Goal: Task Accomplishment & Management: Complete application form

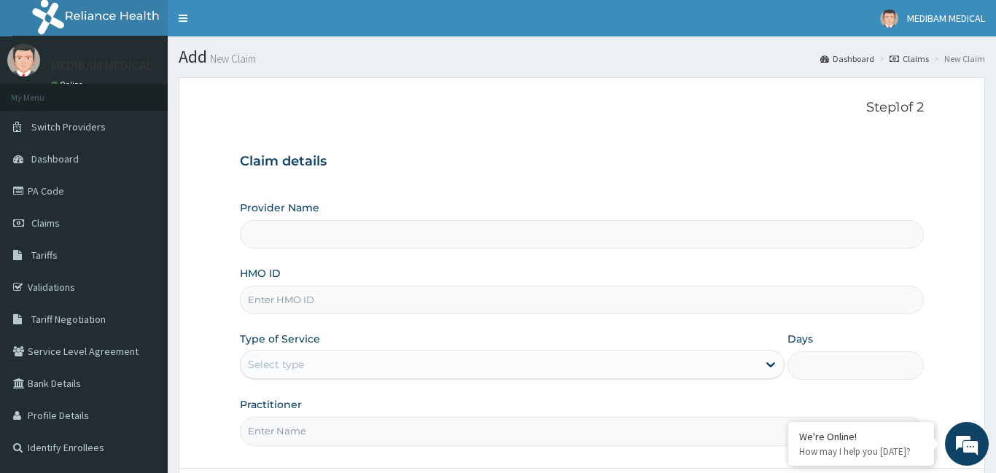
type input "Medibam Specialist Hospital"
click at [287, 304] on input "HMO ID" at bounding box center [582, 300] width 684 height 28
paste input "chl/10767/f"
type input "chl/10767/f"
click at [711, 371] on div "Select type" at bounding box center [500, 364] width 518 height 23
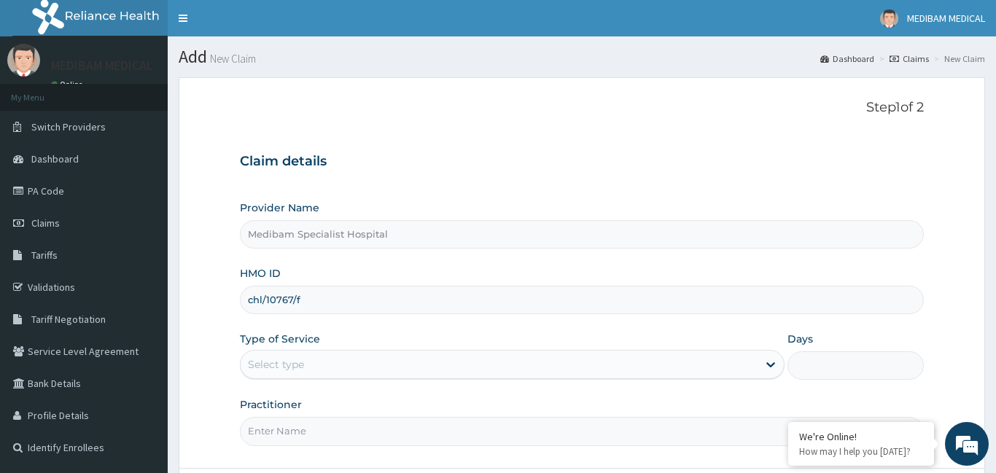
click at [711, 371] on div "Select type" at bounding box center [500, 364] width 518 height 23
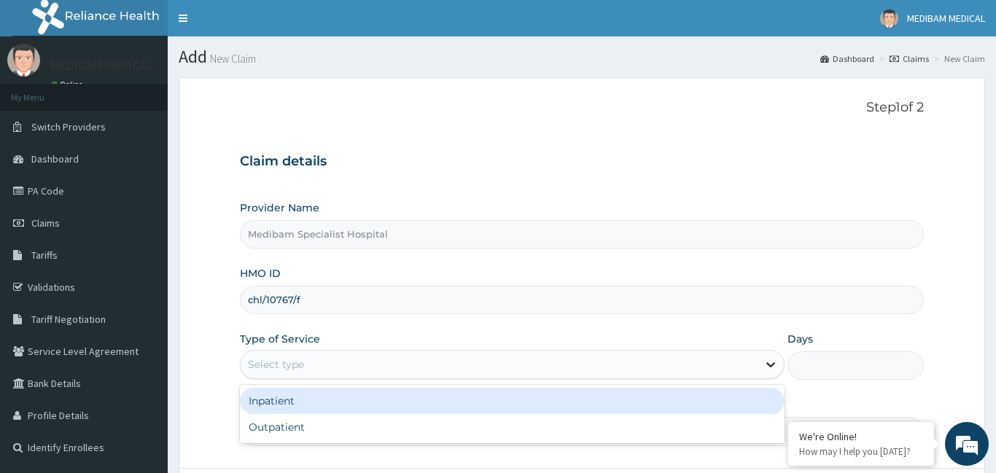
click at [768, 365] on icon at bounding box center [771, 364] width 15 height 15
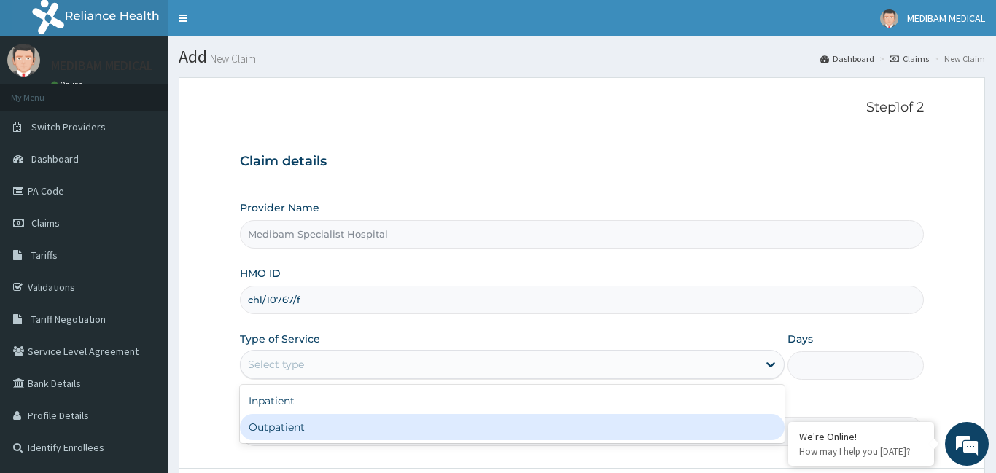
click at [657, 433] on div "Outpatient" at bounding box center [513, 427] width 546 height 26
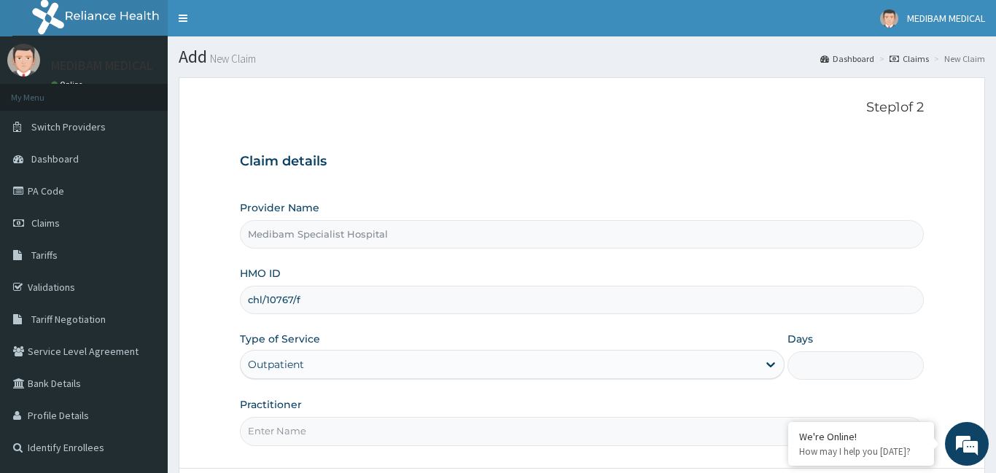
type input "1"
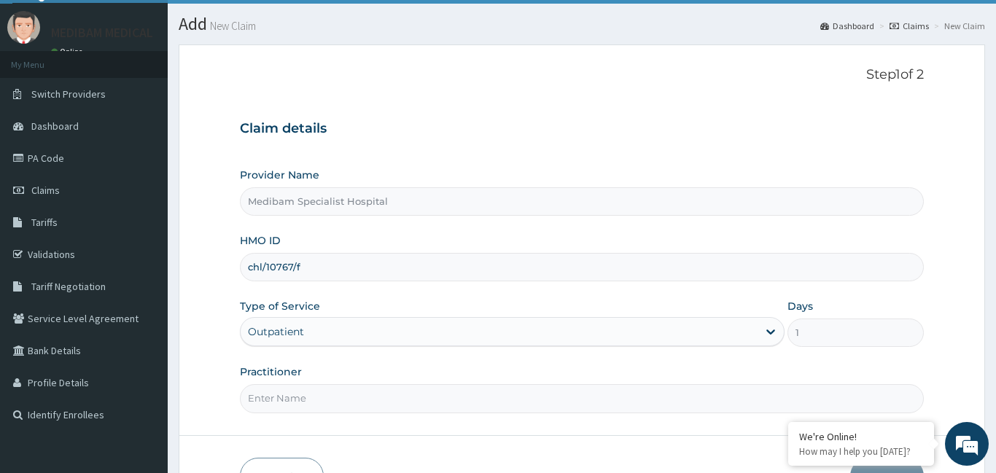
click at [630, 401] on input "Practitioner" at bounding box center [582, 398] width 684 height 28
type input "d"
drag, startPoint x: 639, startPoint y: 43, endPoint x: 639, endPoint y: 66, distance: 22.6
click at [639, 44] on section "Step 1 of 2 Claim details Provider Name Medibam Specialist Hospital HMO ID chl/…" at bounding box center [582, 281] width 829 height 495
click at [288, 402] on input "Dr" at bounding box center [582, 398] width 684 height 28
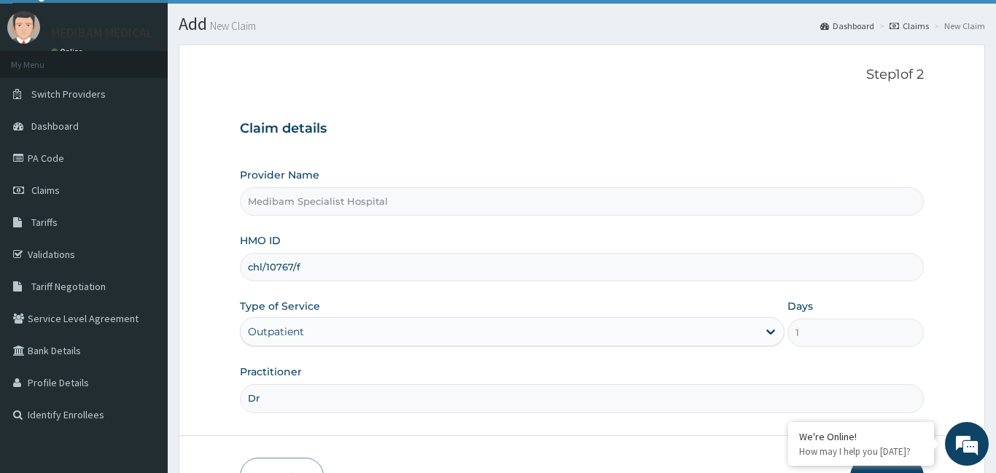
click at [288, 402] on input "Dr" at bounding box center [582, 398] width 684 height 28
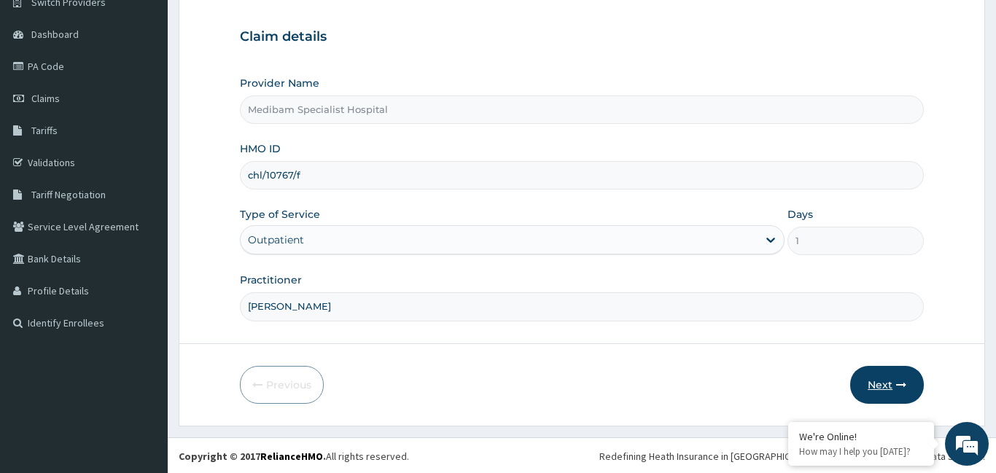
scroll to position [126, 0]
type input "Dr aghwana"
click at [875, 378] on button "Next" at bounding box center [888, 384] width 74 height 38
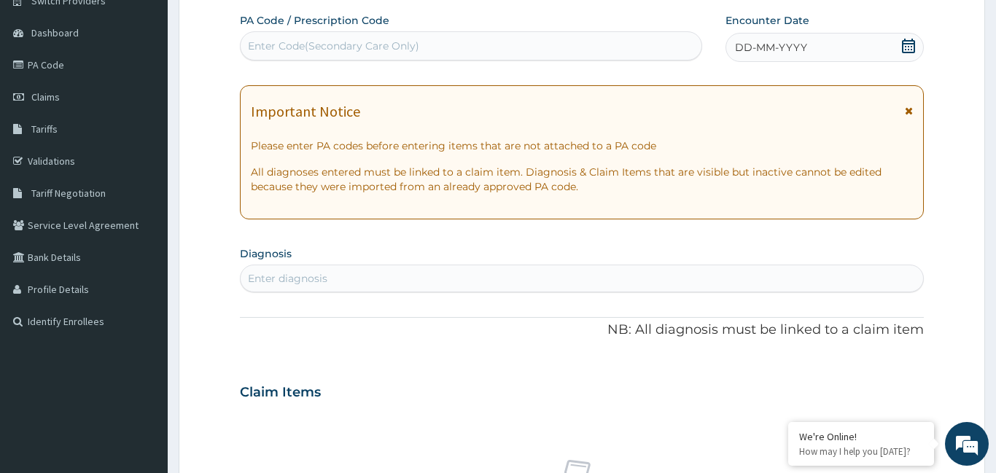
click at [871, 50] on div "DD-MM-YYYY" at bounding box center [825, 47] width 198 height 29
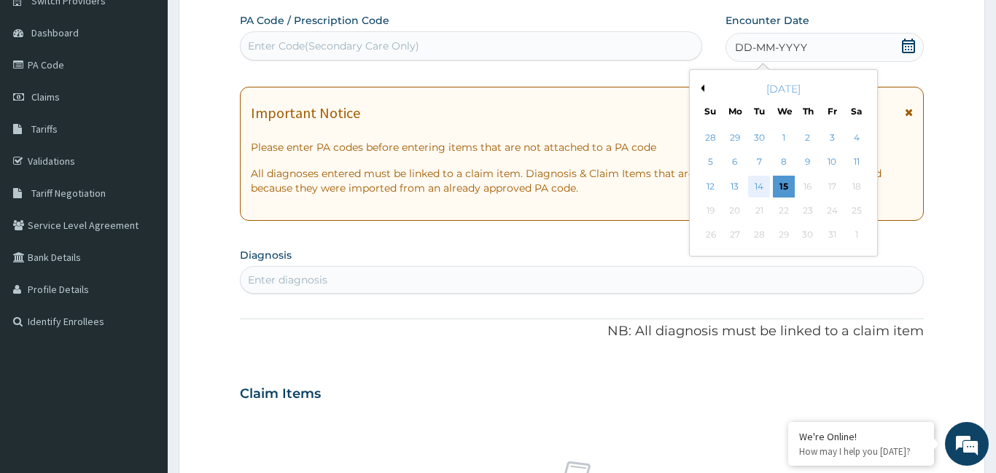
click at [759, 186] on div "14" at bounding box center [760, 187] width 22 height 22
click at [759, 186] on p "All diagnoses entered must be linked to a claim item. Diagnosis & Claim Items t…" at bounding box center [582, 180] width 662 height 29
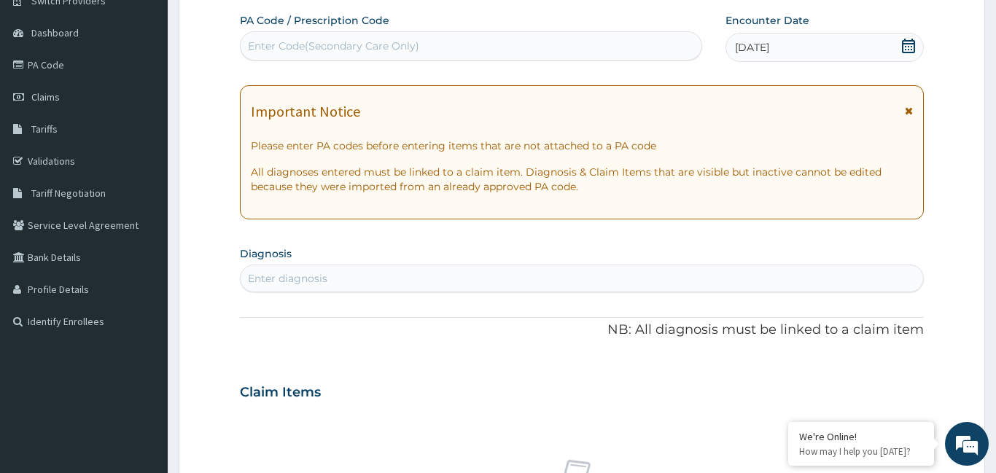
click at [347, 277] on div "Enter diagnosis" at bounding box center [582, 278] width 683 height 23
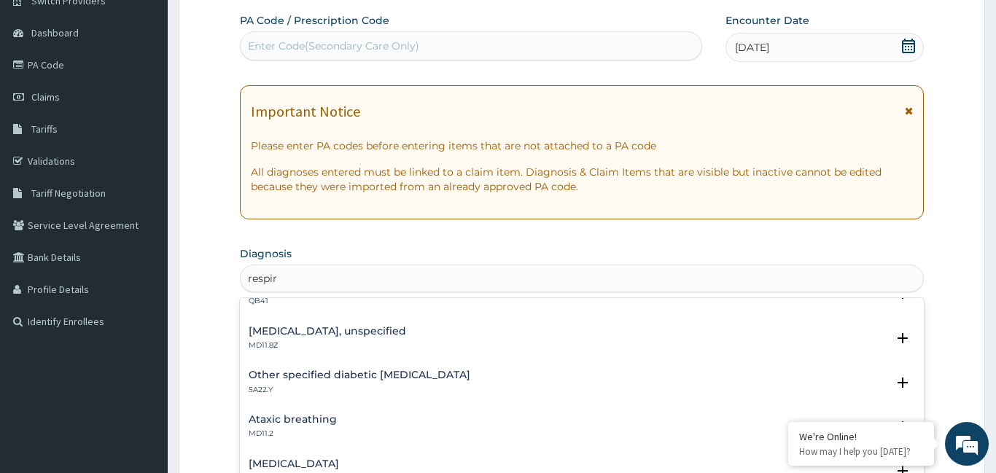
scroll to position [328, 0]
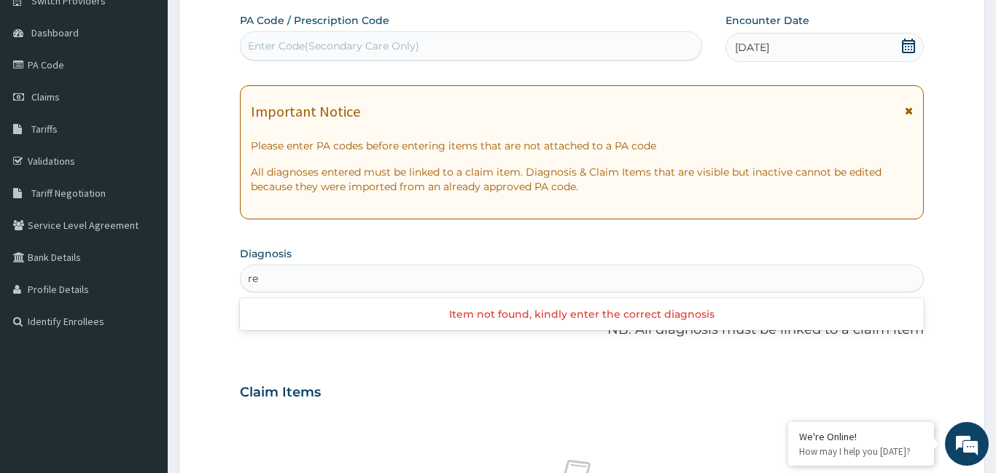
type input "r"
type input "a"
type input "upper"
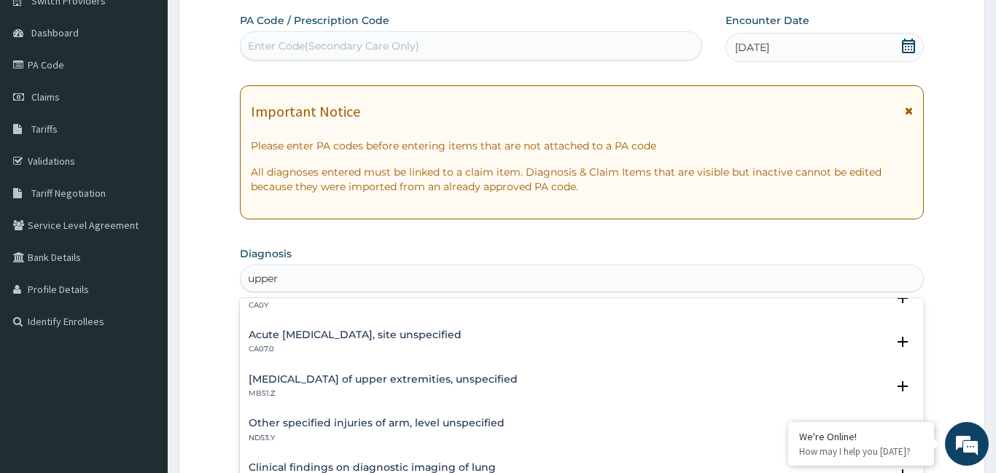
scroll to position [20, 0]
click at [279, 338] on h4 "Acute [MEDICAL_DATA], site unspecified" at bounding box center [355, 336] width 213 height 11
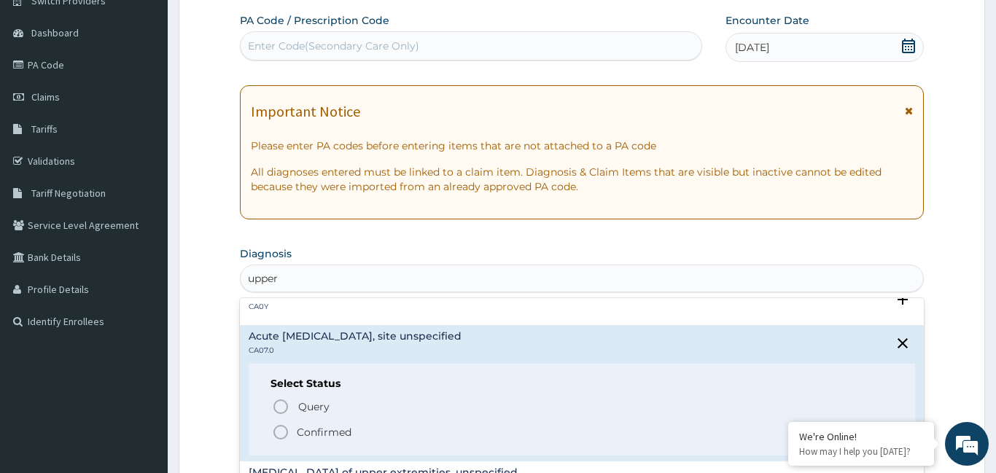
click at [277, 431] on icon "status option filled" at bounding box center [281, 433] width 18 height 18
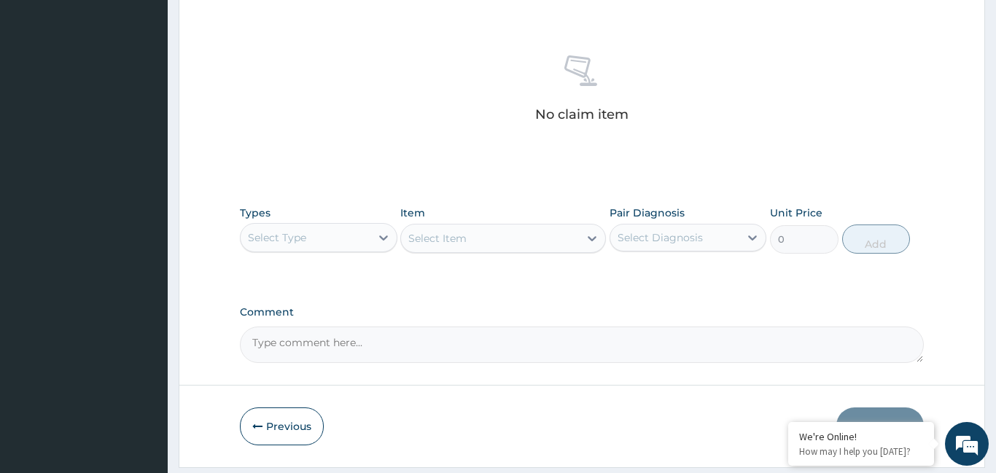
scroll to position [550, 0]
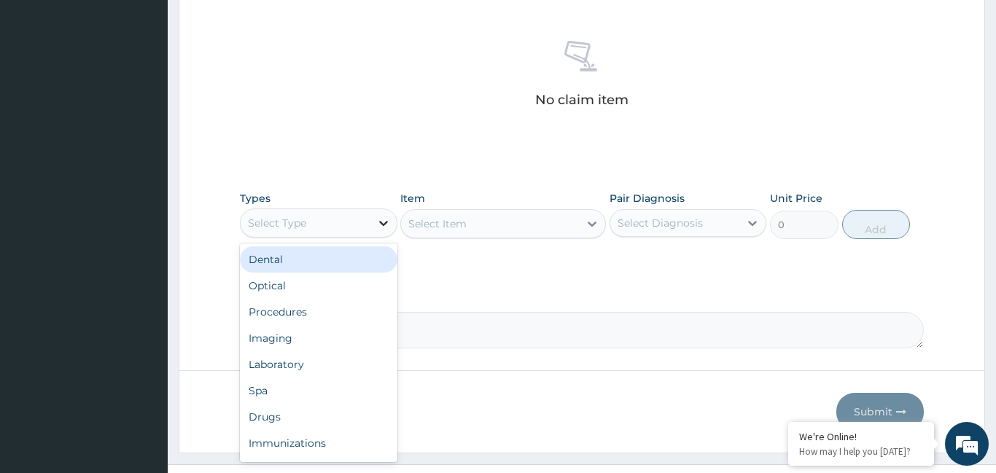
click at [384, 228] on icon at bounding box center [383, 223] width 15 height 15
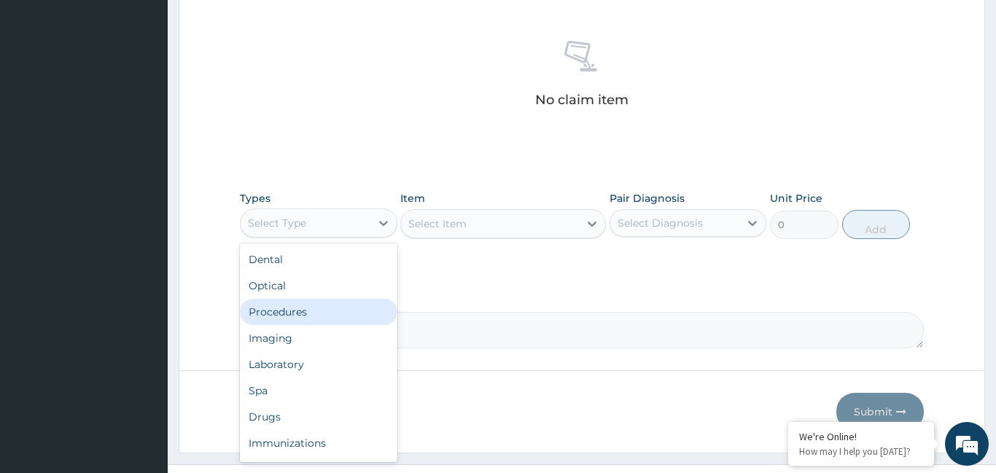
drag, startPoint x: 291, startPoint y: 315, endPoint x: 390, endPoint y: 258, distance: 114.4
click at [292, 315] on div "Procedures" at bounding box center [319, 312] width 158 height 26
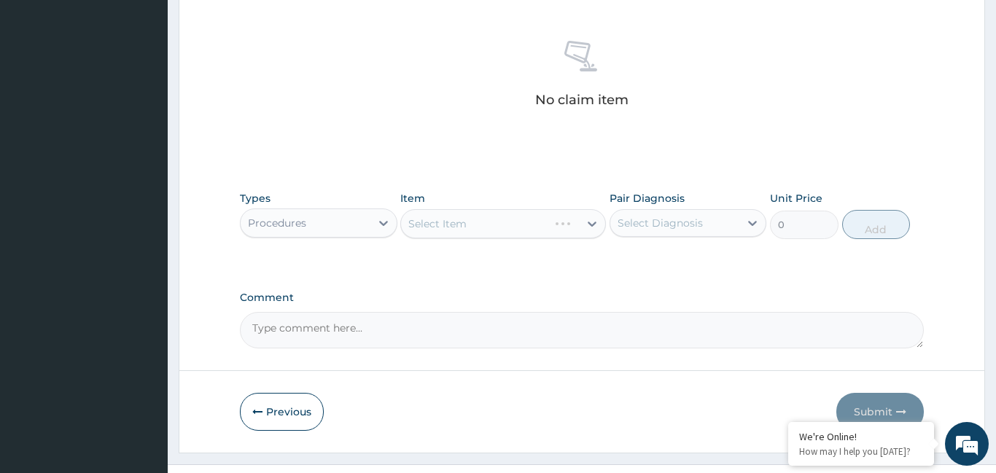
click at [522, 224] on div "Select Item" at bounding box center [503, 223] width 206 height 29
click at [567, 234] on div "Select Item" at bounding box center [490, 223] width 178 height 23
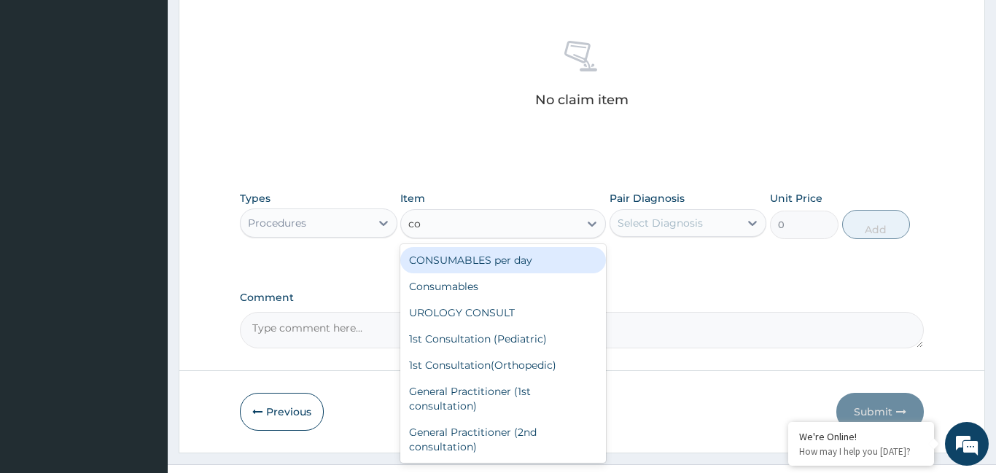
type input "con"
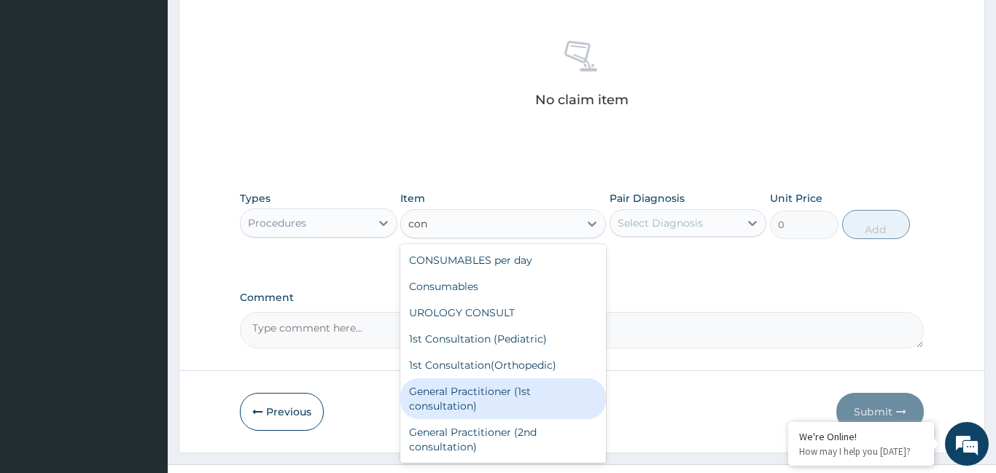
click at [512, 404] on div "General Practitioner (1st consultation)" at bounding box center [503, 399] width 206 height 41
click at [512, 404] on div "Previous Submit" at bounding box center [582, 412] width 684 height 38
type input "1500"
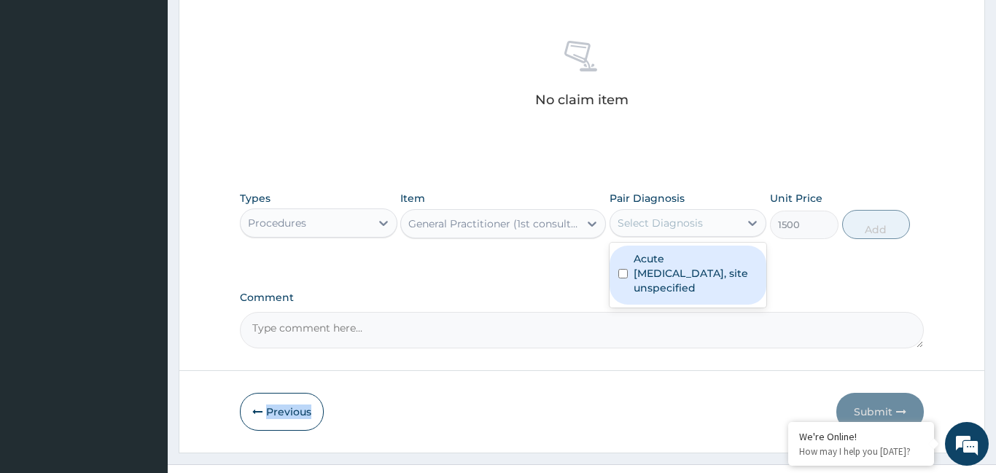
click at [710, 227] on div "Select Diagnosis" at bounding box center [676, 223] width 130 height 23
click at [705, 266] on label "Acute upper respiratory infection, site unspecified" at bounding box center [696, 274] width 125 height 44
drag, startPoint x: 705, startPoint y: 266, endPoint x: 835, endPoint y: 221, distance: 137.5
click at [711, 263] on label "Acute upper respiratory infection, site unspecified" at bounding box center [696, 274] width 125 height 44
click at [697, 267] on label "Acute upper respiratory infection, site unspecified" at bounding box center [696, 274] width 125 height 44
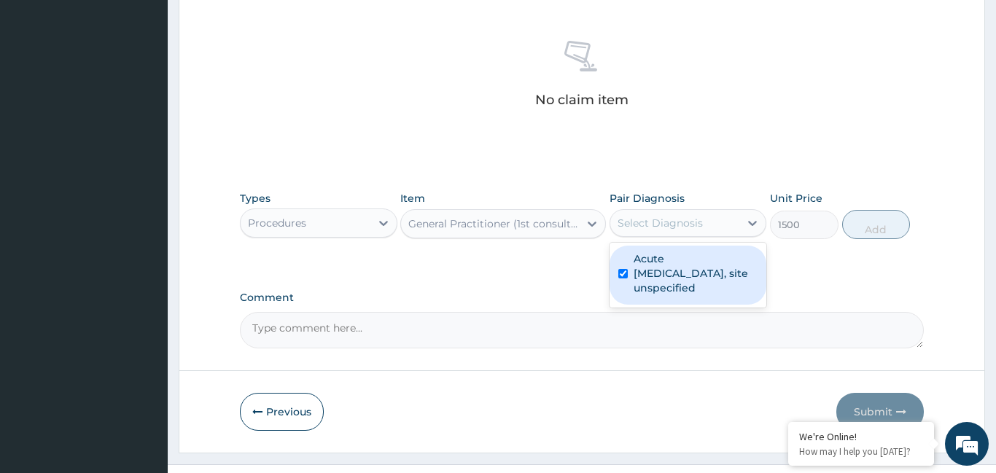
checkbox input "true"
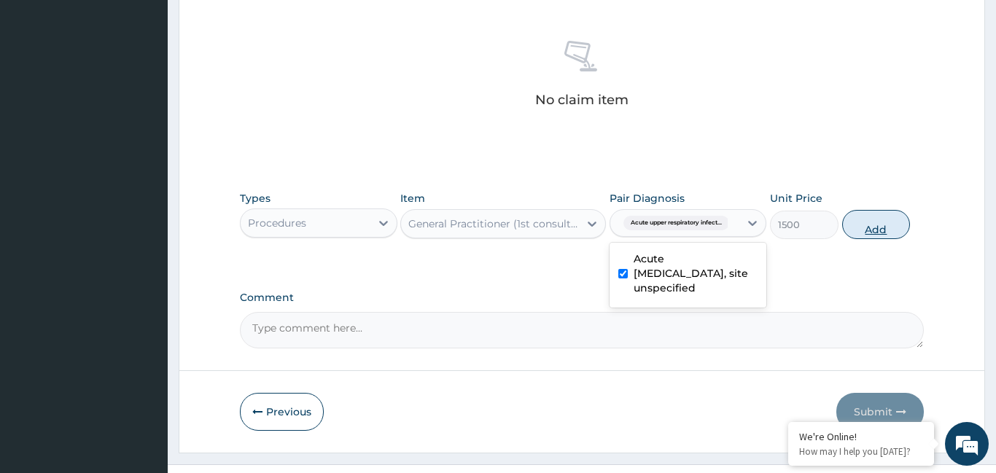
click at [867, 225] on button "Add" at bounding box center [877, 224] width 69 height 29
click at [867, 225] on div "Types Procedures Item General Practitioner (1st consultation) Pair Diagnosis op…" at bounding box center [582, 226] width 684 height 85
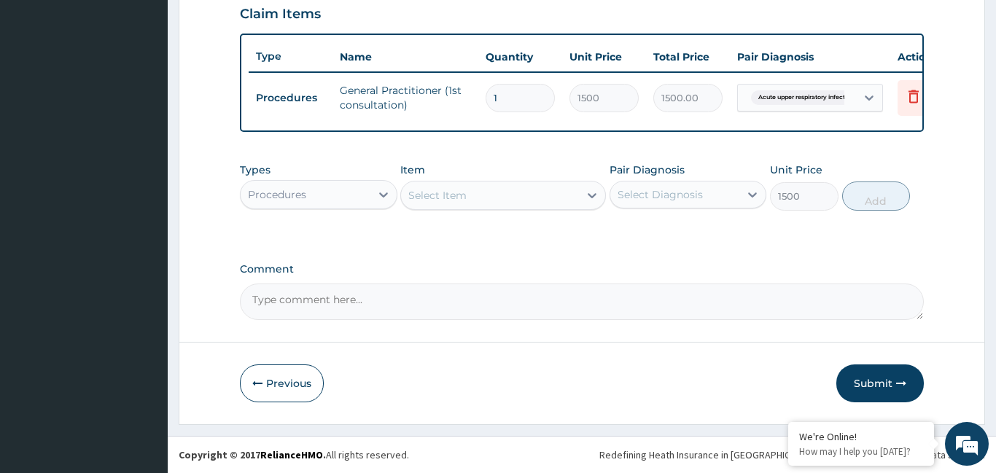
type input "0"
click at [382, 194] on icon at bounding box center [383, 195] width 9 height 5
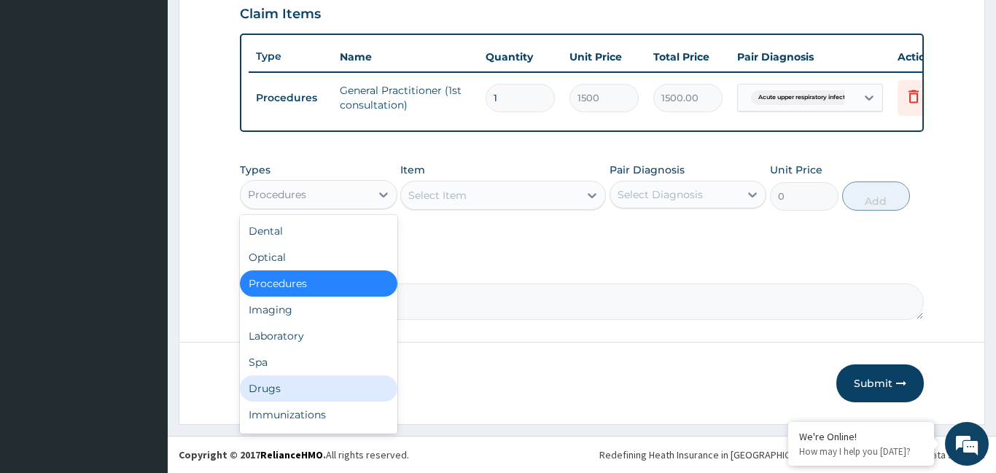
click at [273, 394] on div "Drugs" at bounding box center [319, 389] width 158 height 26
click at [273, 394] on button "Previous" at bounding box center [282, 384] width 84 height 38
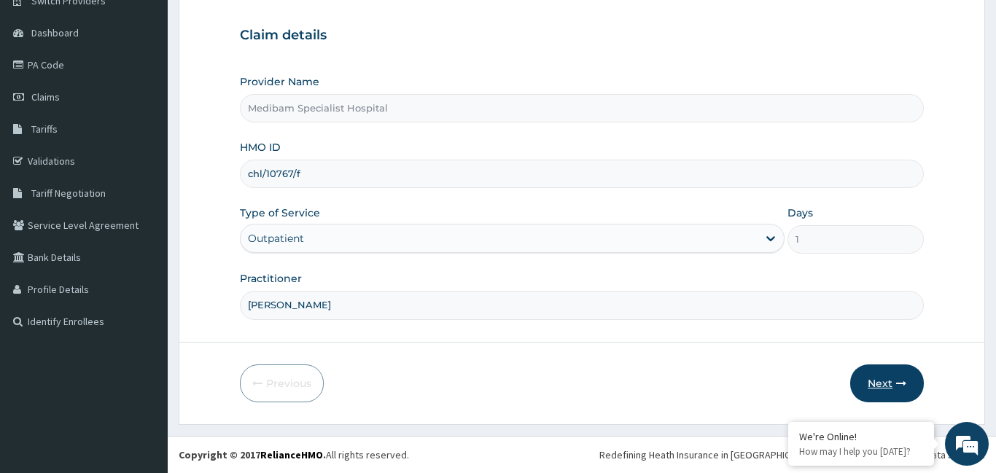
click at [889, 397] on button "Next" at bounding box center [888, 384] width 74 height 38
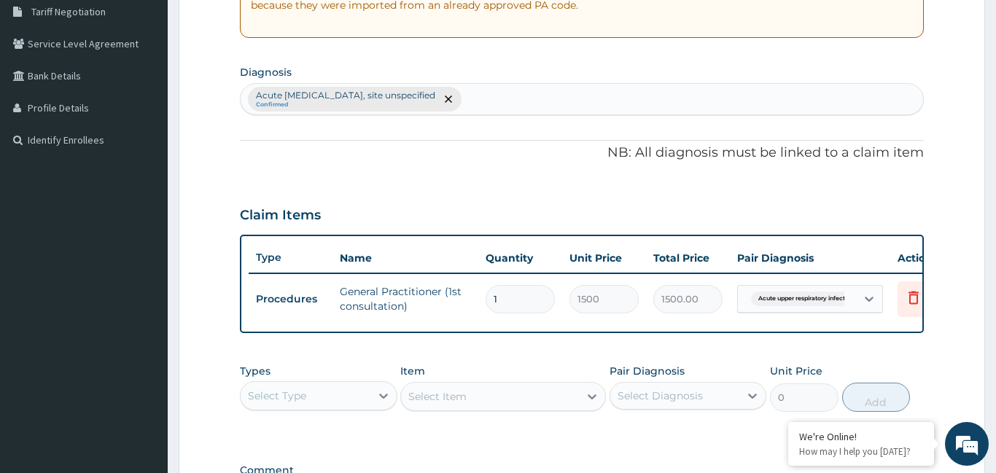
scroll to position [278, 0]
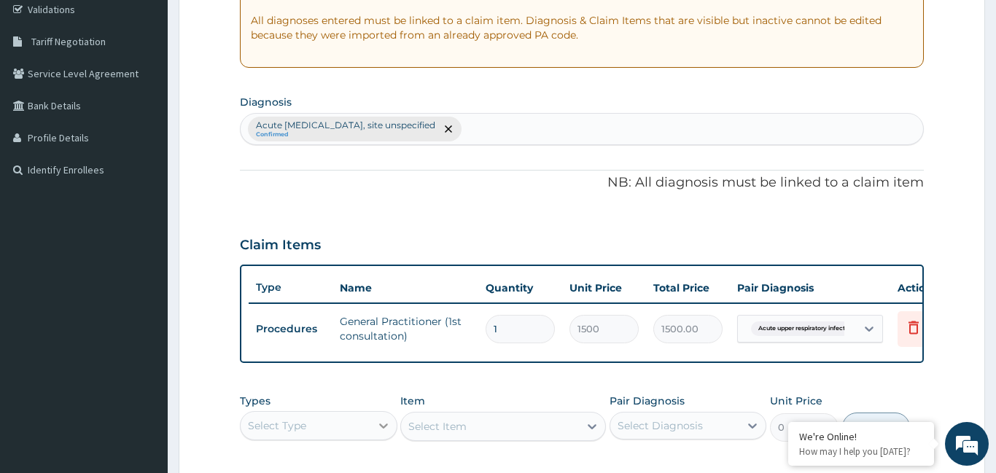
click at [379, 426] on icon at bounding box center [383, 426] width 15 height 15
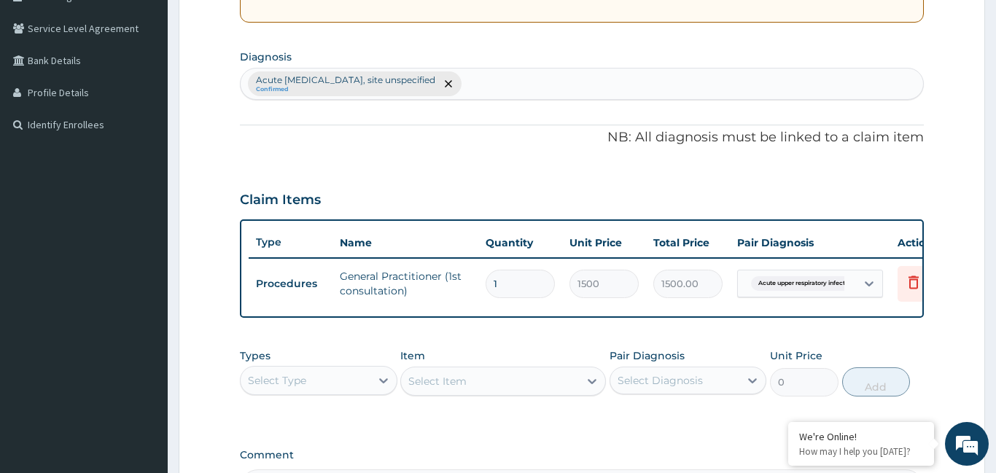
scroll to position [333, 0]
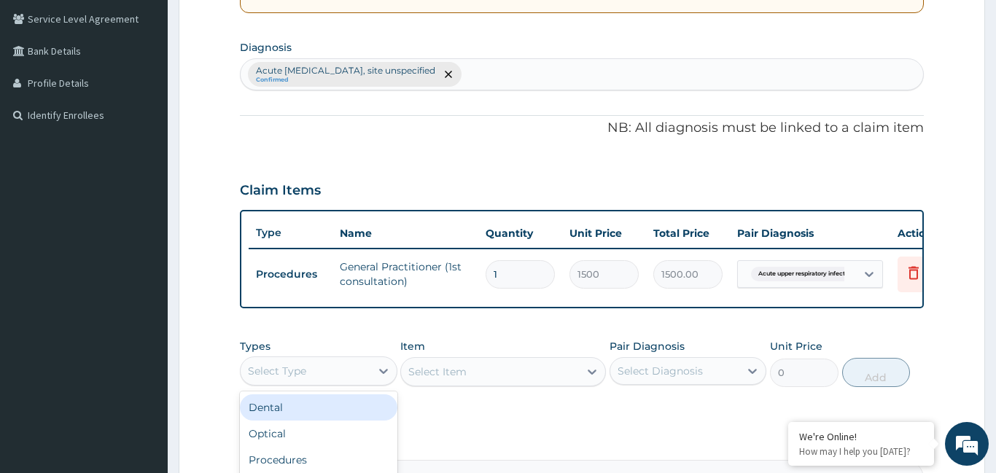
click at [309, 374] on div "Select Type" at bounding box center [306, 371] width 130 height 23
click at [310, 374] on div "Select Type" at bounding box center [306, 371] width 130 height 23
type input "dr"
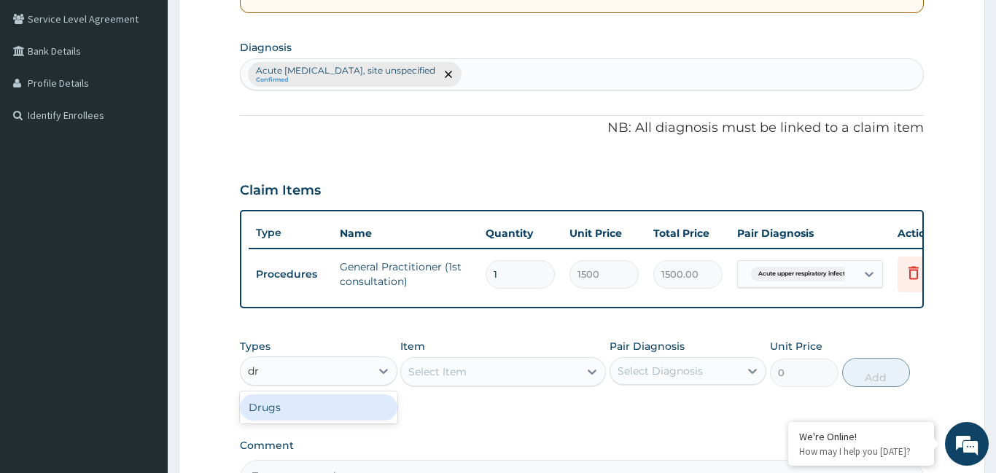
click at [290, 410] on div "Drugs" at bounding box center [319, 408] width 158 height 26
click at [500, 376] on div "Select Item" at bounding box center [490, 371] width 178 height 23
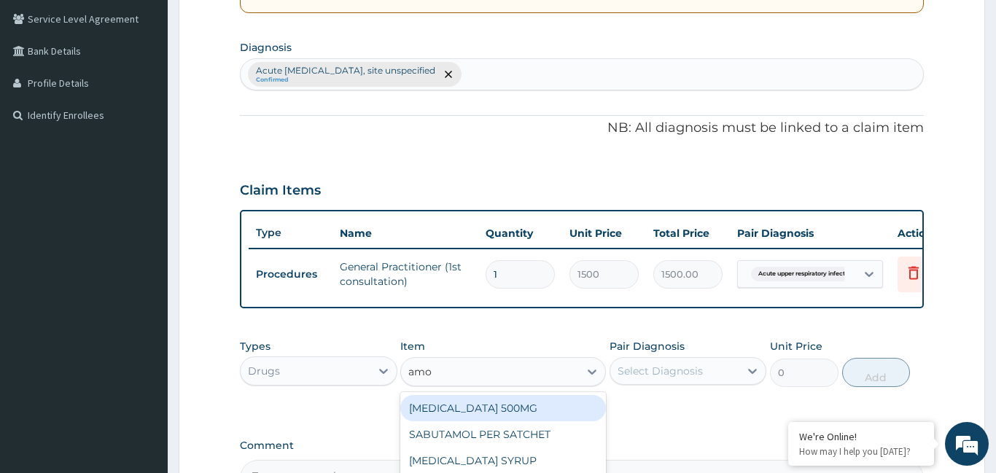
type input "amox"
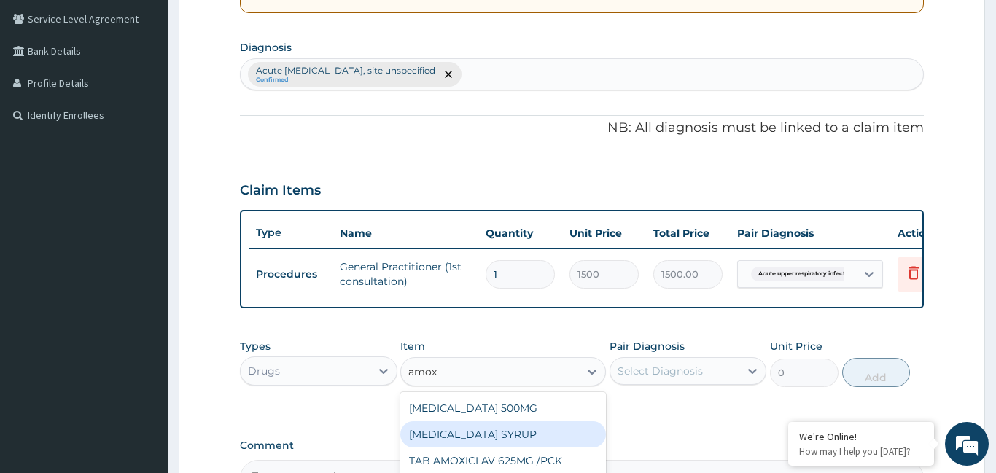
drag, startPoint x: 461, startPoint y: 427, endPoint x: 600, endPoint y: 416, distance: 139.0
click at [465, 427] on div "AMOXICILLIN SYRUP" at bounding box center [503, 435] width 206 height 26
type input "1050"
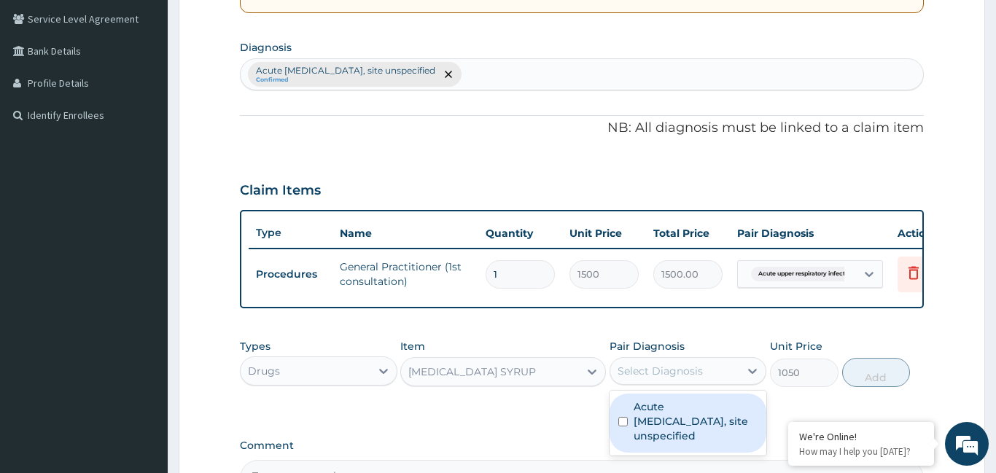
click at [684, 372] on div "Select Diagnosis" at bounding box center [660, 371] width 85 height 15
drag, startPoint x: 694, startPoint y: 430, endPoint x: 823, endPoint y: 402, distance: 132.2
click at [697, 430] on label "Acute upper respiratory infection, site unspecified" at bounding box center [696, 422] width 125 height 44
checkbox input "true"
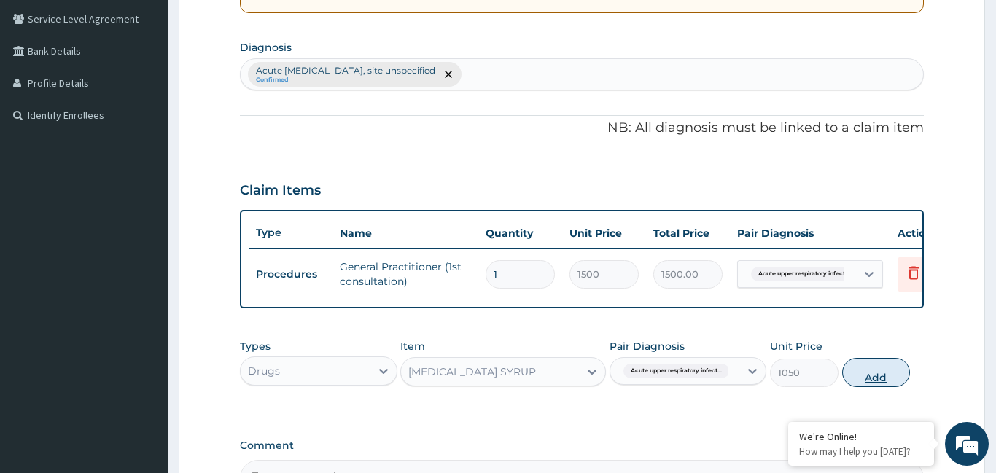
click at [883, 374] on button "Add" at bounding box center [877, 372] width 69 height 29
type input "0"
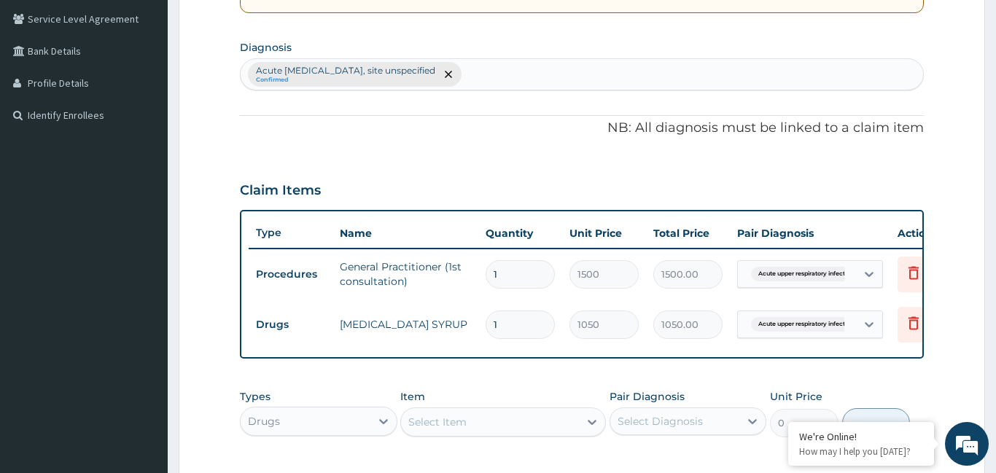
click at [445, 425] on div "Select Item" at bounding box center [438, 422] width 58 height 15
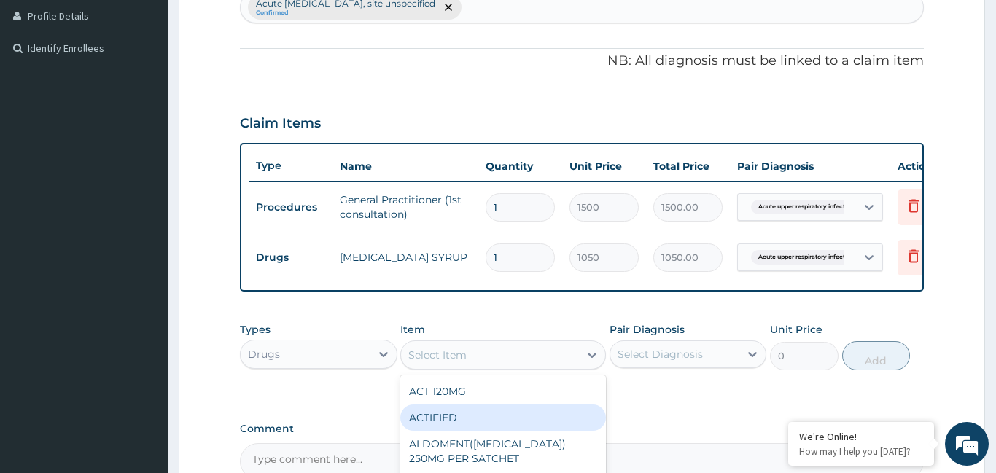
scroll to position [409, 0]
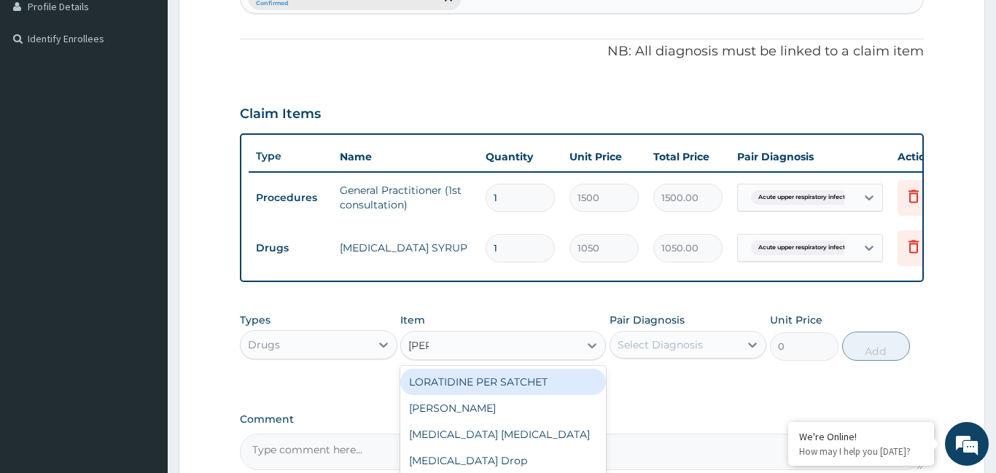
type input "lorat"
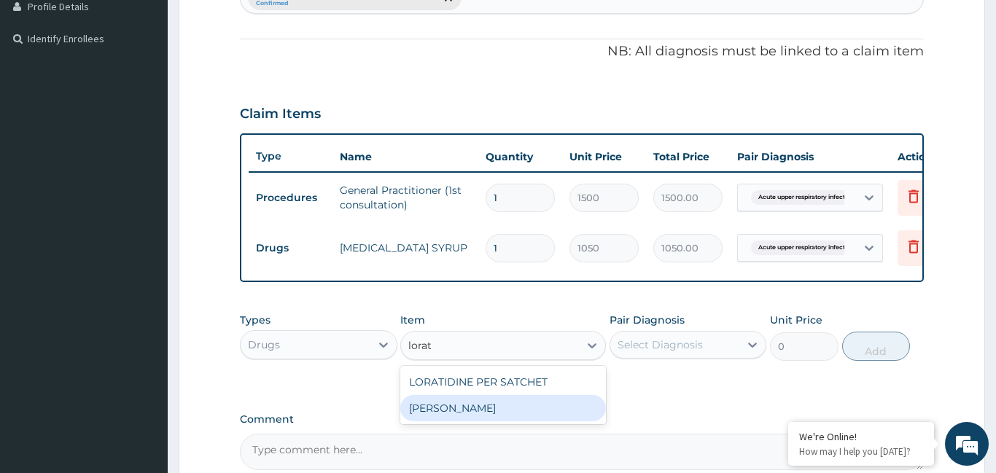
drag, startPoint x: 464, startPoint y: 411, endPoint x: 528, endPoint y: 387, distance: 68.8
click at [465, 410] on div "LORATIDINE SYRUP" at bounding box center [503, 408] width 206 height 26
type input "700"
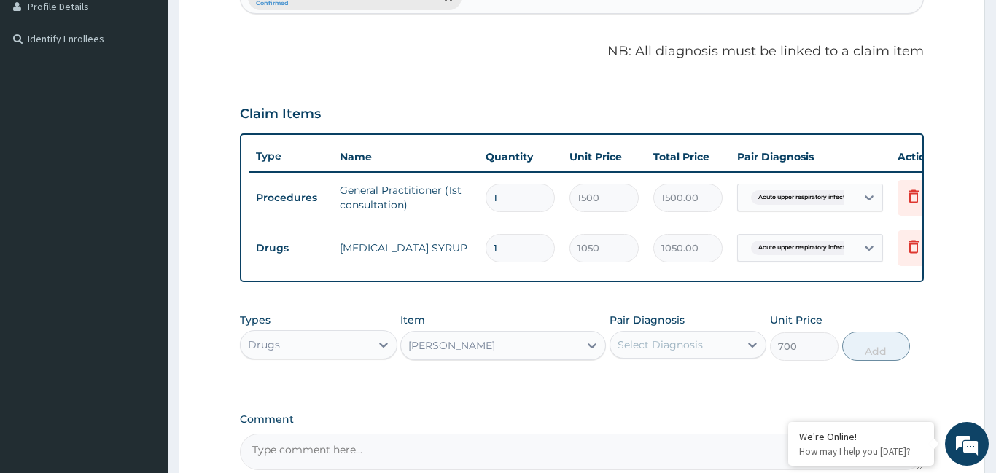
click at [629, 340] on div "Select Diagnosis" at bounding box center [660, 345] width 85 height 15
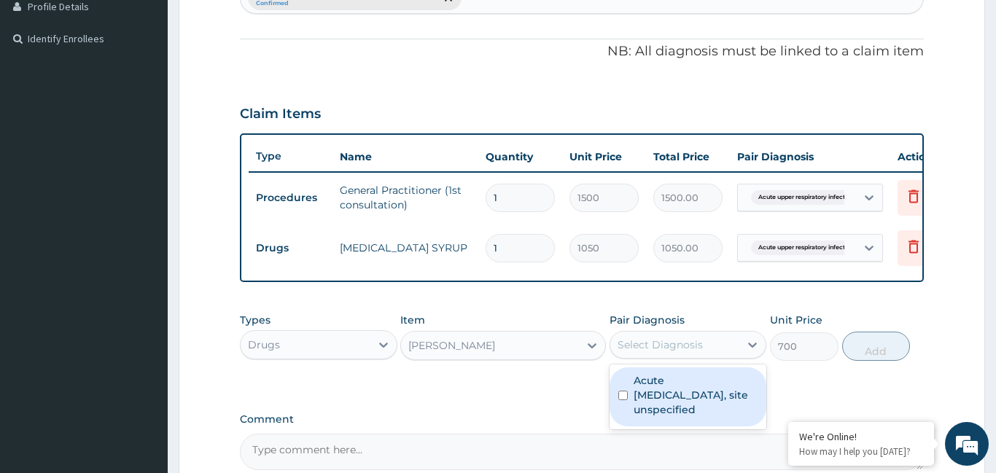
drag, startPoint x: 664, startPoint y: 412, endPoint x: 714, endPoint y: 392, distance: 54.3
click at [665, 412] on label "Acute upper respiratory infection, site unspecified" at bounding box center [696, 396] width 125 height 44
checkbox input "true"
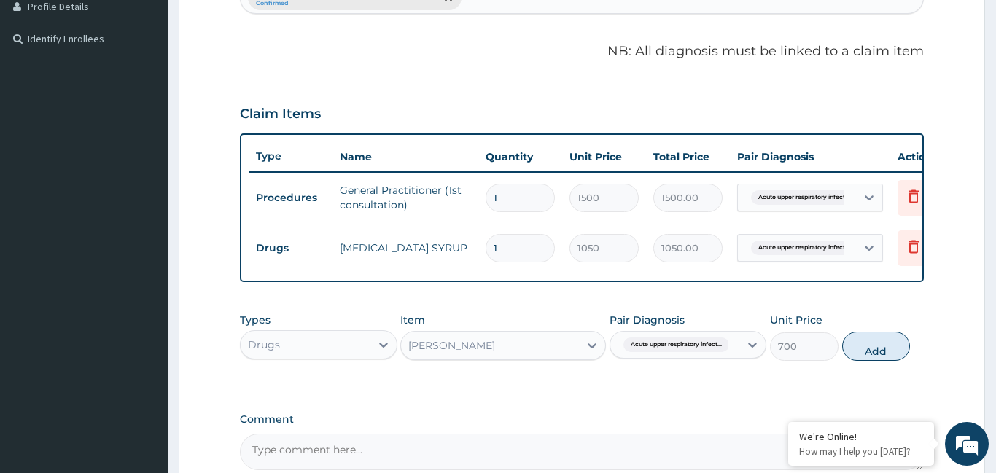
click at [895, 348] on button "Add" at bounding box center [877, 346] width 69 height 29
type input "0"
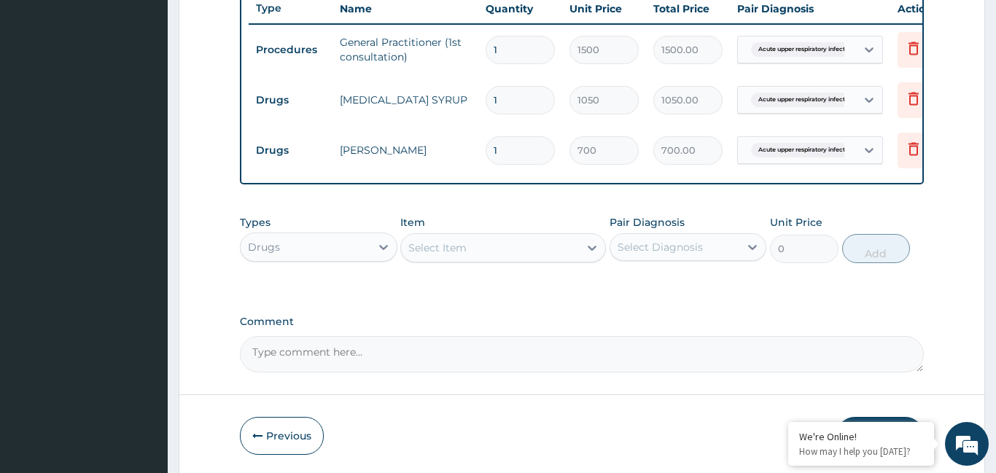
scroll to position [610, 0]
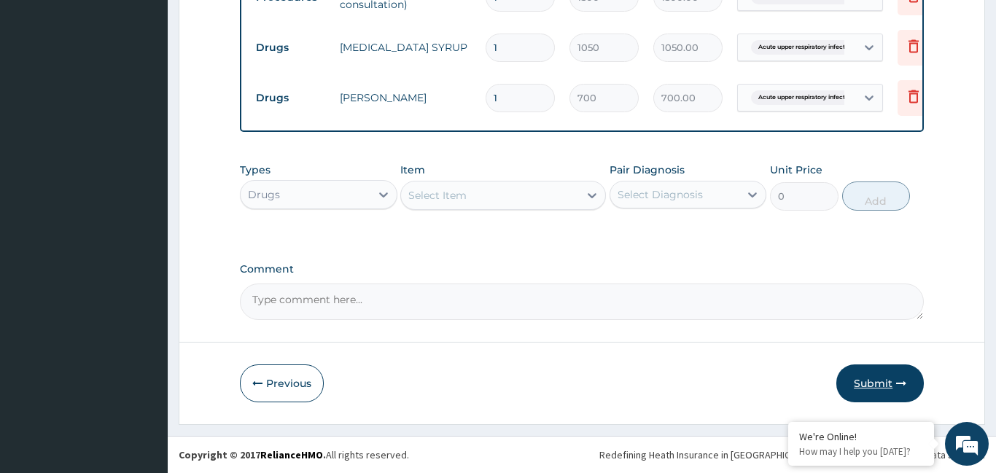
click at [883, 380] on button "Submit" at bounding box center [881, 384] width 88 height 38
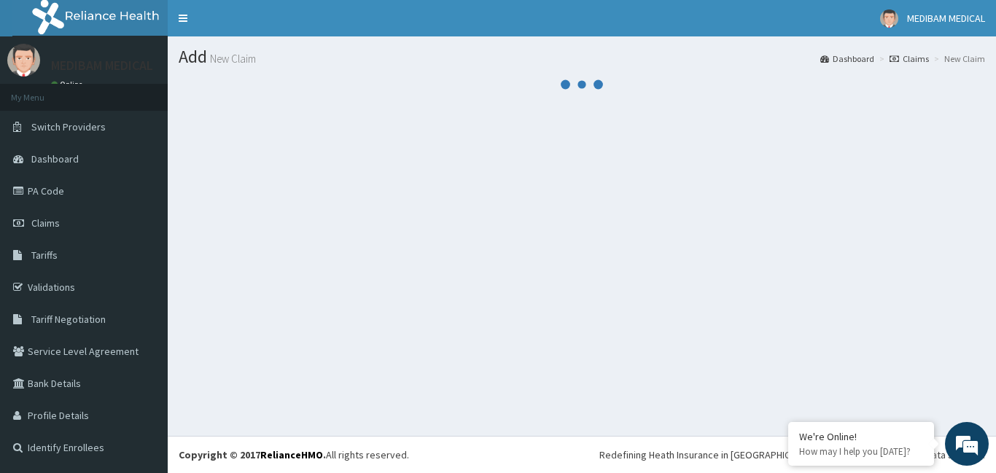
scroll to position [0, 0]
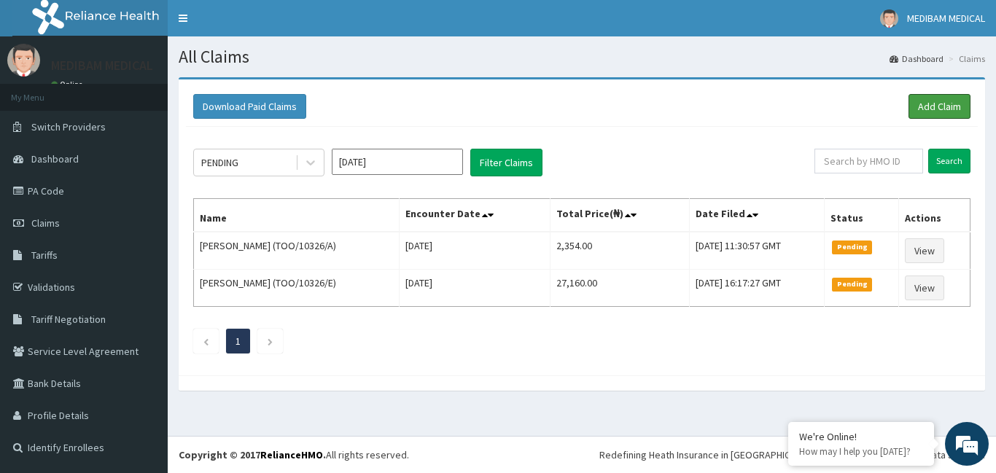
click at [948, 112] on link "Add Claim" at bounding box center [940, 106] width 62 height 25
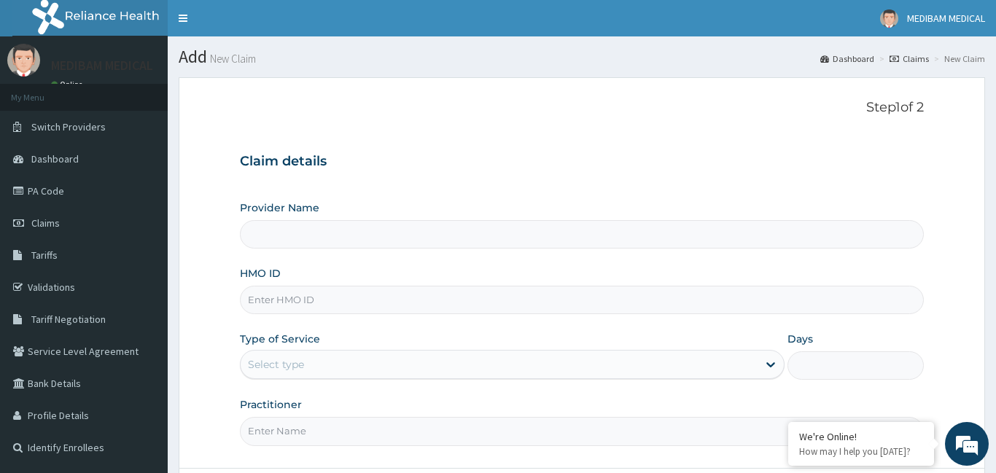
type input "Medibam Specialist Hospital"
click at [275, 302] on input "HMO ID" at bounding box center [582, 300] width 684 height 28
type input "chl/10757/c"
click at [773, 366] on icon at bounding box center [771, 364] width 15 height 15
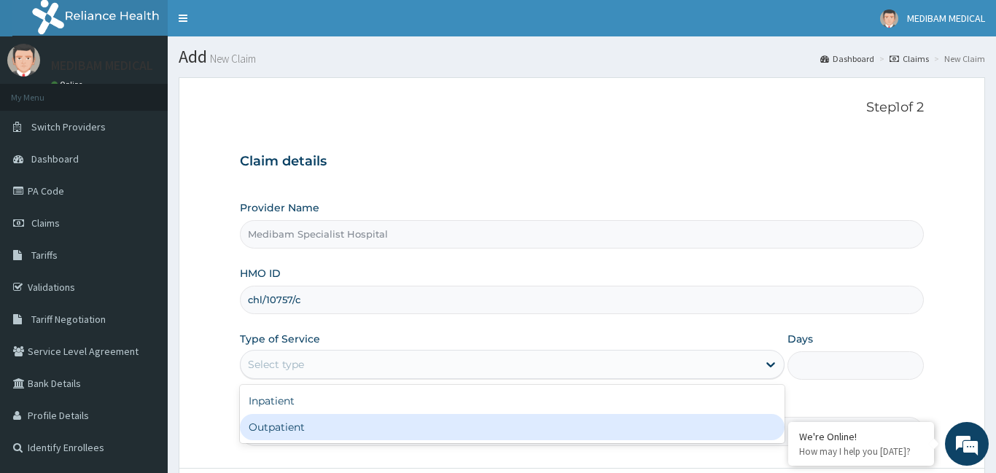
click at [584, 436] on div "Outpatient" at bounding box center [513, 427] width 546 height 26
type input "1"
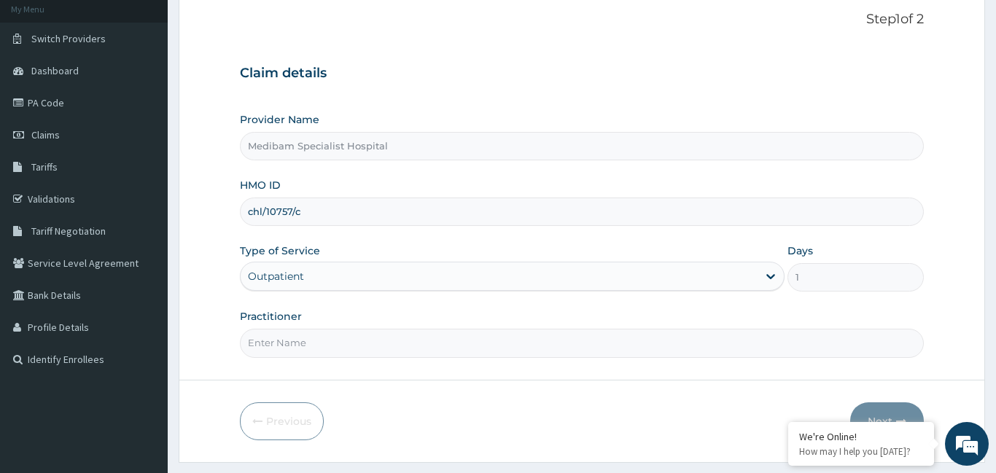
scroll to position [99, 0]
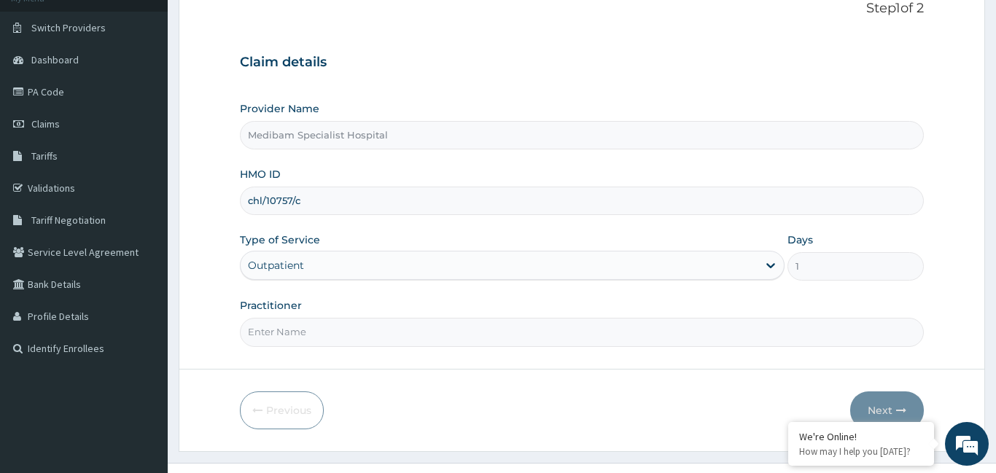
click at [697, 336] on input "Practitioner" at bounding box center [582, 332] width 684 height 28
type input "[PERSON_NAME]"
click at [876, 411] on button "Next" at bounding box center [888, 411] width 74 height 38
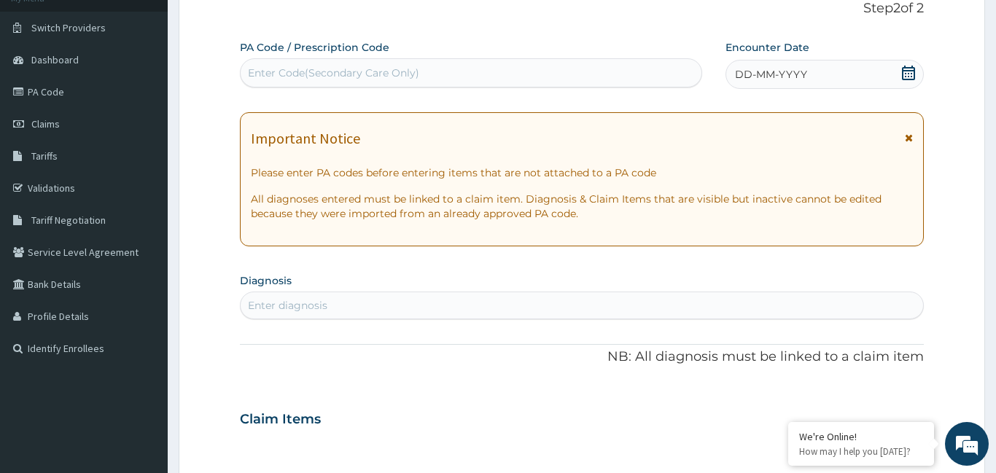
click at [818, 73] on div "DD-MM-YYYY" at bounding box center [825, 74] width 198 height 29
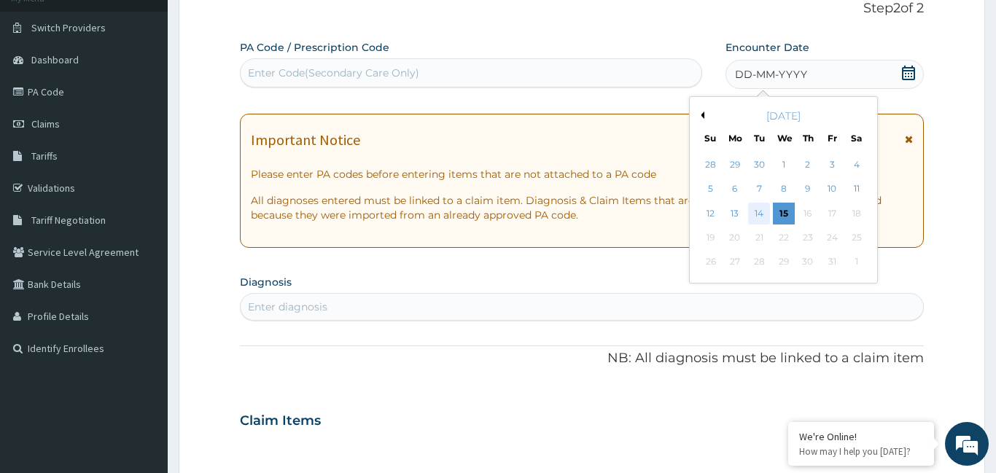
click at [762, 217] on div "14" at bounding box center [760, 214] width 22 height 22
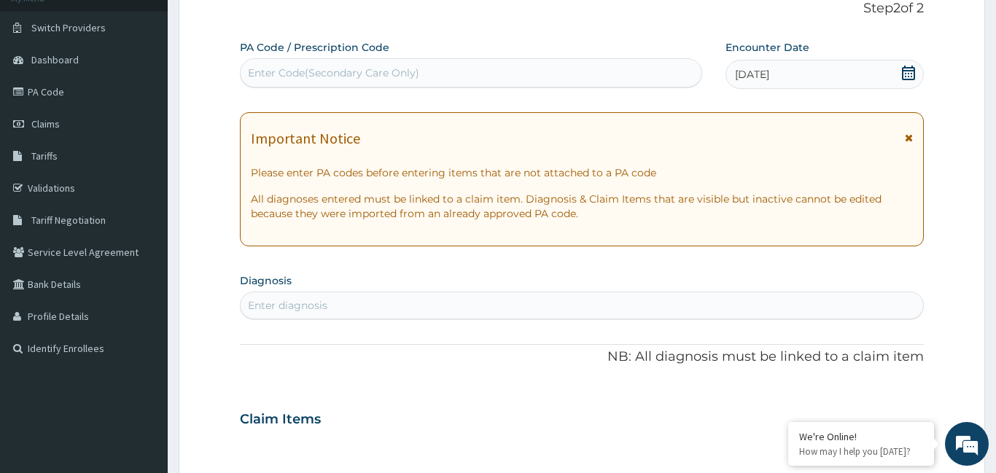
click at [375, 305] on div "Enter diagnosis" at bounding box center [582, 305] width 683 height 23
click at [897, 74] on div "14-10-2025" at bounding box center [825, 74] width 198 height 29
click at [301, 301] on div "Enter diagnosis" at bounding box center [288, 305] width 80 height 15
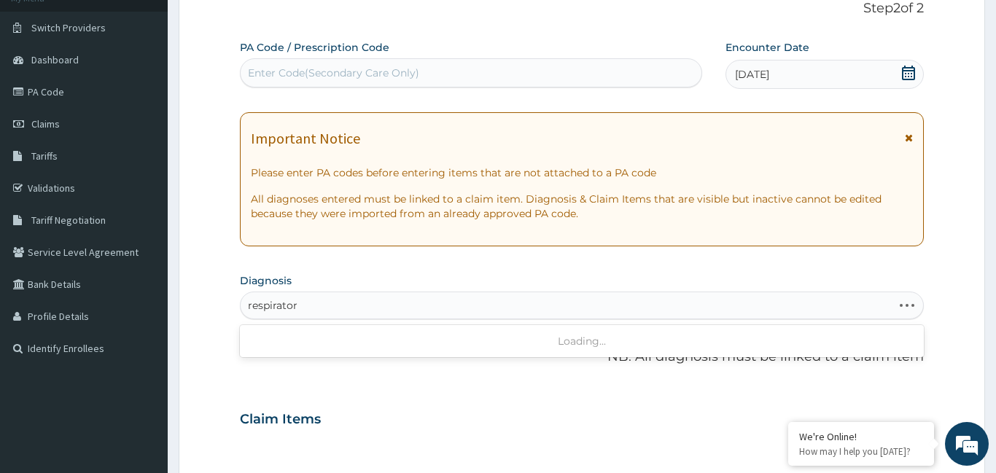
type input "respiratory"
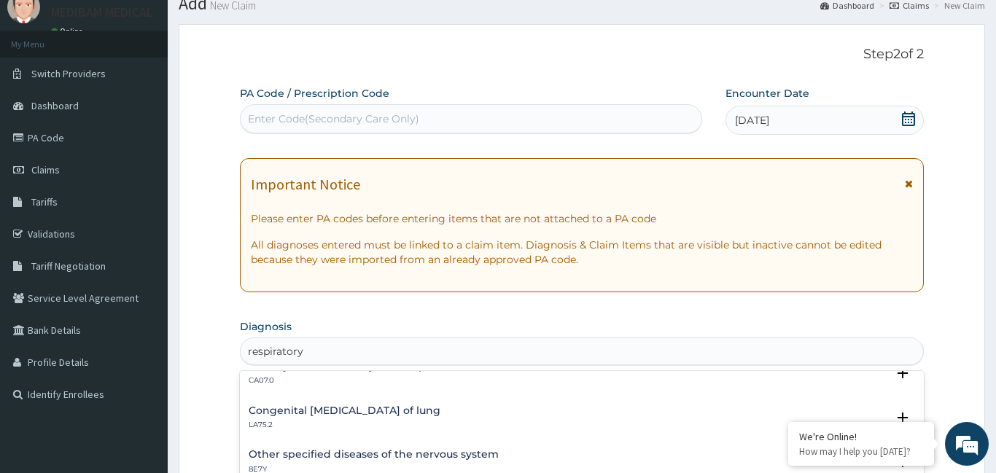
scroll to position [445, 0]
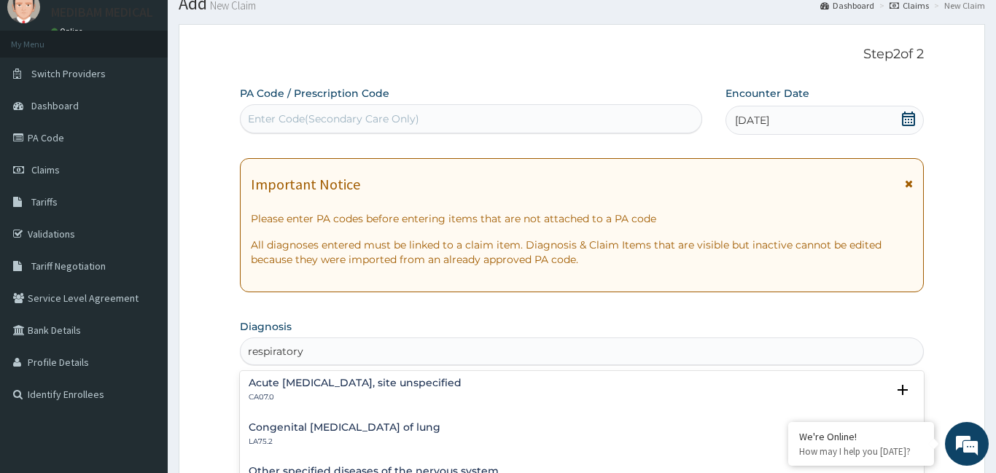
click at [319, 398] on p "CA07.0" at bounding box center [355, 397] width 213 height 10
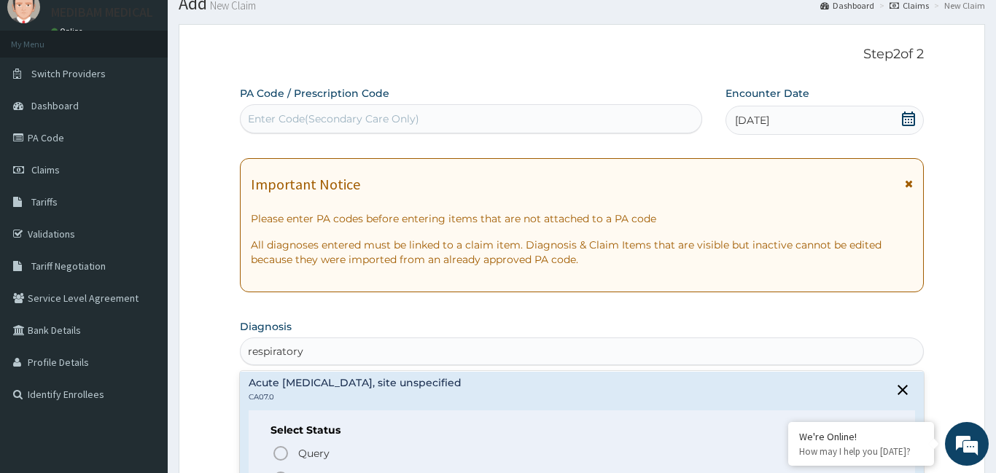
scroll to position [556, 0]
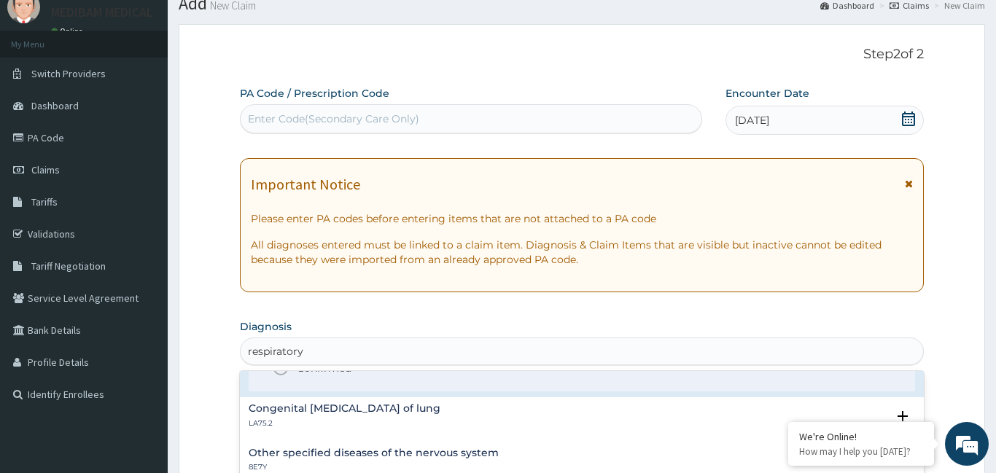
click at [281, 374] on icon "status option filled" at bounding box center [281, 369] width 18 height 18
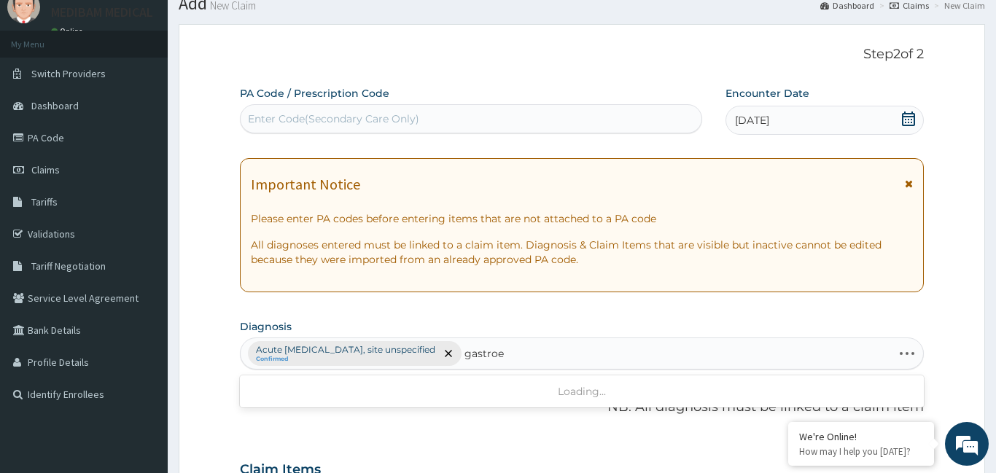
type input "gastro"
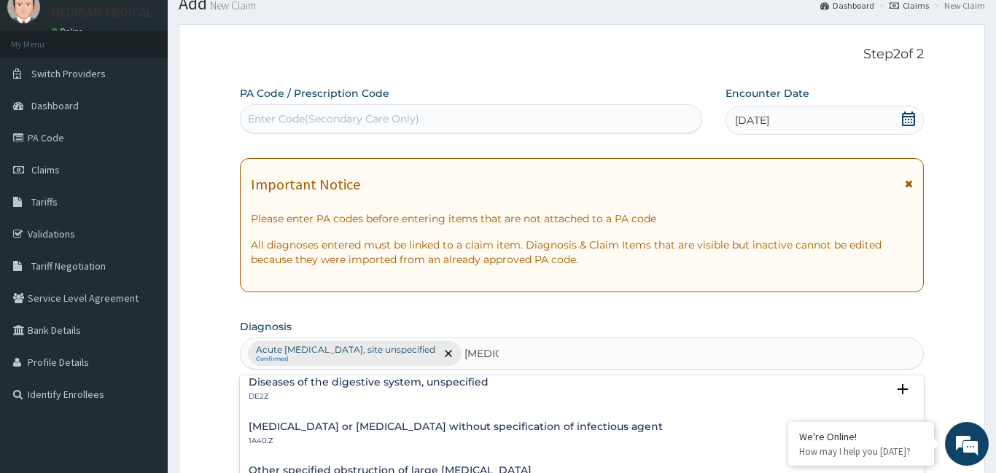
scroll to position [0, 0]
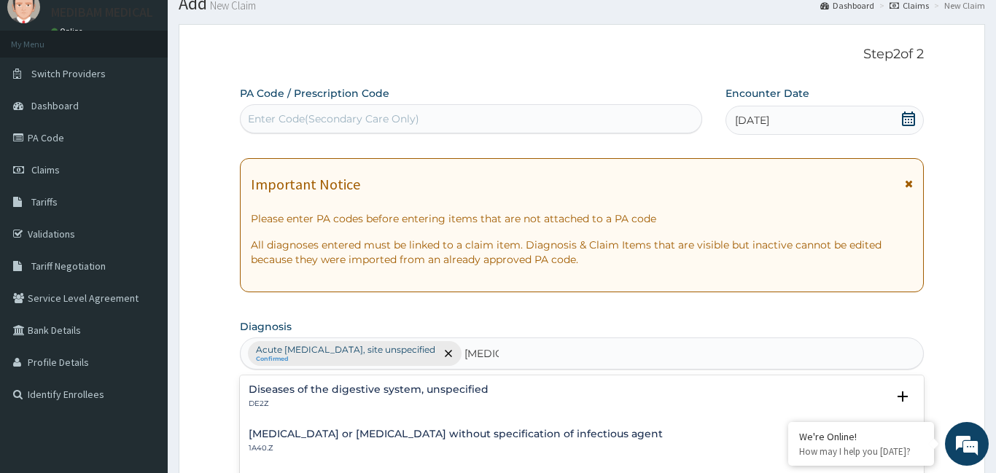
click at [345, 441] on div "Infectious gastroenteritis or colitis without specification of infectious agent…" at bounding box center [456, 442] width 414 height 26
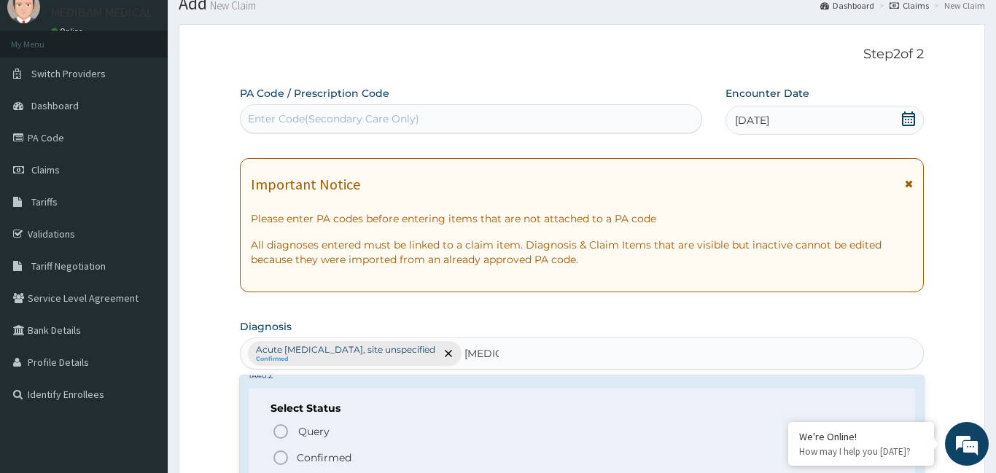
scroll to position [74, 0]
click at [289, 454] on icon "status option filled" at bounding box center [281, 457] width 18 height 18
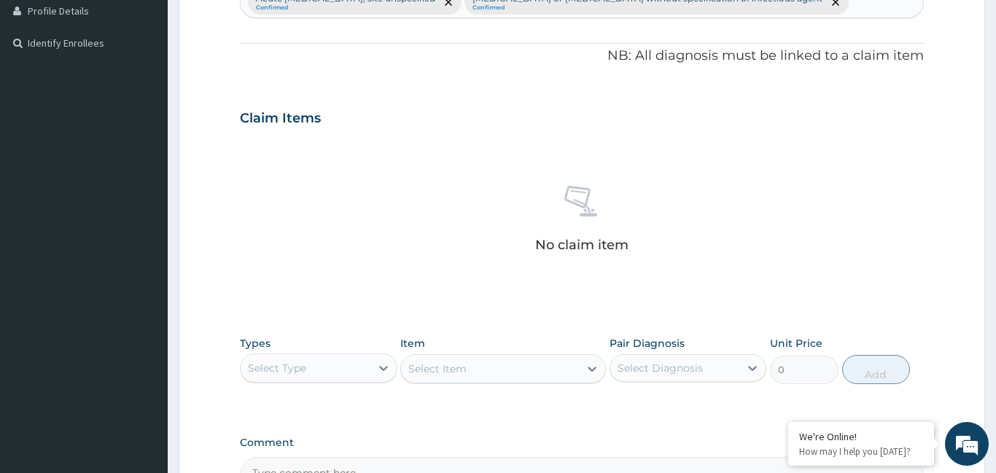
scroll to position [510, 0]
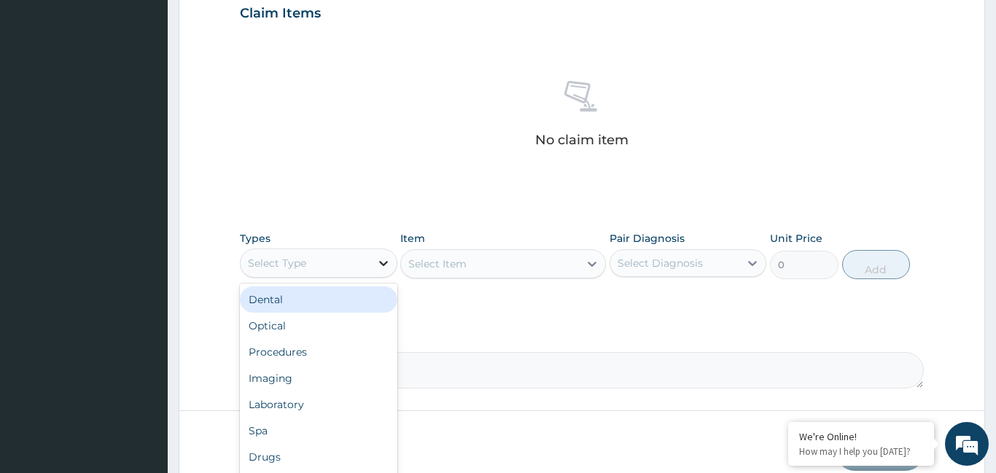
click at [376, 263] on icon at bounding box center [383, 263] width 15 height 15
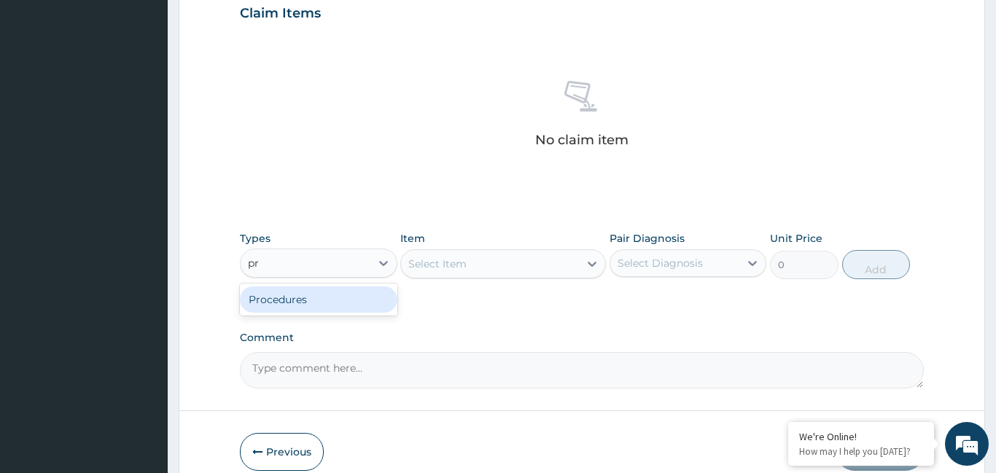
type input "pro"
drag, startPoint x: 346, startPoint y: 306, endPoint x: 507, endPoint y: 269, distance: 165.3
click at [353, 301] on div "Procedures" at bounding box center [319, 300] width 158 height 26
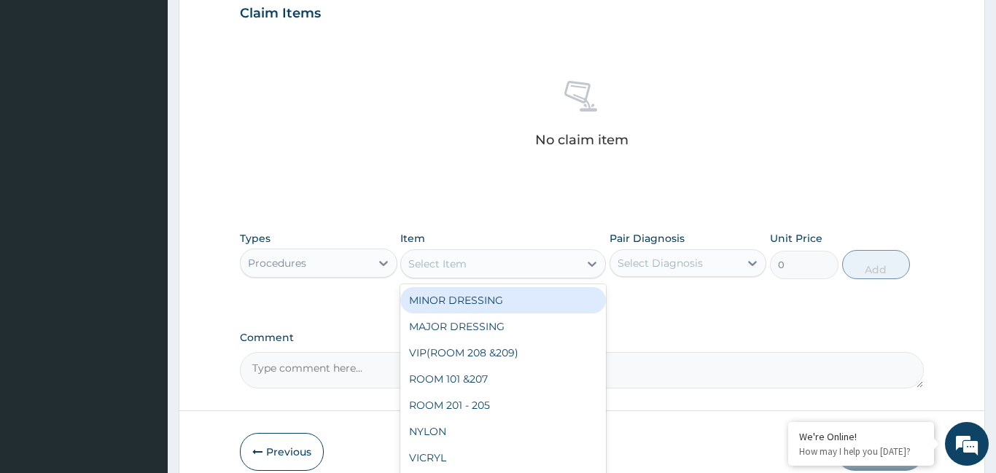
click at [510, 267] on div "Select Item" at bounding box center [490, 263] width 178 height 23
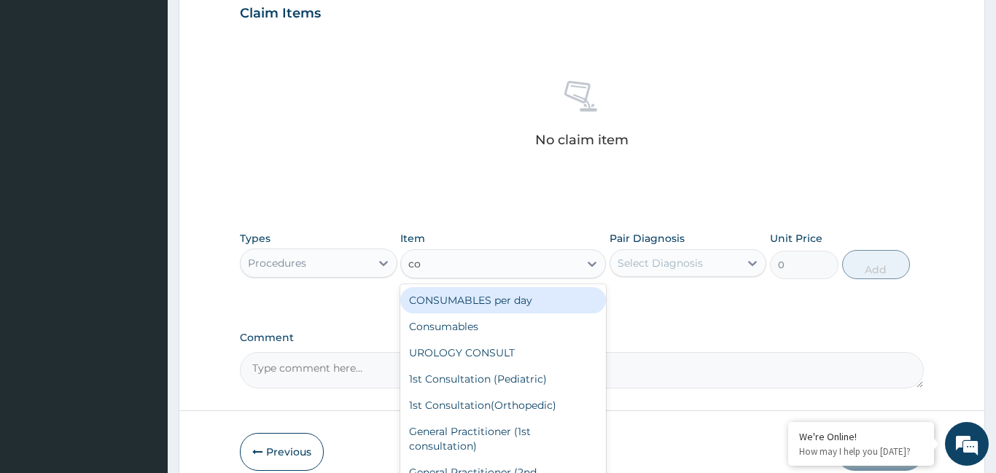
type input "con"
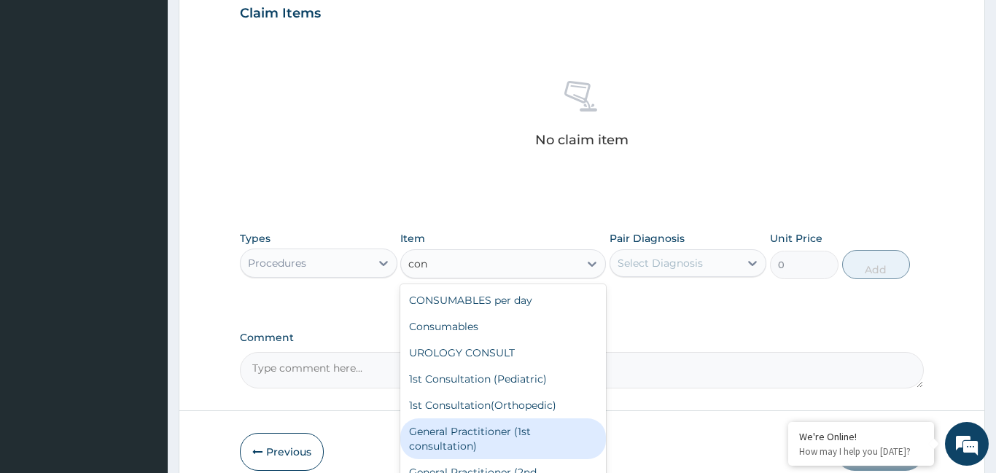
click at [477, 438] on div "General Practitioner (1st consultation)" at bounding box center [503, 439] width 206 height 41
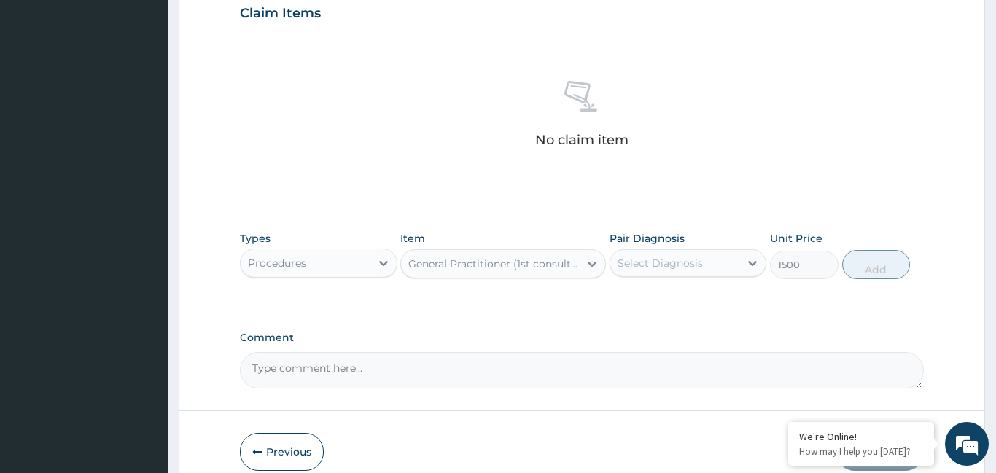
type input "1500"
click at [726, 260] on div "Select Diagnosis" at bounding box center [676, 263] width 130 height 23
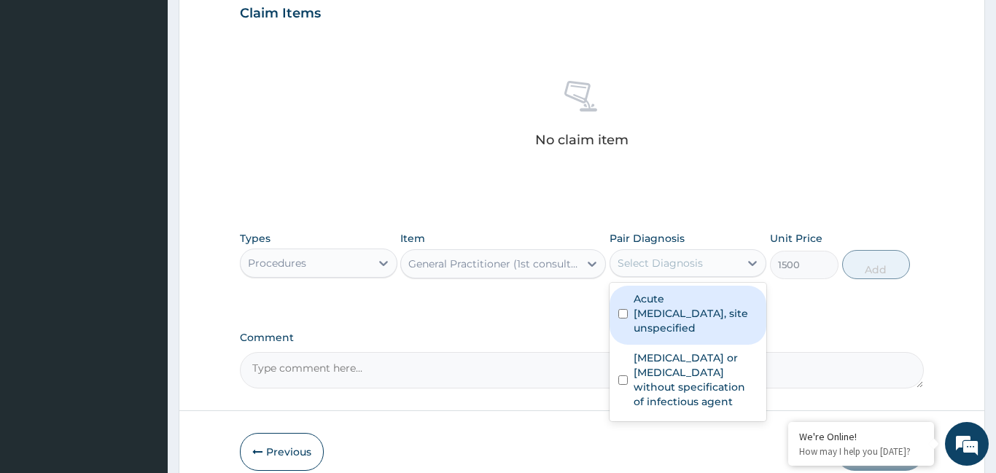
click at [713, 311] on label "Acute upper respiratory infection, site unspecified" at bounding box center [696, 314] width 125 height 44
checkbox input "true"
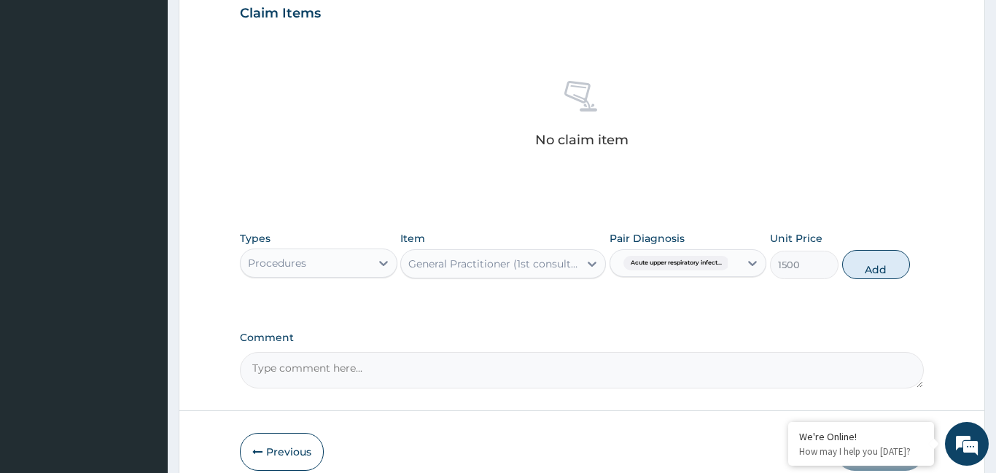
click at [738, 269] on div "Acute upper respiratory infect..." at bounding box center [676, 263] width 130 height 25
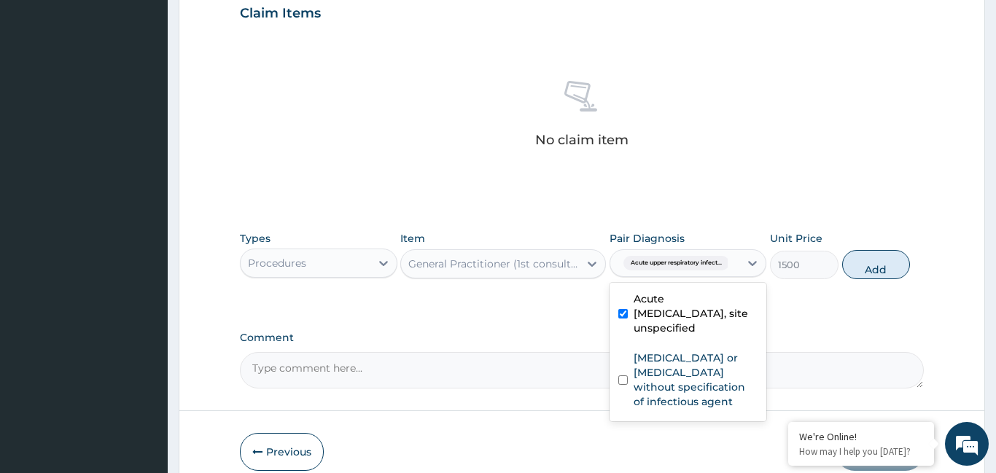
click at [738, 271] on div "Acute upper respiratory infect..." at bounding box center [676, 263] width 130 height 25
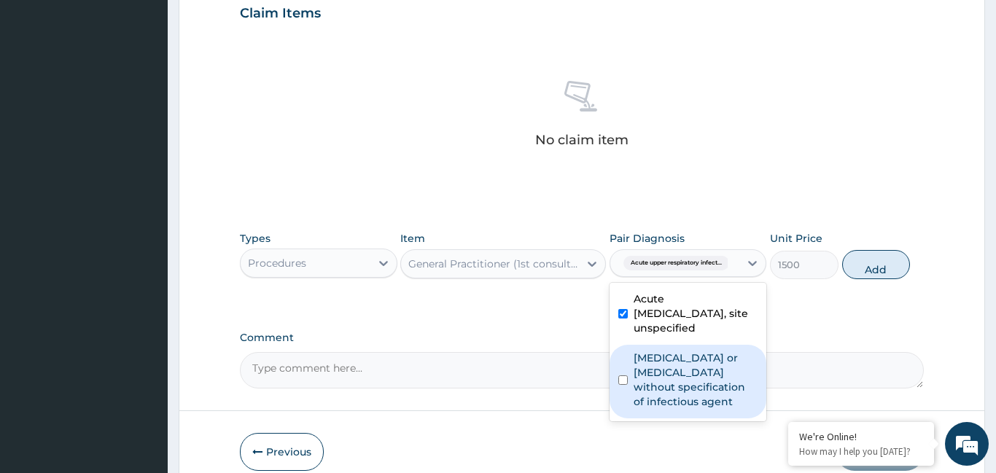
drag, startPoint x: 722, startPoint y: 397, endPoint x: 816, endPoint y: 311, distance: 126.5
click at [735, 376] on label "Infectious gastroenteritis or colitis without specification of infectious agent" at bounding box center [696, 380] width 125 height 58
checkbox input "true"
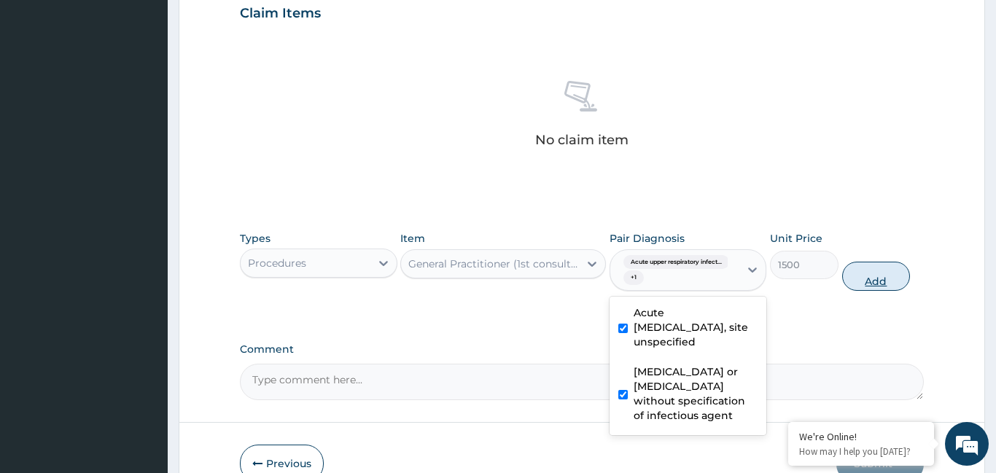
click at [866, 279] on button "Add" at bounding box center [877, 276] width 69 height 29
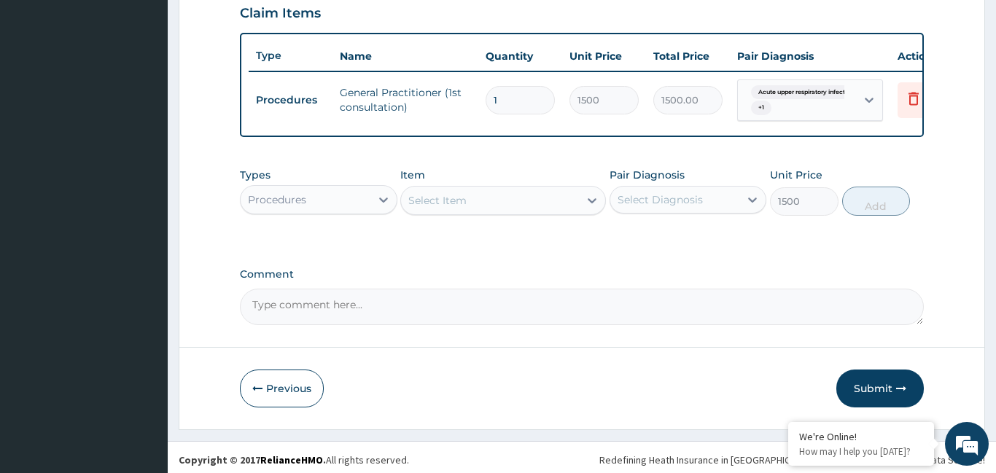
type input "0"
click at [387, 202] on icon at bounding box center [383, 200] width 15 height 15
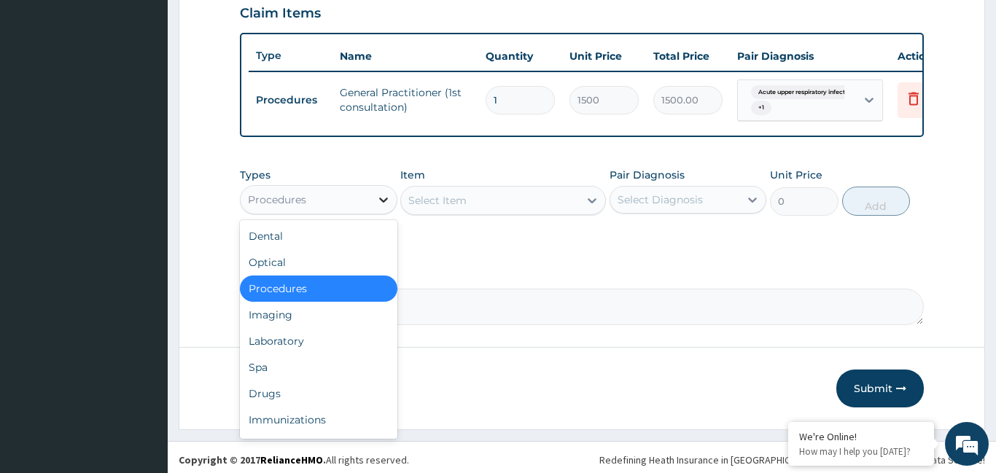
click at [387, 202] on icon at bounding box center [383, 200] width 15 height 15
type input "dr"
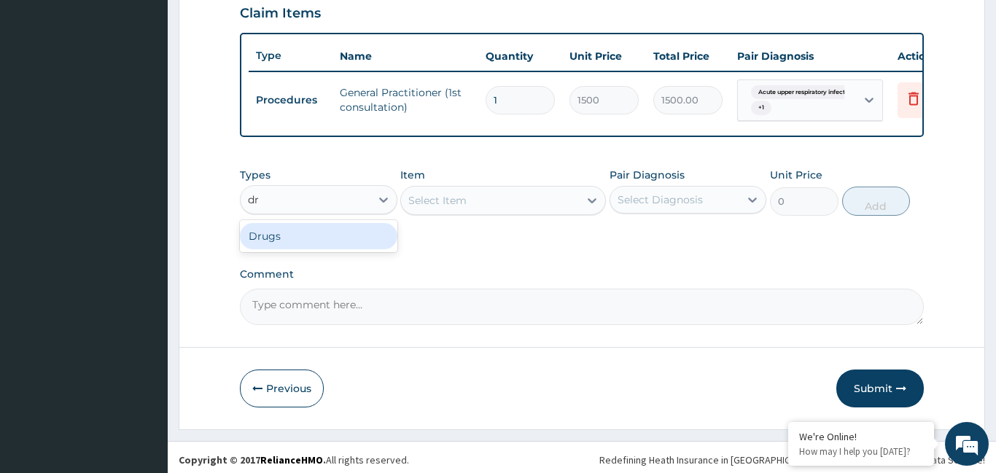
click at [360, 244] on div "Drugs" at bounding box center [319, 236] width 158 height 26
click at [469, 212] on div "Select Item" at bounding box center [503, 200] width 206 height 29
click at [488, 204] on div "Select Item" at bounding box center [490, 200] width 178 height 23
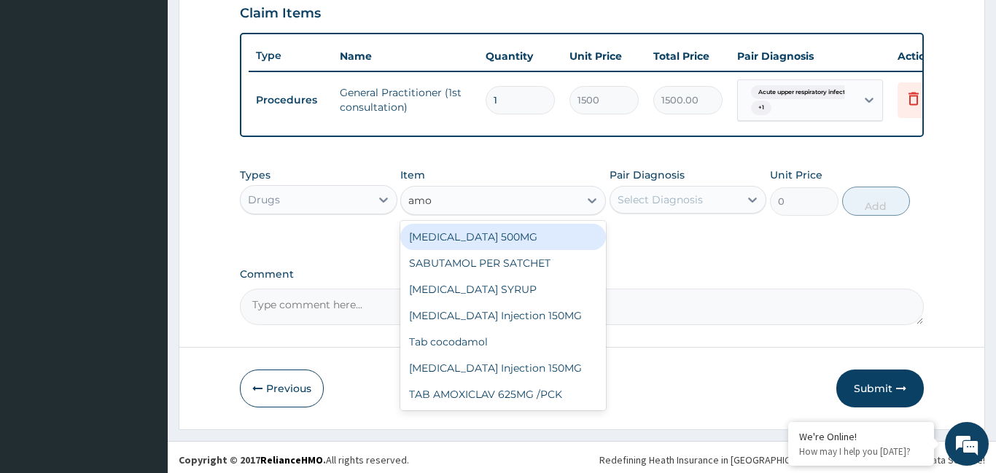
type input "amox"
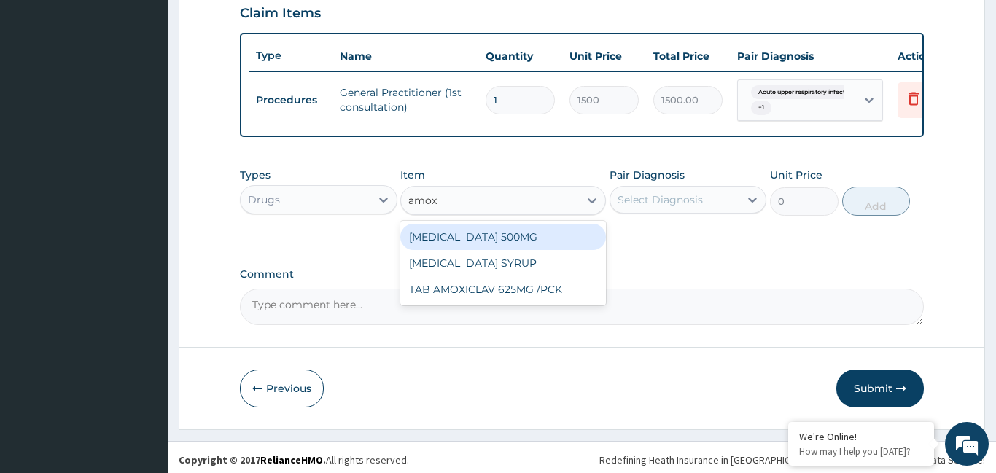
click at [506, 237] on div "AMOXYCILLIN 500MG" at bounding box center [503, 237] width 206 height 26
type input "700"
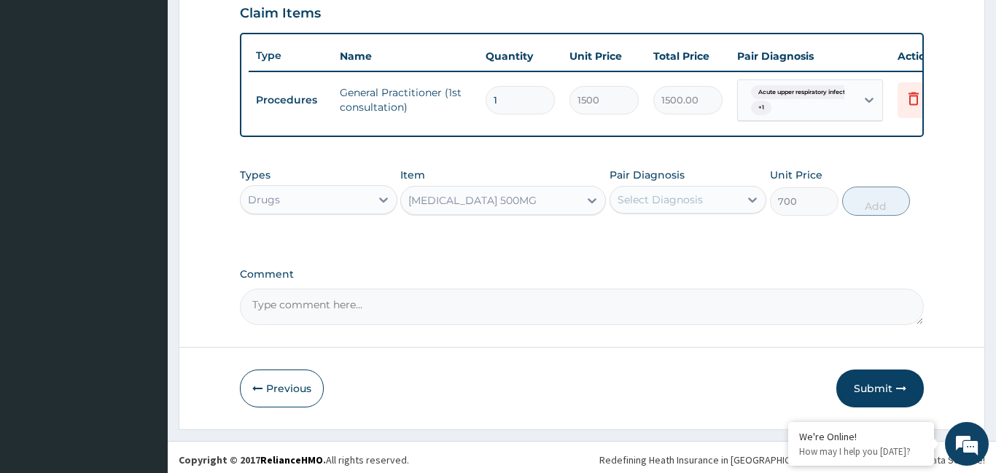
click at [564, 206] on div "AMOXYCILLIN 500MG" at bounding box center [490, 200] width 178 height 23
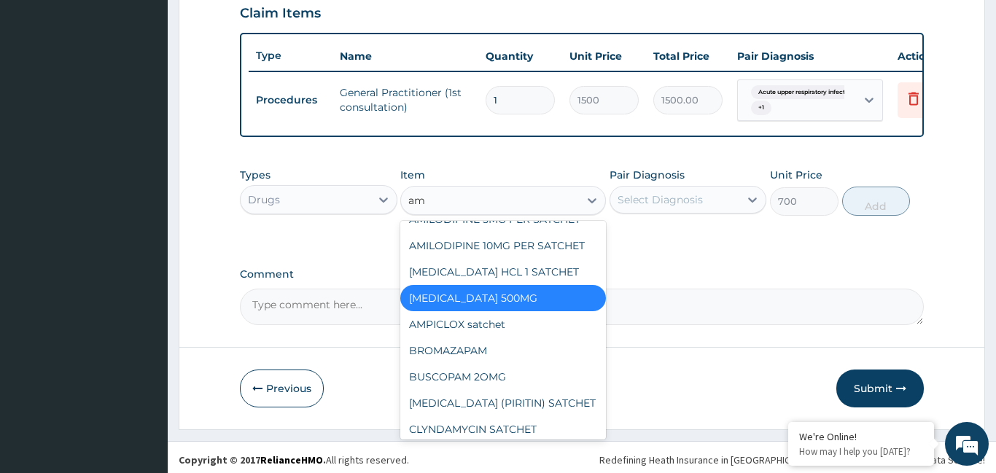
scroll to position [0, 0]
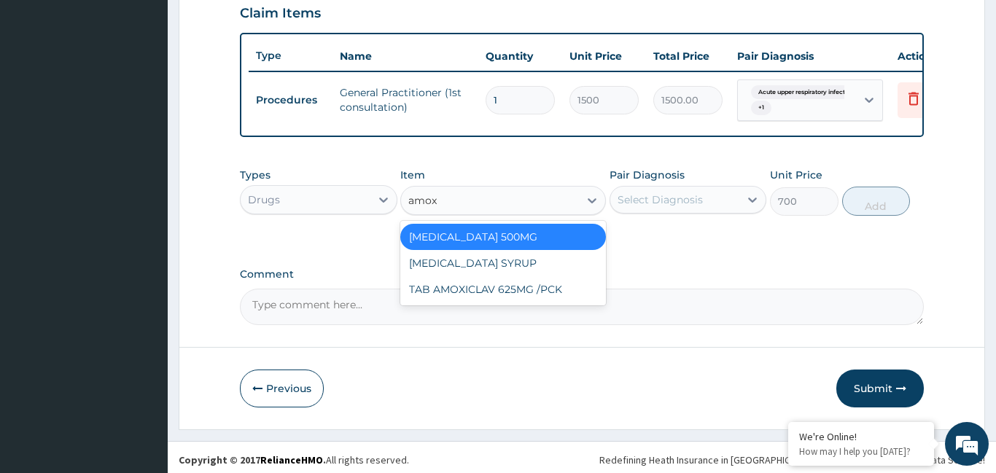
type input "amo"
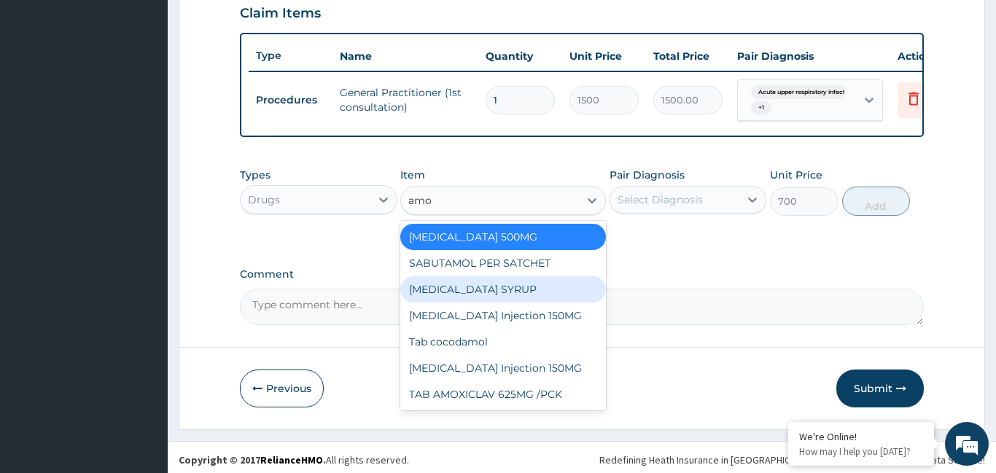
click at [461, 290] on div "AMOXICILLIN SYRUP" at bounding box center [503, 289] width 206 height 26
click at [461, 290] on textarea "Comment" at bounding box center [582, 307] width 684 height 36
type input "1050"
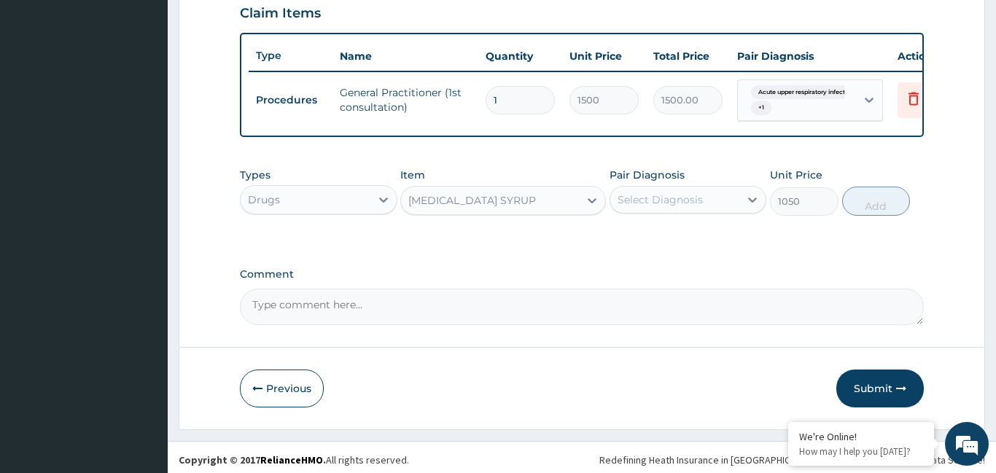
click at [738, 196] on div "Select Diagnosis" at bounding box center [676, 199] width 130 height 23
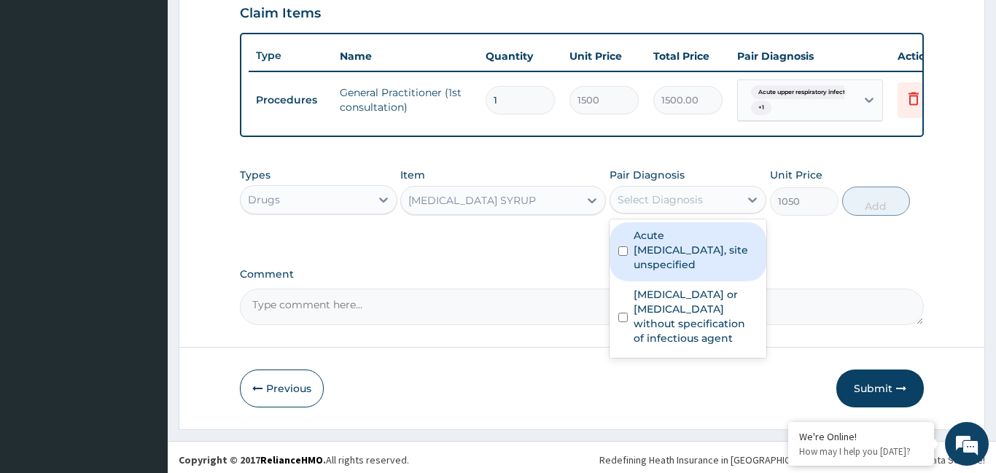
click at [729, 247] on label "Acute upper respiratory infection, site unspecified" at bounding box center [696, 250] width 125 height 44
checkbox input "false"
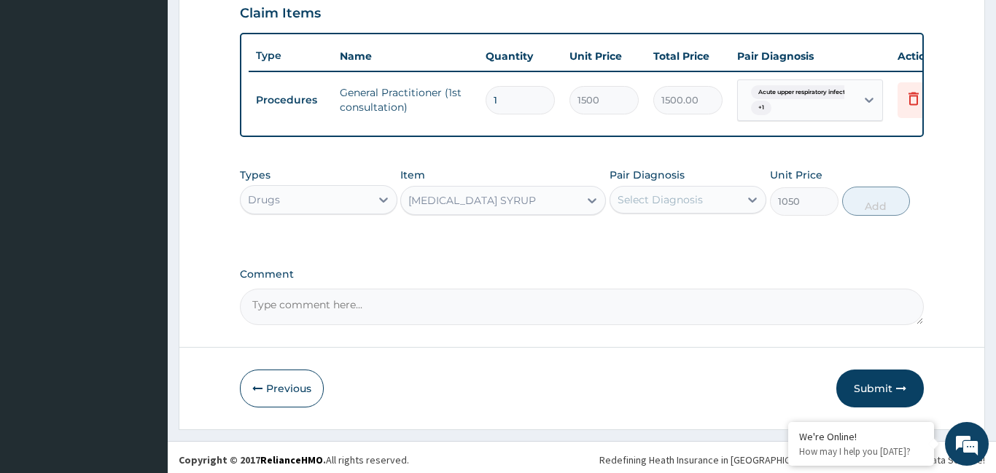
click at [732, 202] on div "Select Diagnosis" at bounding box center [676, 199] width 130 height 23
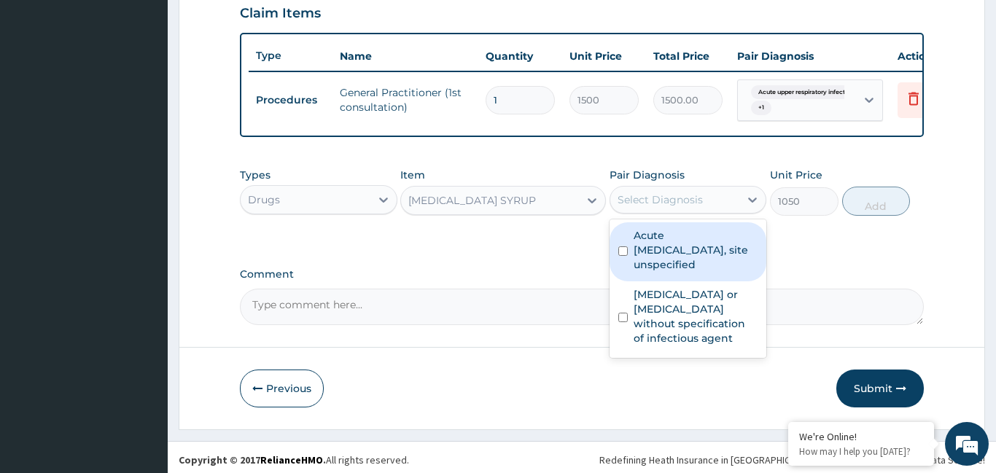
click at [694, 256] on label "Acute upper respiratory infection, site unspecified" at bounding box center [696, 250] width 125 height 44
click at [665, 244] on label "Acute upper respiratory infection, site unspecified" at bounding box center [696, 250] width 125 height 44
checkbox input "true"
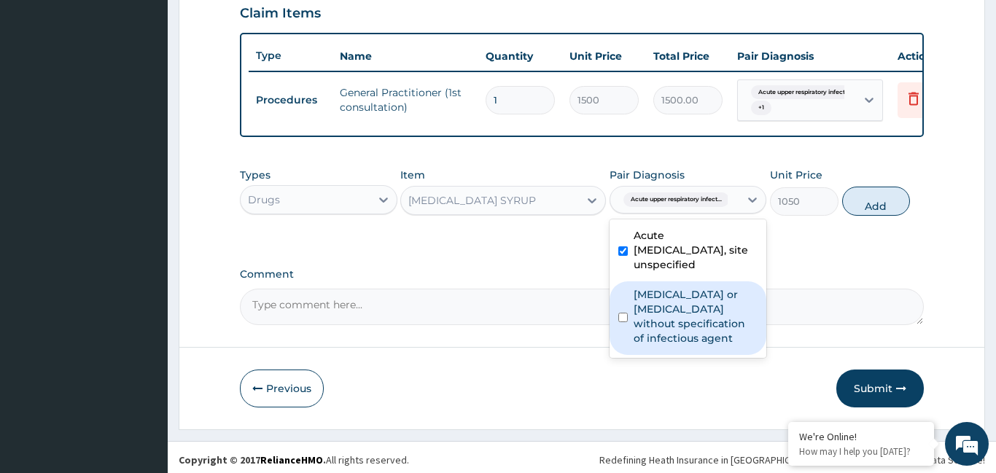
click at [628, 327] on div "Infectious gastroenteritis or colitis without specification of infectious agent" at bounding box center [689, 319] width 158 height 74
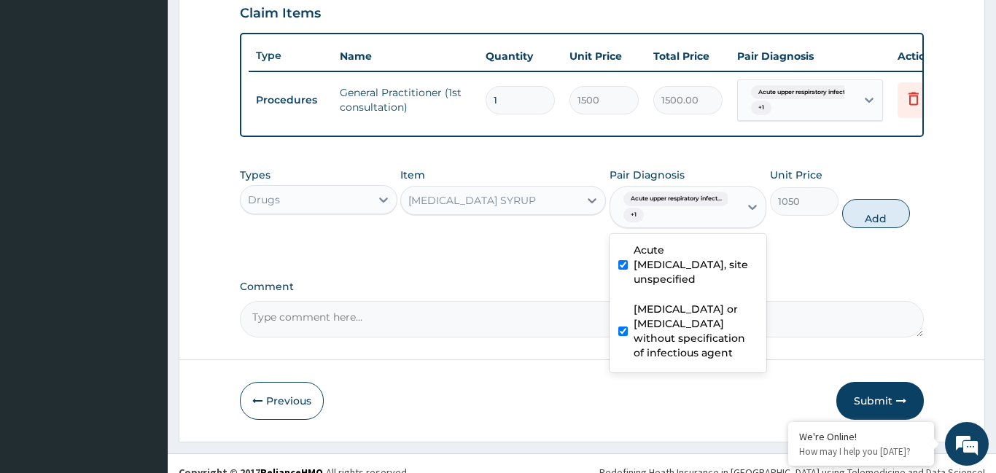
checkbox input "true"
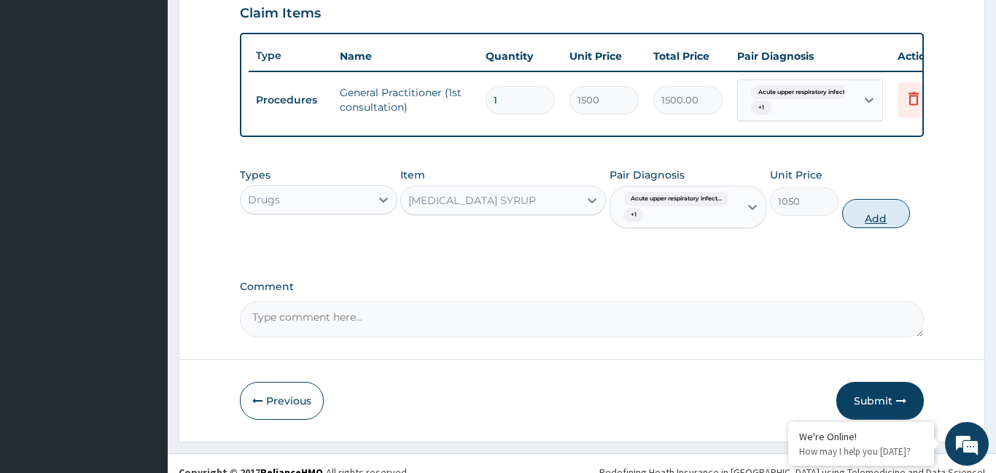
click at [872, 217] on button "Add" at bounding box center [877, 213] width 69 height 29
type input "0"
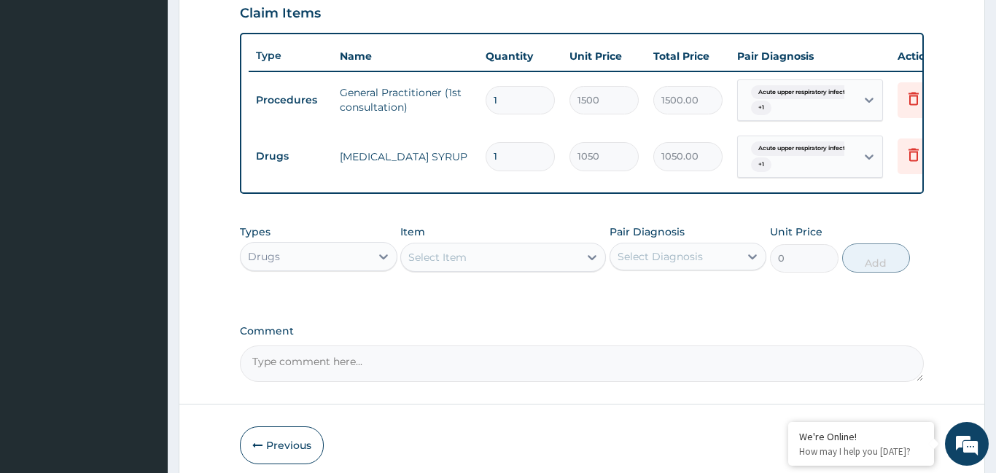
click at [516, 263] on div "Select Item" at bounding box center [490, 257] width 178 height 23
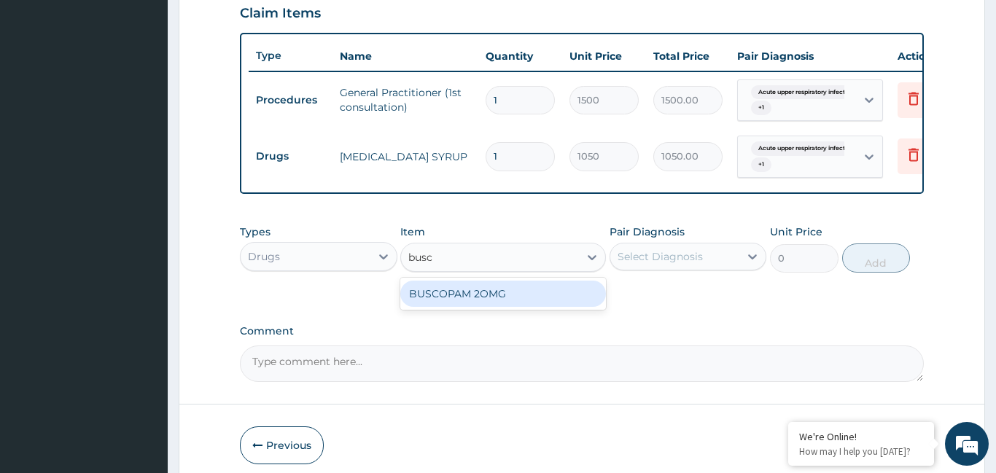
type input "busco"
click at [454, 296] on div "BUSCOPAM 2OMG" at bounding box center [503, 294] width 206 height 26
click at [454, 296] on div "Types Drugs Item option AMOXICILLIN SYRUP, selected. option BUSCOPAM 2OMG focus…" at bounding box center [582, 259] width 684 height 85
type input "350"
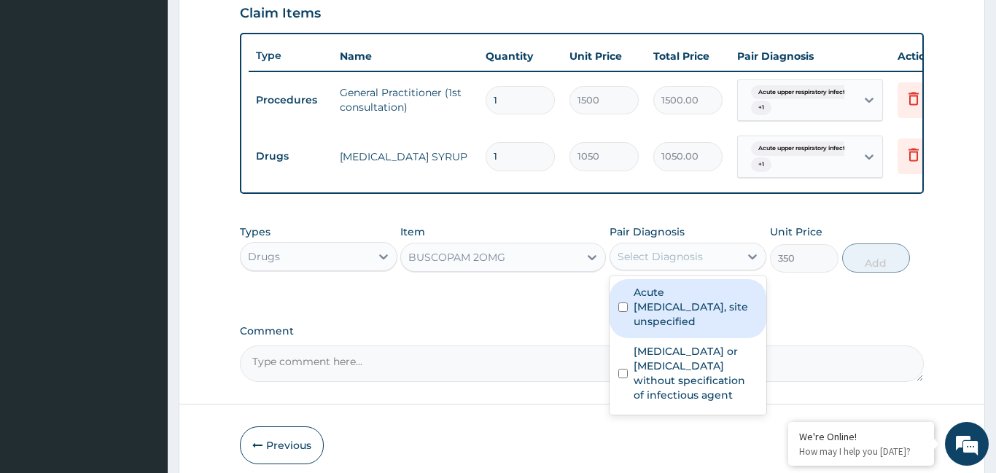
click at [635, 254] on div "Select Diagnosis" at bounding box center [660, 256] width 85 height 15
drag, startPoint x: 660, startPoint y: 317, endPoint x: 704, endPoint y: 267, distance: 66.2
click at [665, 313] on label "Acute upper respiratory infection, site unspecified" at bounding box center [696, 307] width 125 height 44
checkbox input "true"
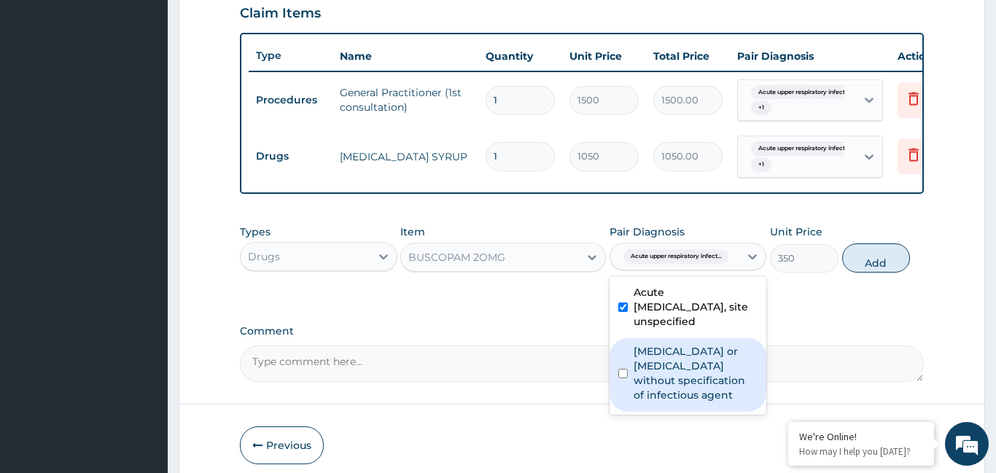
drag, startPoint x: 678, startPoint y: 381, endPoint x: 813, endPoint y: 293, distance: 160.9
click at [723, 339] on div "Infectious gastroenteritis or colitis without specification of infectious agent" at bounding box center [689, 375] width 158 height 74
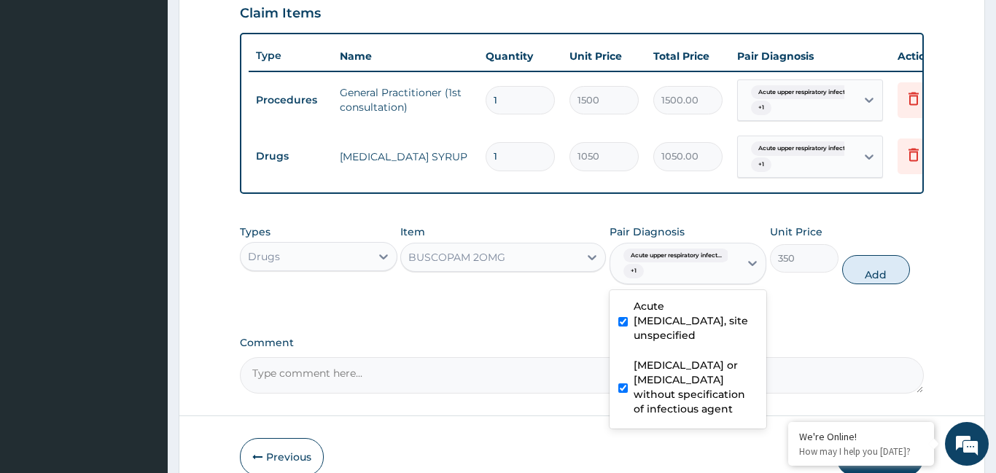
checkbox input "true"
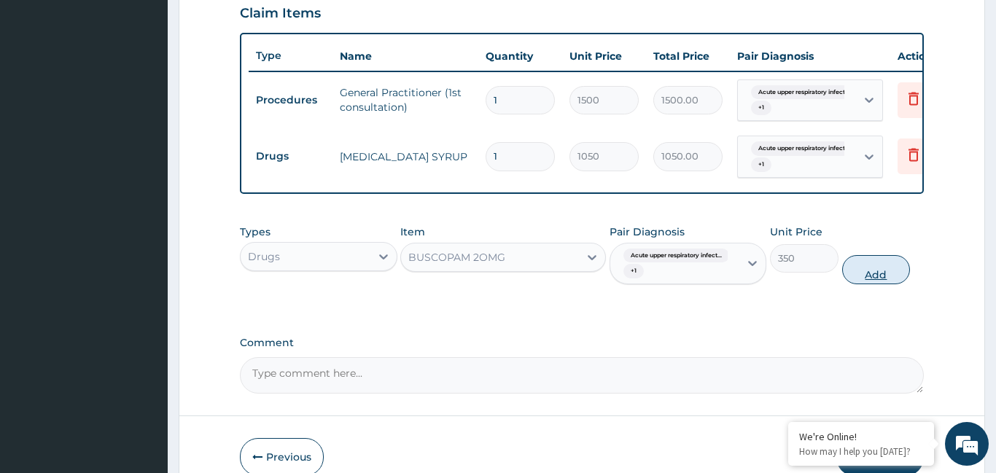
click at [882, 282] on button "Add" at bounding box center [877, 269] width 69 height 29
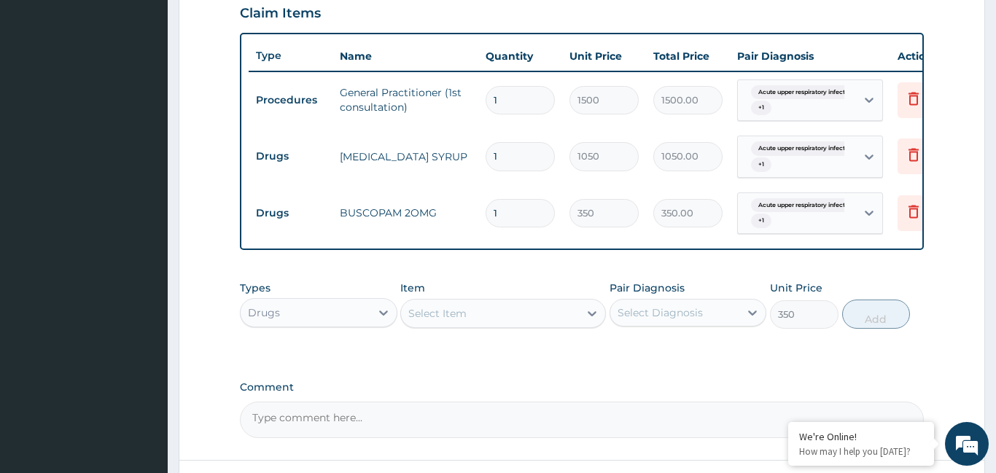
type input "0"
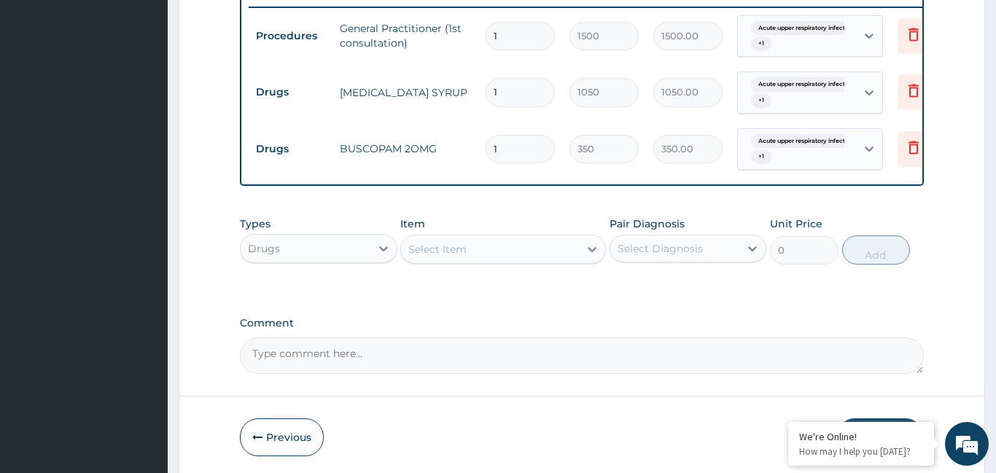
scroll to position [628, 0]
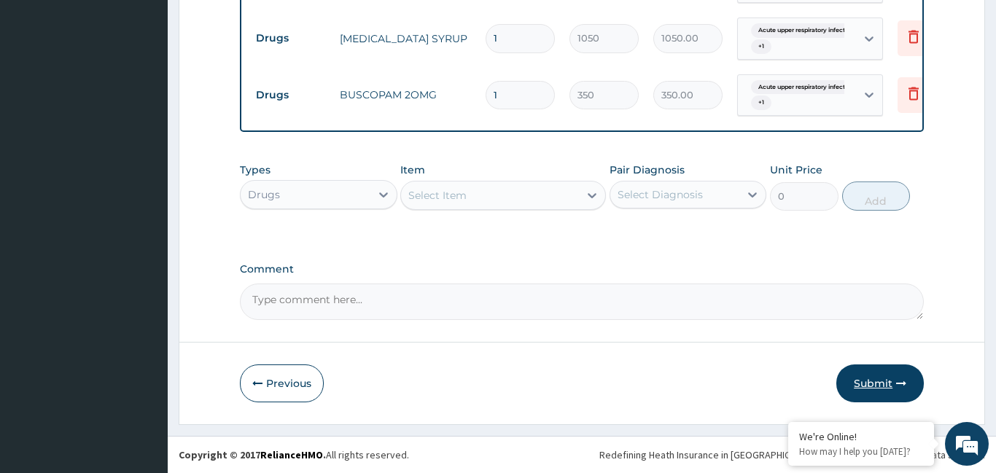
click at [860, 389] on button "Submit" at bounding box center [881, 384] width 88 height 38
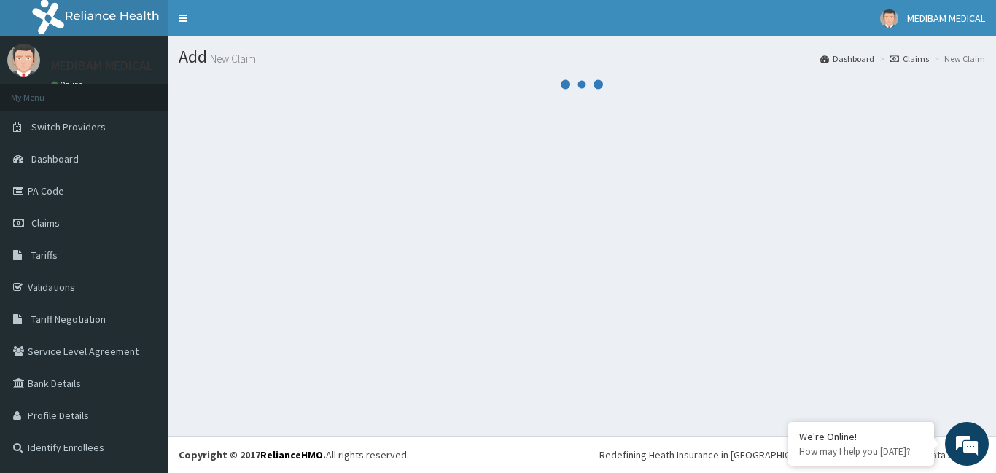
scroll to position [0, 0]
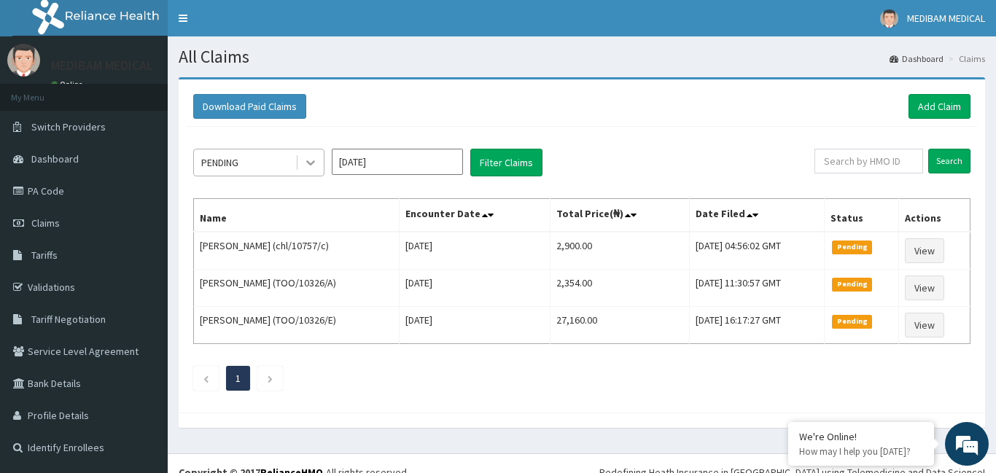
click at [318, 163] on div at bounding box center [311, 163] width 26 height 26
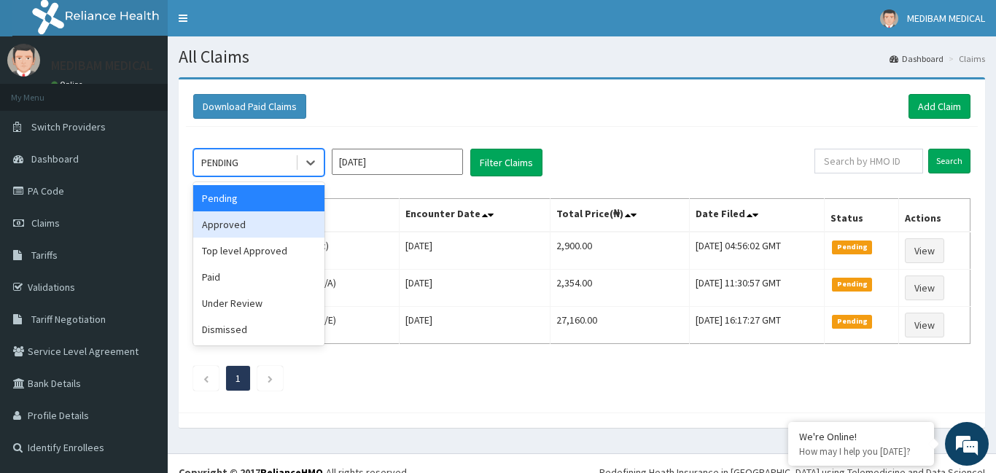
click at [280, 227] on div "Approved" at bounding box center [258, 225] width 131 height 26
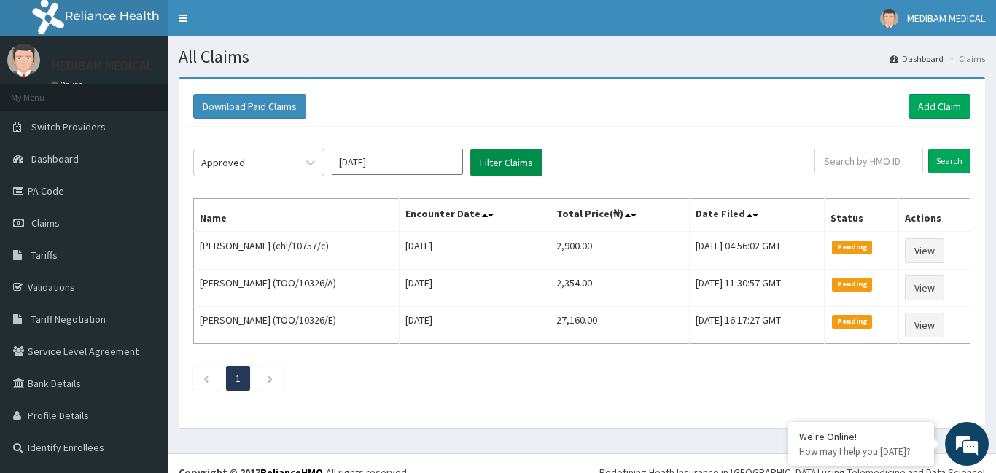
click at [503, 171] on button "Filter Claims" at bounding box center [507, 163] width 72 height 28
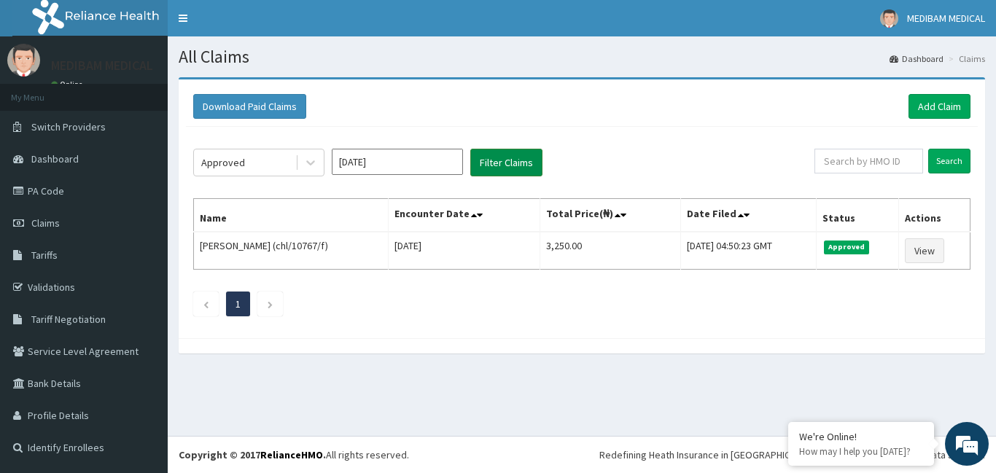
click at [508, 165] on button "Filter Claims" at bounding box center [507, 163] width 72 height 28
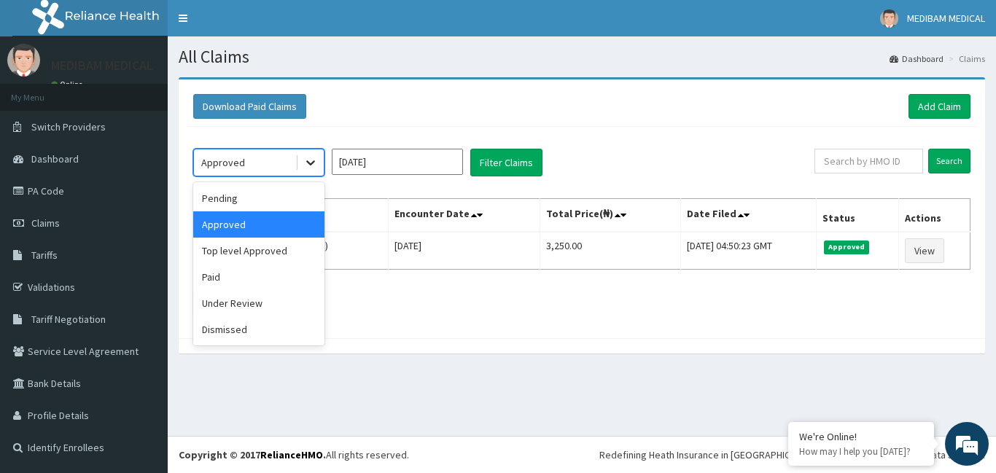
click at [310, 166] on icon at bounding box center [310, 162] width 15 height 15
click at [317, 165] on icon at bounding box center [310, 162] width 15 height 15
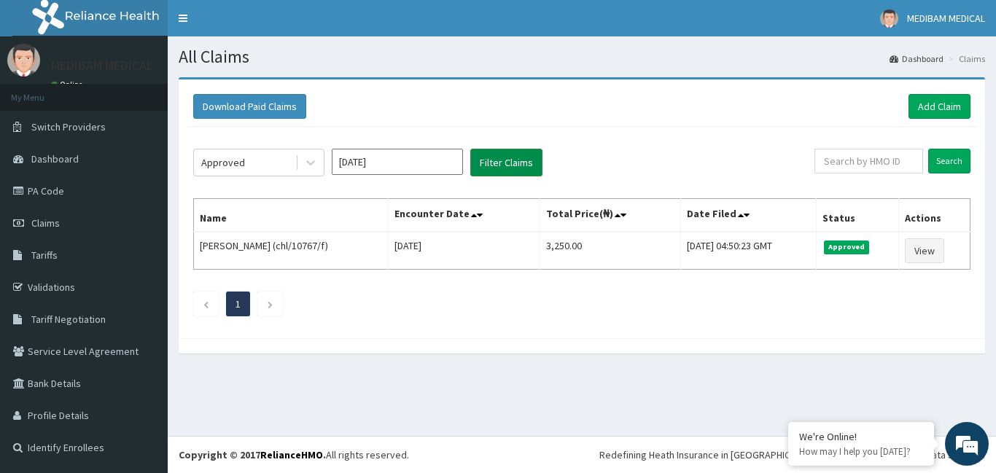
click at [508, 165] on button "Filter Claims" at bounding box center [507, 163] width 72 height 28
click at [32, 292] on link "Validations" at bounding box center [84, 287] width 168 height 32
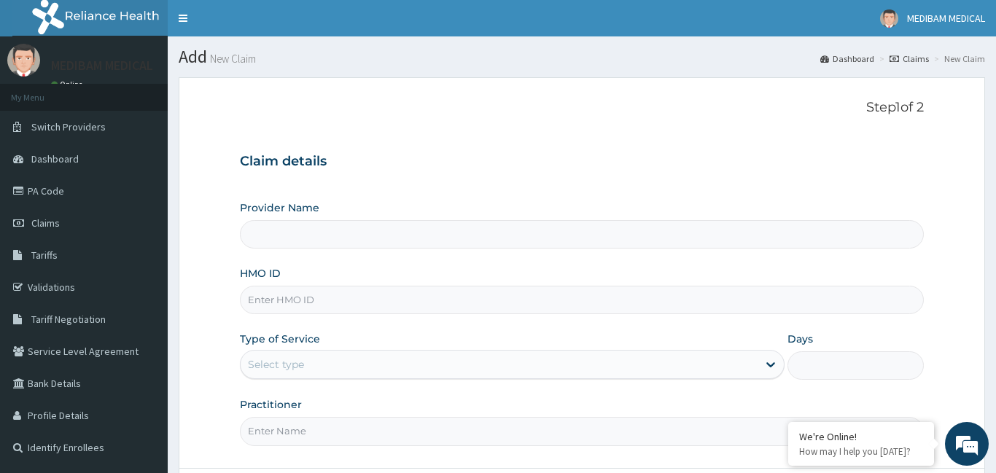
type input "Medibam Specialist Hospital"
click at [295, 298] on input "HMO ID" at bounding box center [582, 300] width 684 height 28
type input "stt/10317/a"
click at [727, 362] on div "Select type" at bounding box center [500, 364] width 518 height 23
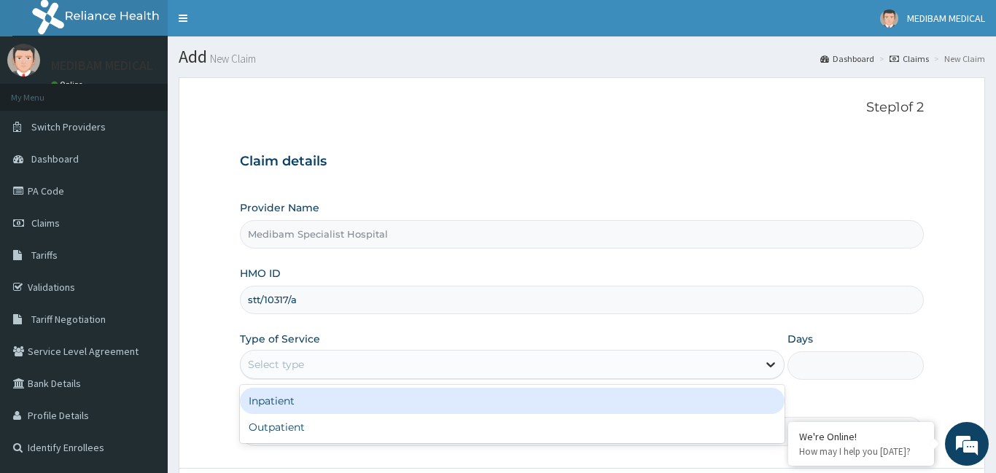
click at [776, 368] on icon at bounding box center [771, 364] width 15 height 15
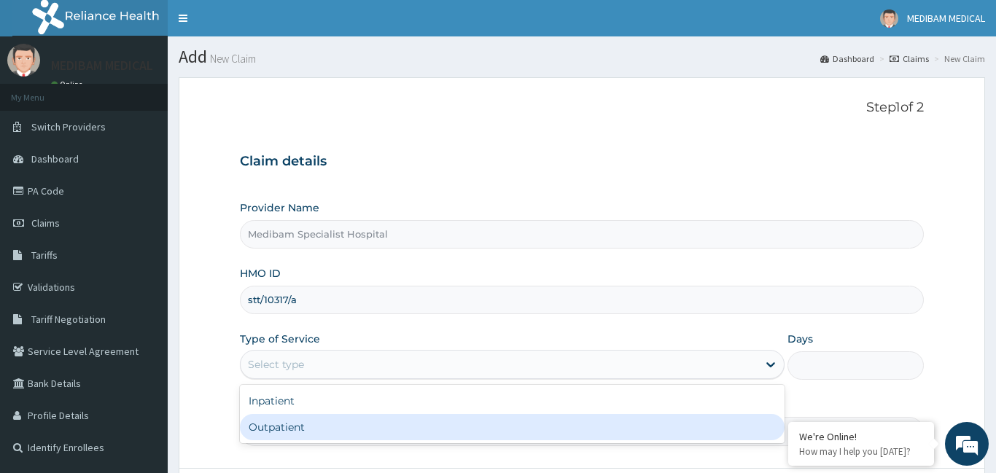
click at [700, 427] on div "Outpatient" at bounding box center [513, 427] width 546 height 26
type input "1"
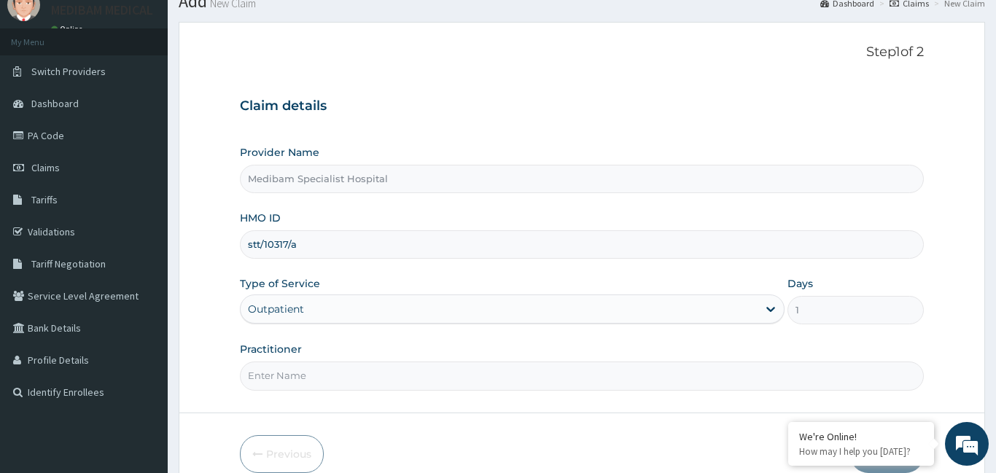
scroll to position [117, 0]
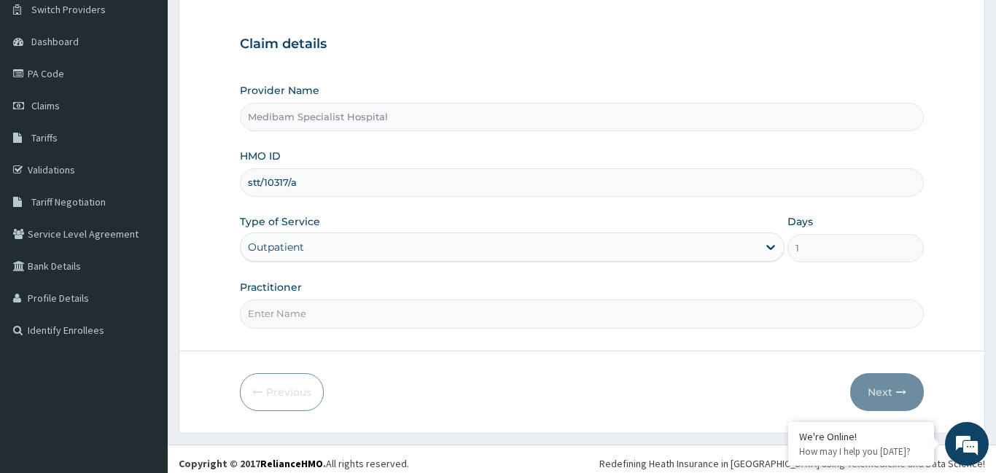
click at [670, 310] on input "Practitioner" at bounding box center [582, 314] width 684 height 28
type input "[PERSON_NAME]"
click at [885, 394] on button "Next" at bounding box center [888, 393] width 74 height 38
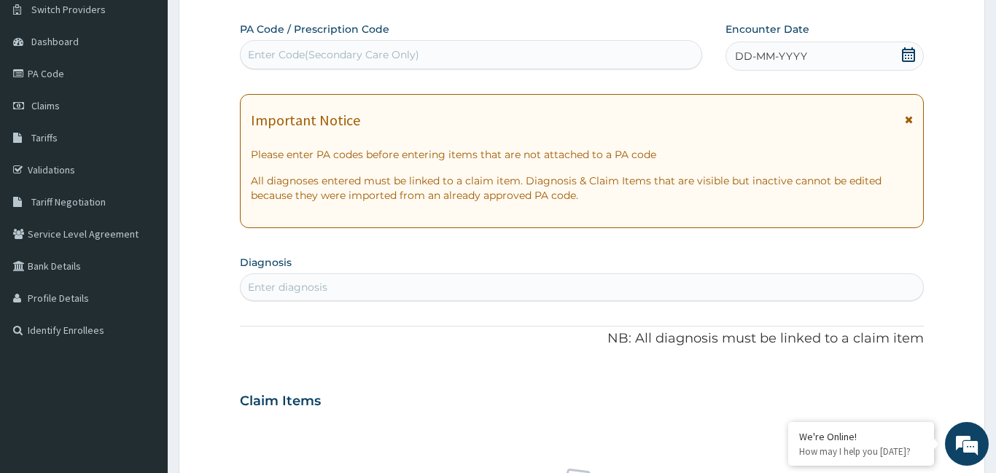
click at [878, 57] on div "DD-MM-YYYY" at bounding box center [825, 56] width 198 height 29
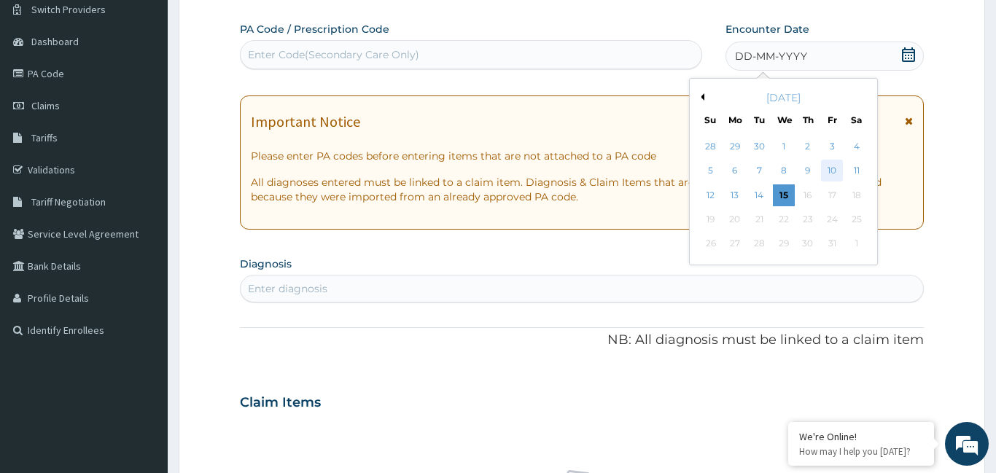
click at [838, 171] on div "10" at bounding box center [832, 171] width 22 height 22
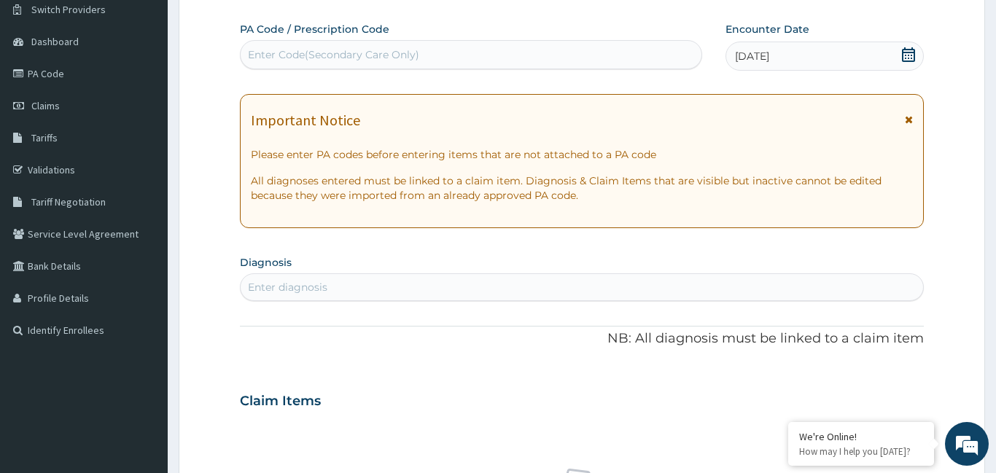
click at [548, 285] on div "Enter diagnosis" at bounding box center [582, 287] width 683 height 23
type input "malaria"
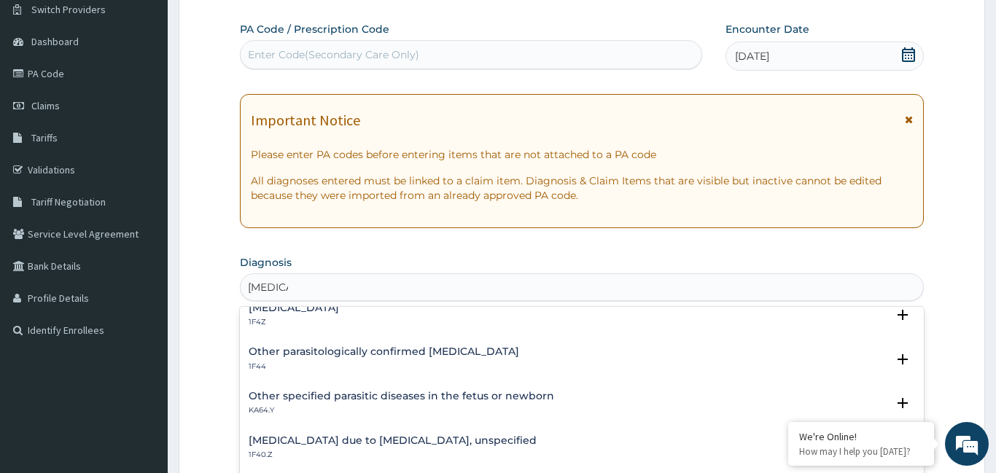
scroll to position [101, 0]
click at [339, 323] on p "1F4Z" at bounding box center [294, 324] width 90 height 10
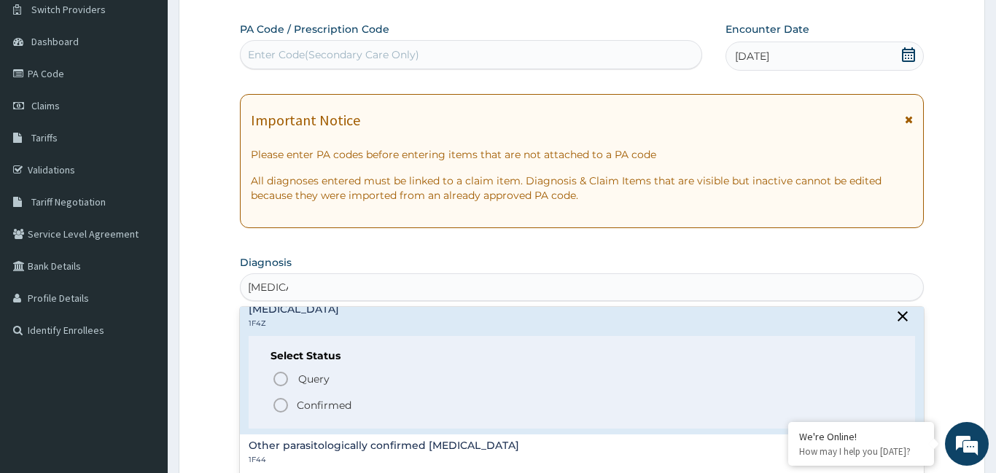
click at [278, 406] on icon "status option filled" at bounding box center [281, 406] width 18 height 18
click at [278, 406] on h3 "Claim Items" at bounding box center [280, 402] width 81 height 16
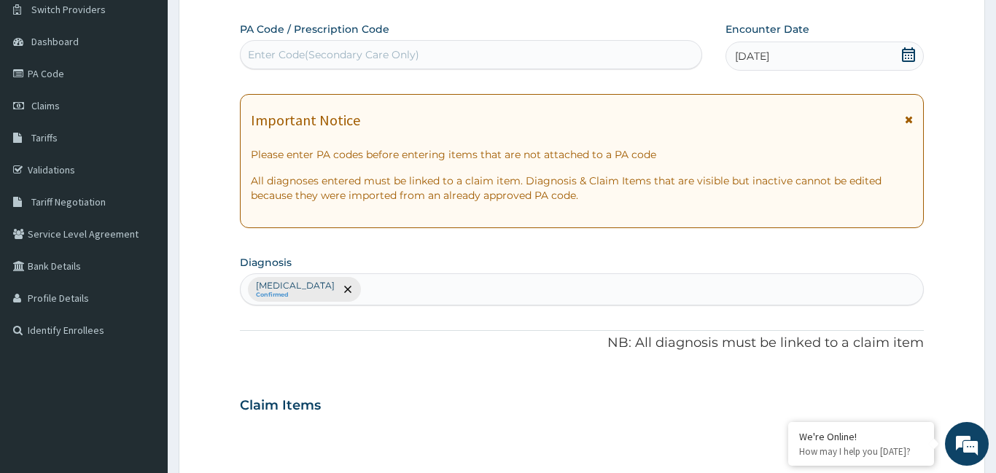
click at [400, 287] on div "Malaria, unspecified Confirmed" at bounding box center [582, 289] width 683 height 31
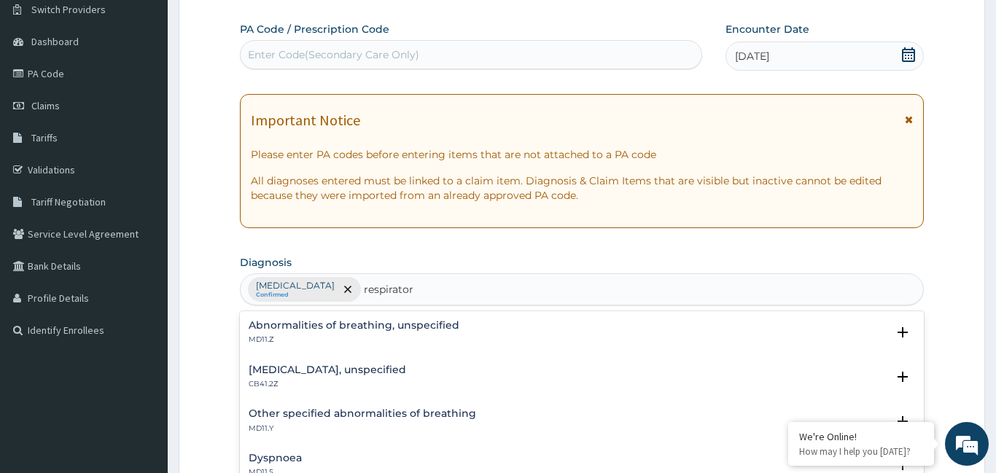
type input "respiratory"
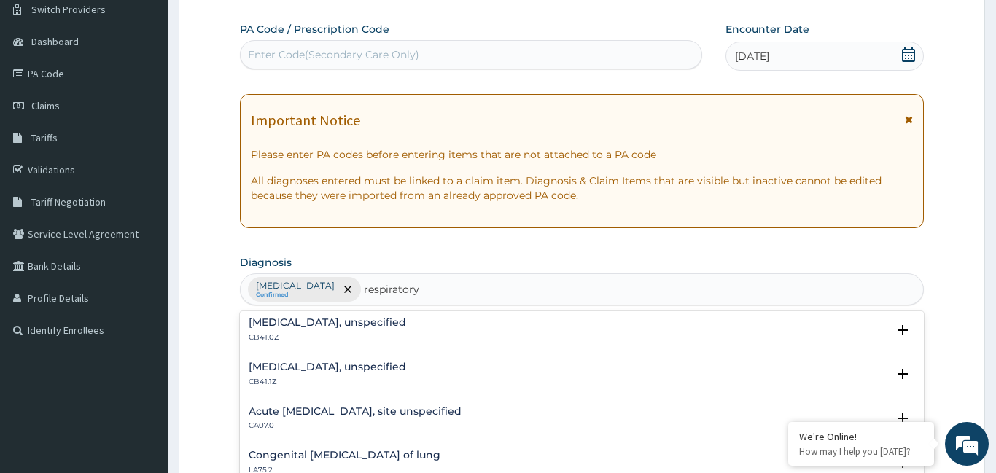
scroll to position [358, 0]
click at [388, 417] on div "Acute upper respiratory infection, site unspecified CA07.0" at bounding box center [355, 418] width 213 height 26
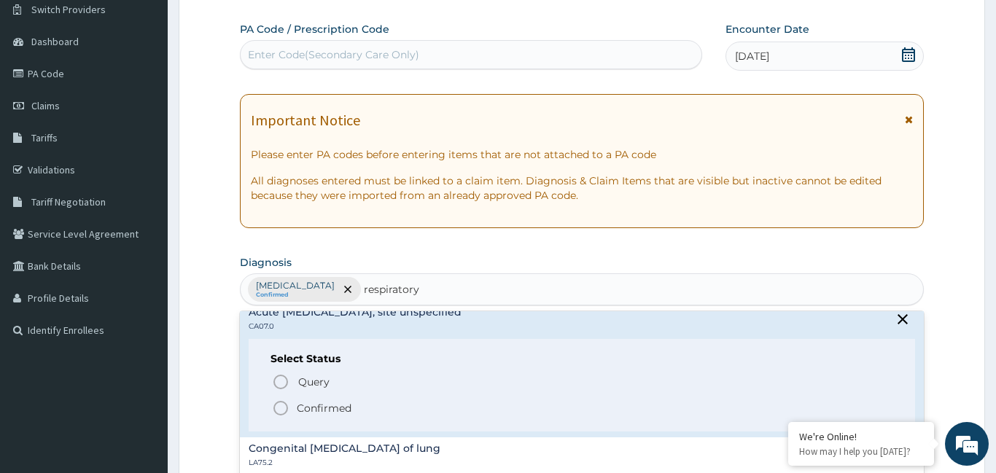
scroll to position [476, 0]
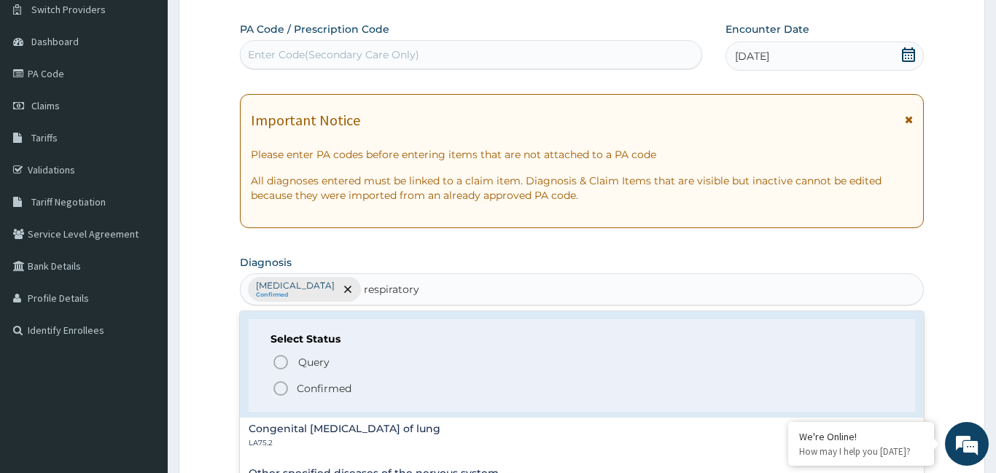
click at [277, 389] on icon "status option filled" at bounding box center [281, 389] width 18 height 18
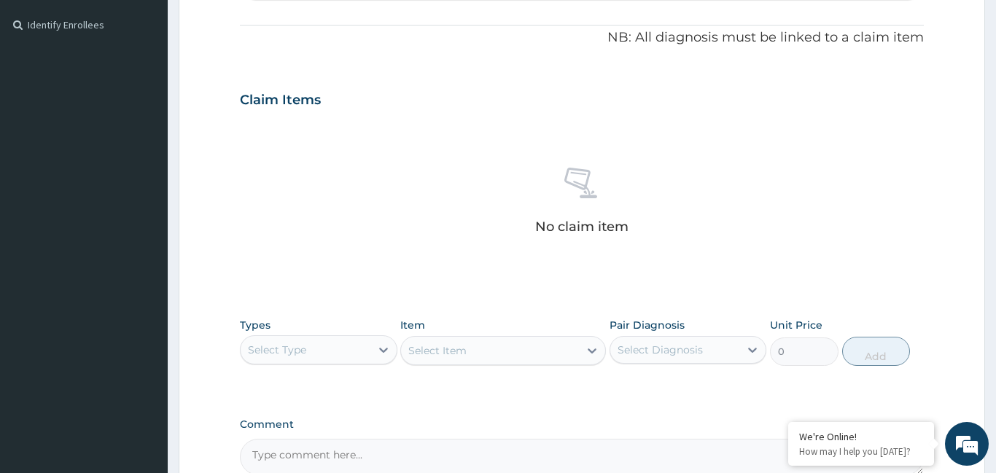
scroll to position [424, 0]
click at [382, 355] on icon at bounding box center [383, 349] width 15 height 15
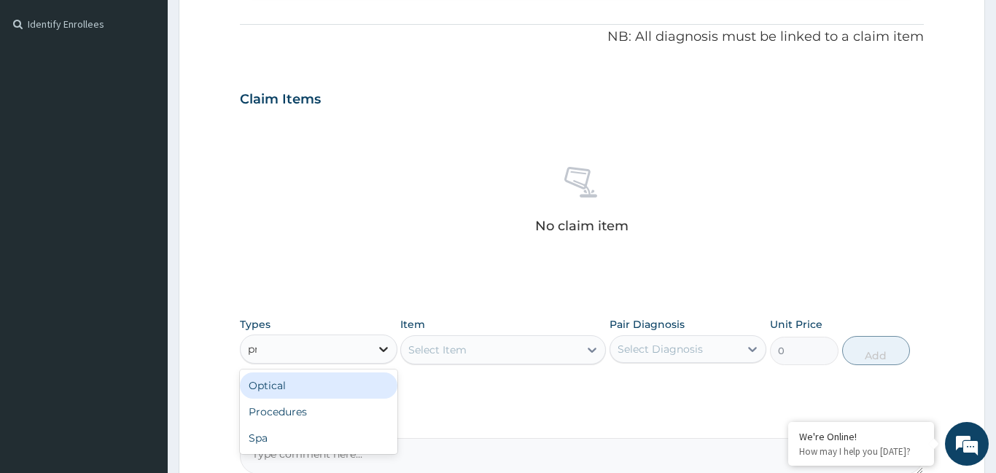
type input "pro"
click at [349, 380] on div "Procedures" at bounding box center [319, 386] width 158 height 26
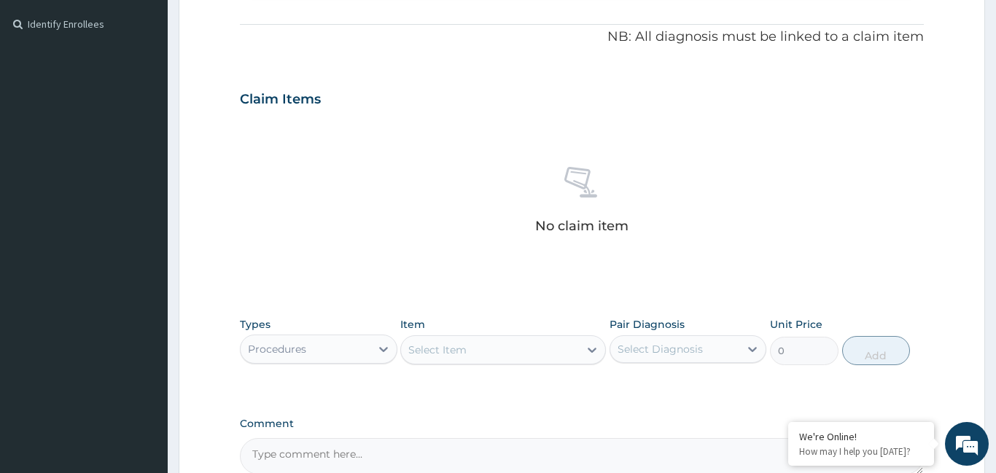
click at [505, 352] on div "Select Item" at bounding box center [490, 349] width 178 height 23
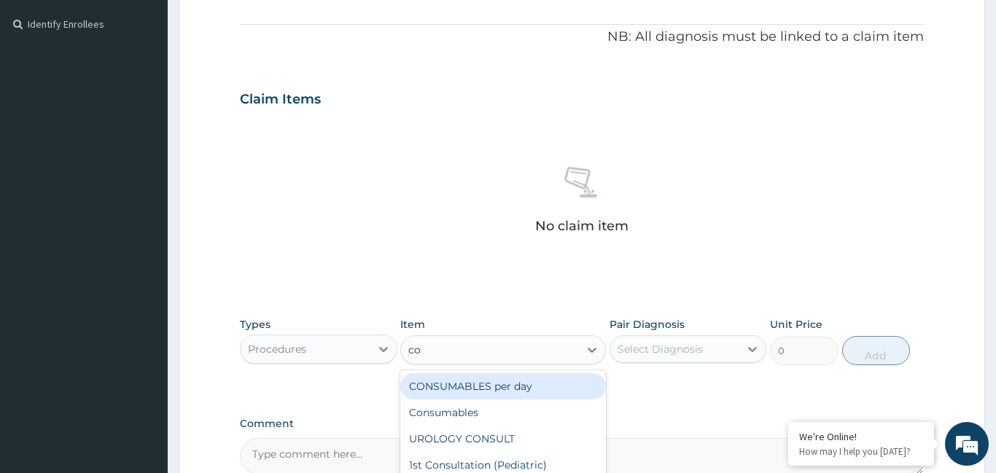
type input "con"
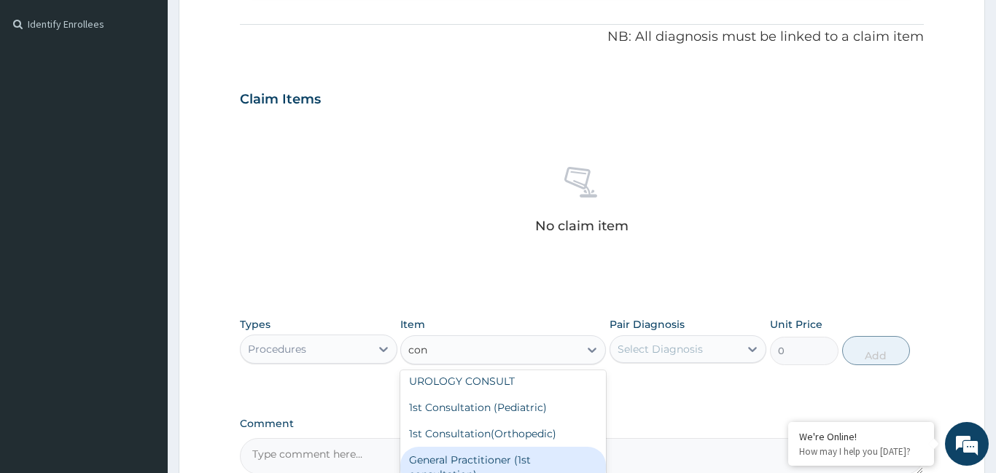
scroll to position [94, 0]
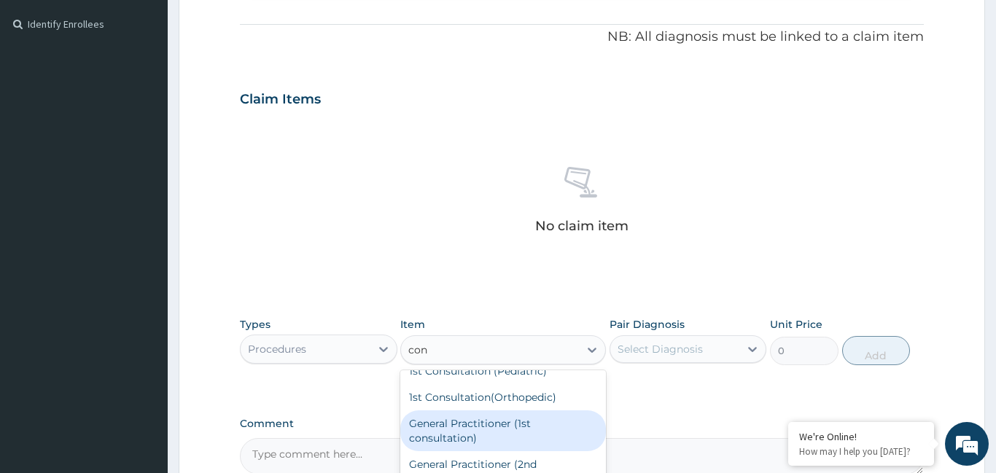
click at [505, 439] on div "General Practitioner (1st consultation)" at bounding box center [503, 431] width 206 height 41
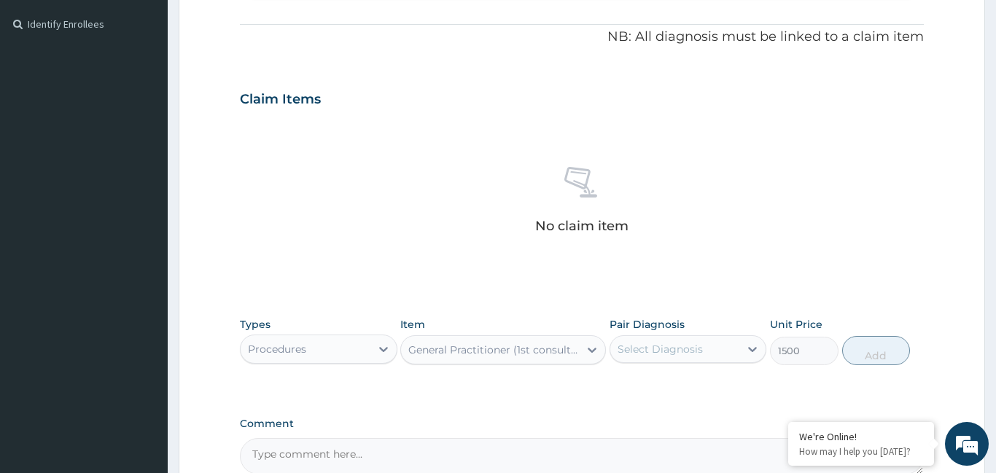
type input "1500"
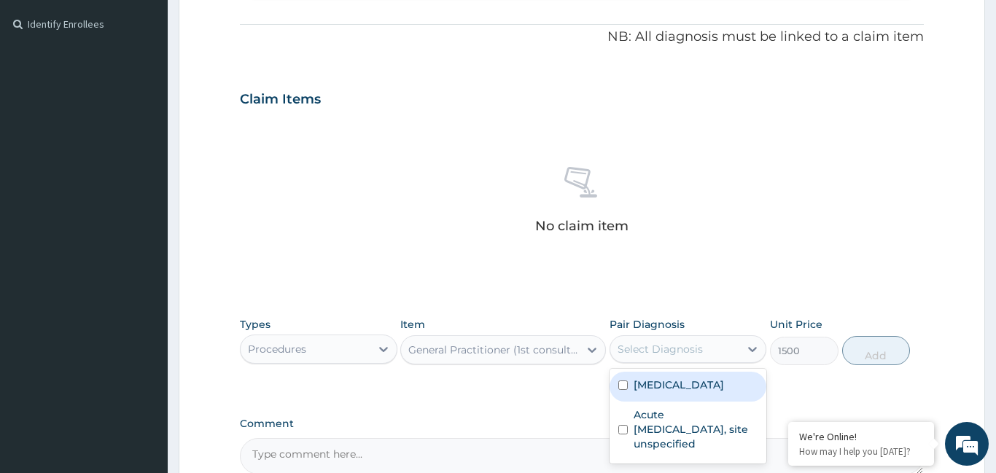
click at [676, 355] on div "Select Diagnosis" at bounding box center [660, 349] width 85 height 15
click at [675, 388] on label "Malaria, unspecified" at bounding box center [679, 385] width 90 height 15
checkbox input "true"
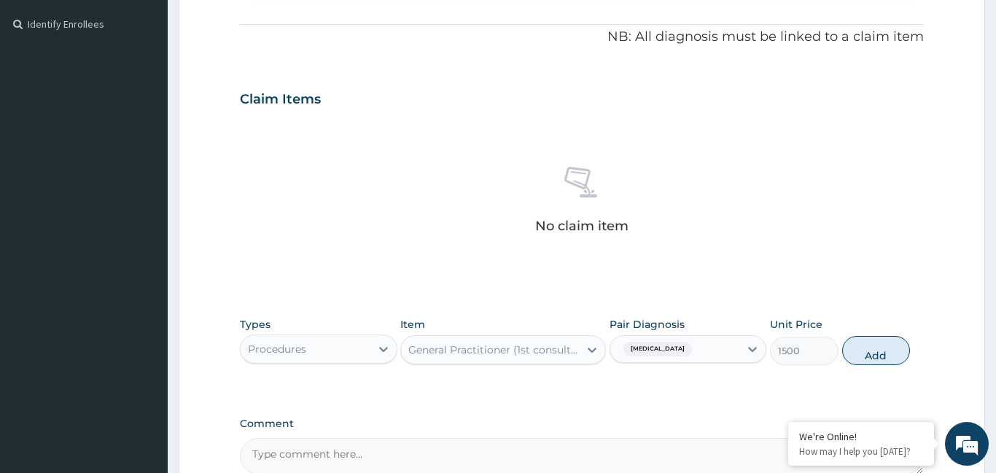
click at [724, 349] on div "Malaria, unspecified" at bounding box center [676, 349] width 130 height 25
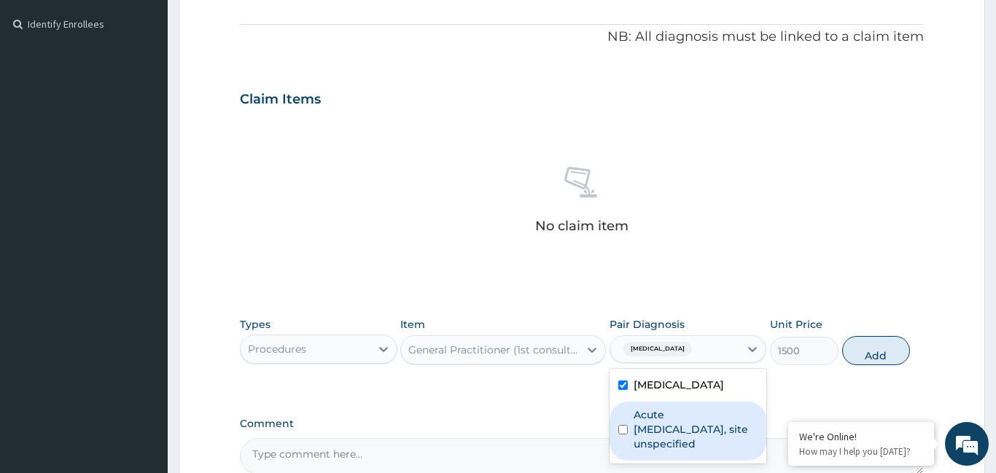
drag, startPoint x: 708, startPoint y: 428, endPoint x: 743, endPoint y: 413, distance: 38.2
click at [708, 427] on label "Acute upper respiratory infection, site unspecified" at bounding box center [696, 430] width 125 height 44
checkbox input "true"
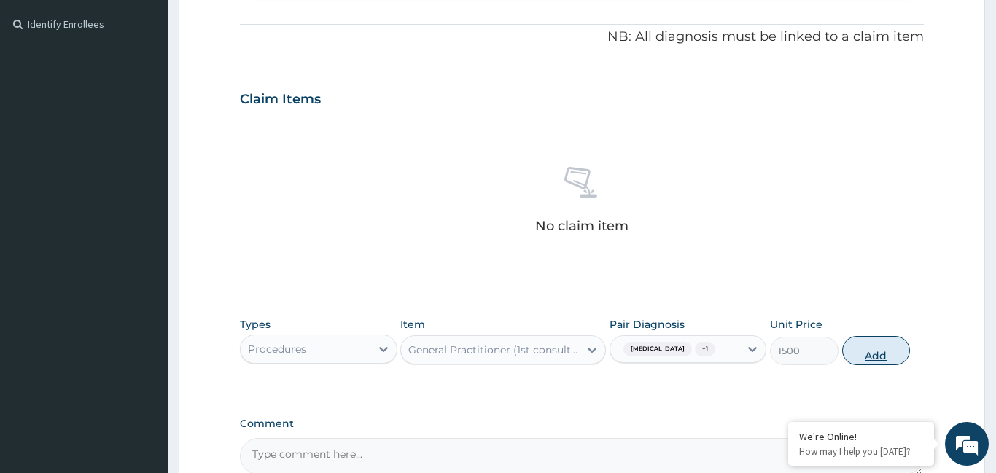
click at [875, 355] on button "Add" at bounding box center [877, 350] width 69 height 29
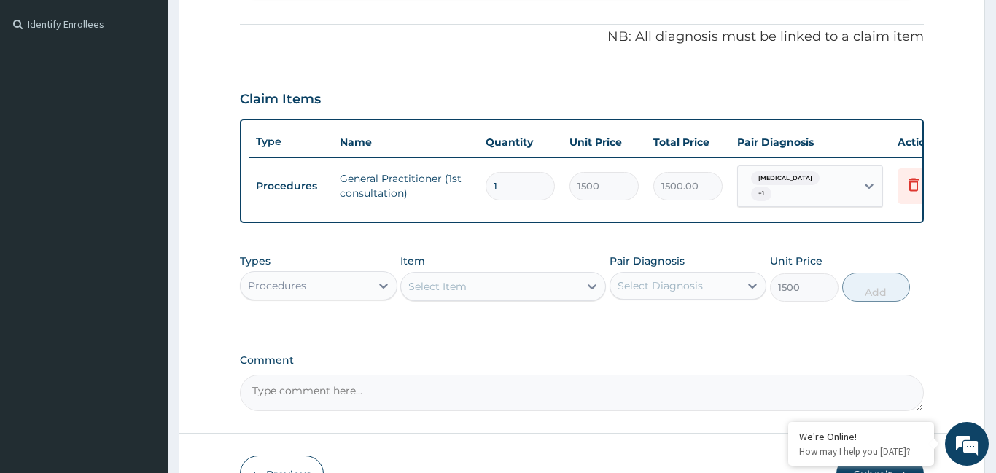
type input "0"
click at [362, 285] on div "Procedures" at bounding box center [306, 285] width 130 height 23
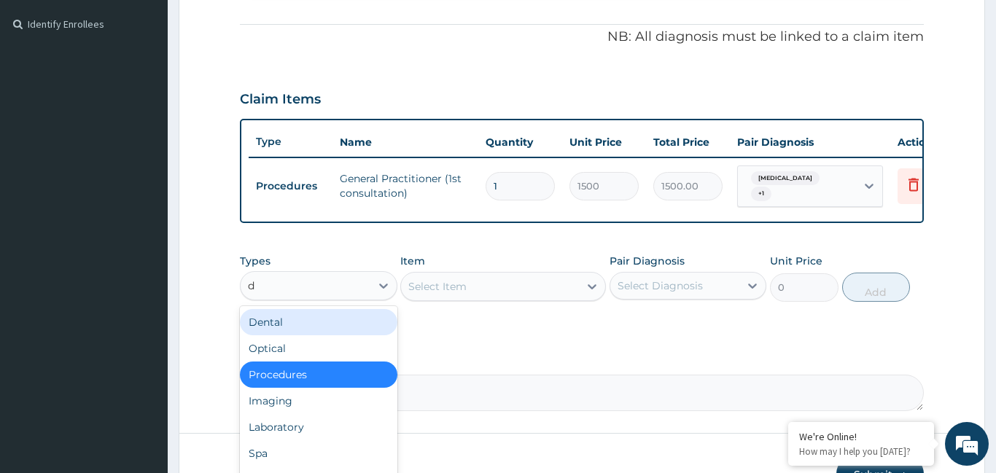
type input "dr"
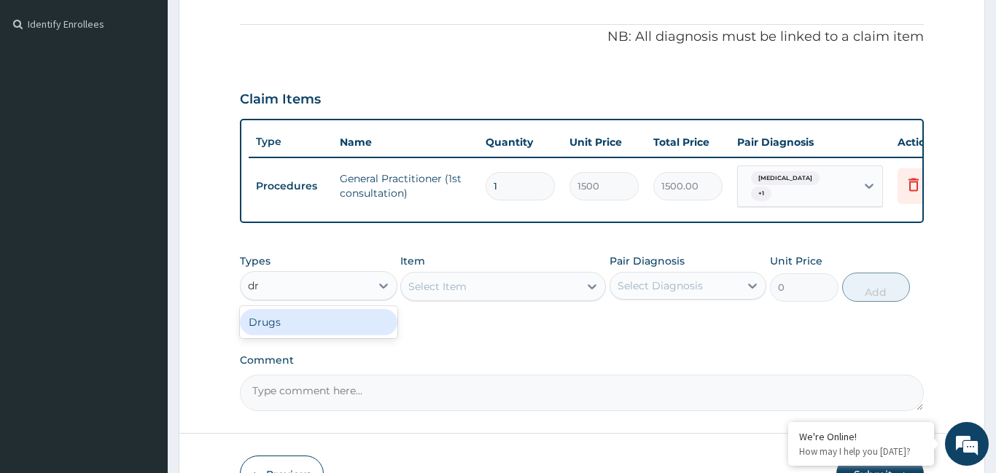
drag, startPoint x: 309, startPoint y: 330, endPoint x: 455, endPoint y: 293, distance: 151.3
click at [328, 324] on div "Drugs" at bounding box center [319, 322] width 158 height 26
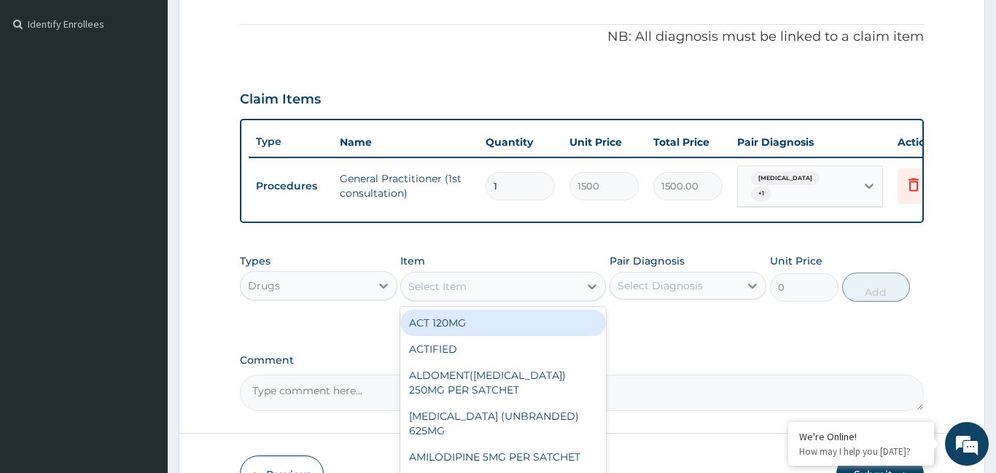
click at [471, 288] on div "Select Item" at bounding box center [490, 286] width 178 height 23
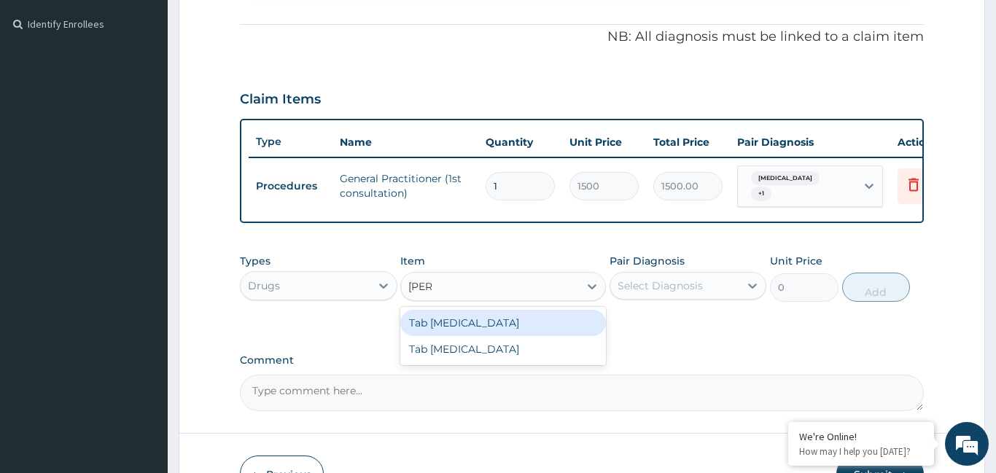
type input "coart"
click at [479, 327] on div "Tab COARTEM" at bounding box center [503, 323] width 206 height 26
type input "130"
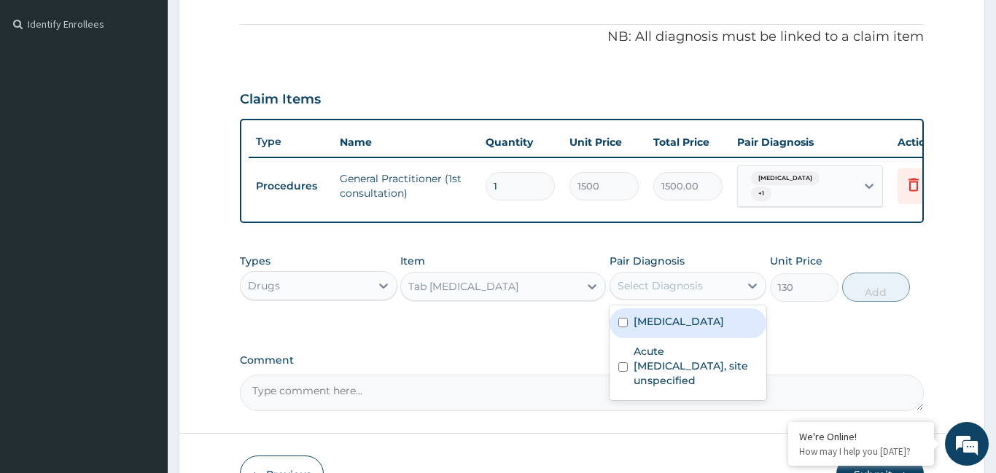
click at [729, 295] on div "Select Diagnosis" at bounding box center [676, 285] width 130 height 23
click at [724, 320] on label "Malaria, unspecified" at bounding box center [679, 321] width 90 height 15
checkbox input "true"
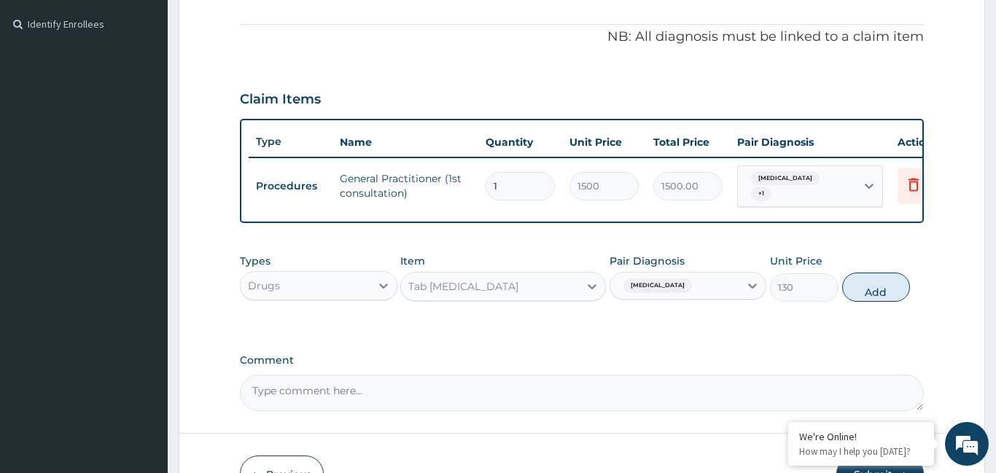
click at [738, 295] on div "Malaria, unspecified" at bounding box center [676, 286] width 130 height 25
click at [731, 291] on div "Malaria, unspecified" at bounding box center [676, 286] width 130 height 25
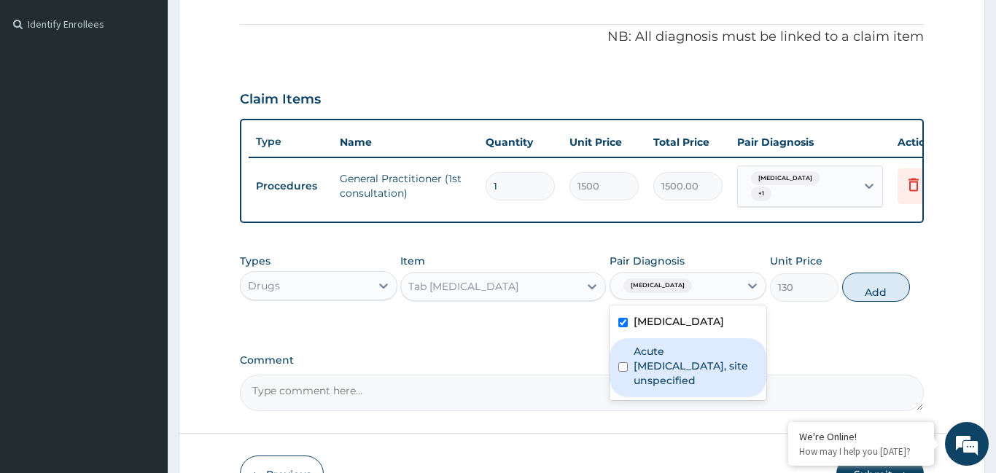
drag, startPoint x: 692, startPoint y: 395, endPoint x: 748, endPoint y: 354, distance: 70.0
click at [692, 389] on div "Acute upper respiratory infection, site unspecified" at bounding box center [689, 367] width 158 height 59
click at [699, 382] on label "Acute upper respiratory infection, site unspecified" at bounding box center [696, 366] width 125 height 44
click at [691, 369] on label "Acute upper respiratory infection, site unspecified" at bounding box center [696, 366] width 125 height 44
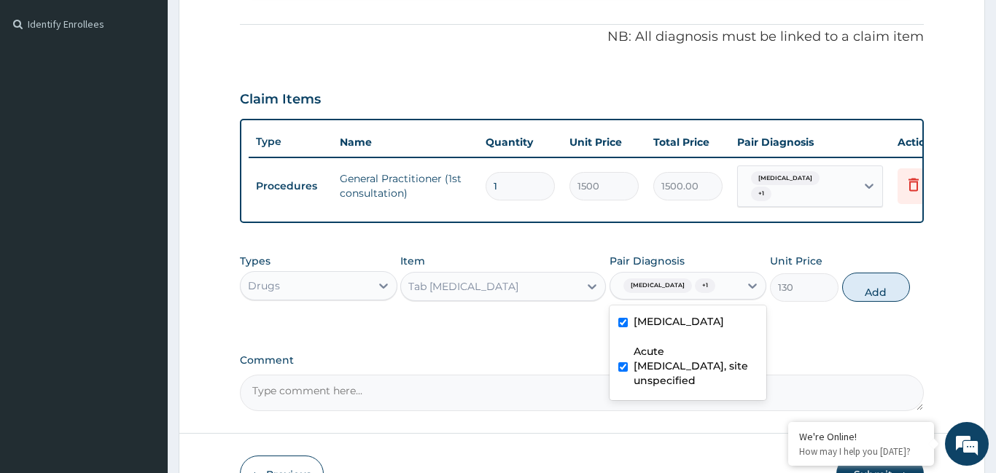
checkbox input "true"
click at [868, 293] on button "Add" at bounding box center [877, 287] width 69 height 29
type input "0"
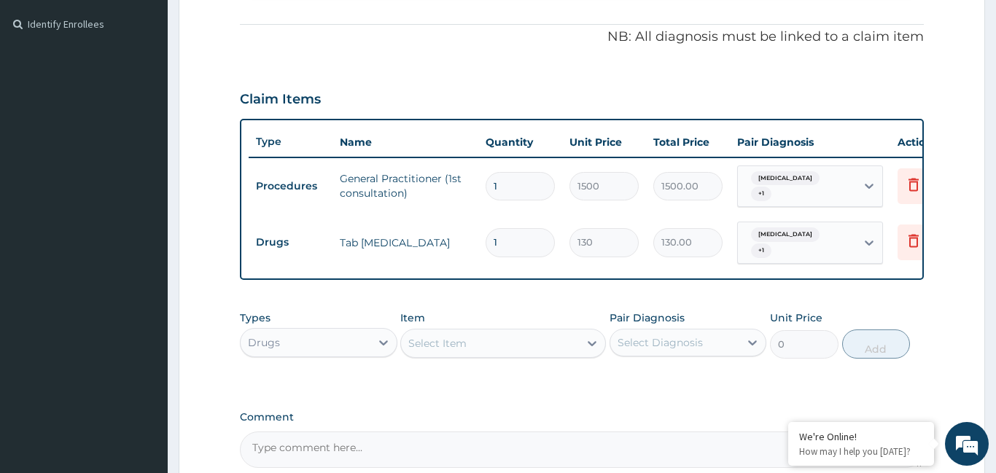
type input "0.00"
type input "6"
type input "780.00"
type input "6"
click at [465, 342] on div "Select Item" at bounding box center [438, 343] width 58 height 15
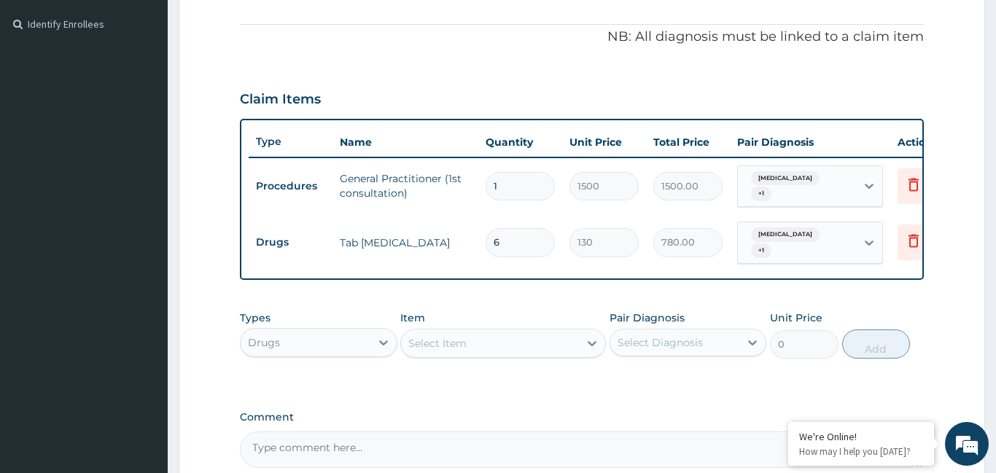
click at [465, 342] on div "Select Item" at bounding box center [438, 343] width 58 height 15
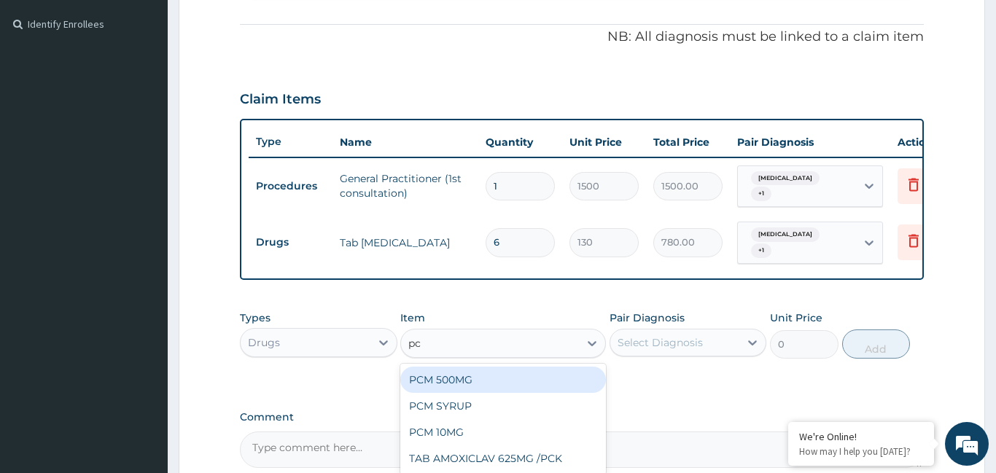
type input "pcm"
click at [438, 381] on div "PCM 500MG" at bounding box center [503, 380] width 206 height 26
type input "28"
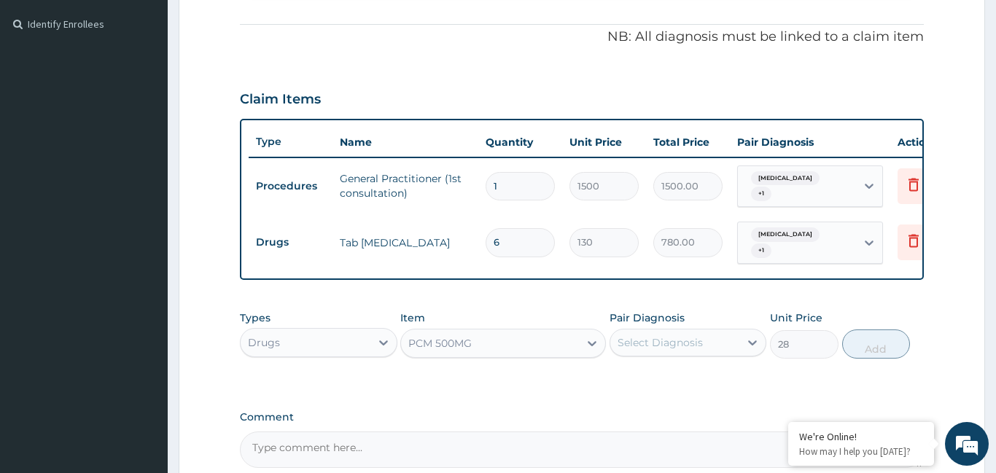
click at [670, 341] on div "Select Diagnosis" at bounding box center [660, 343] width 85 height 15
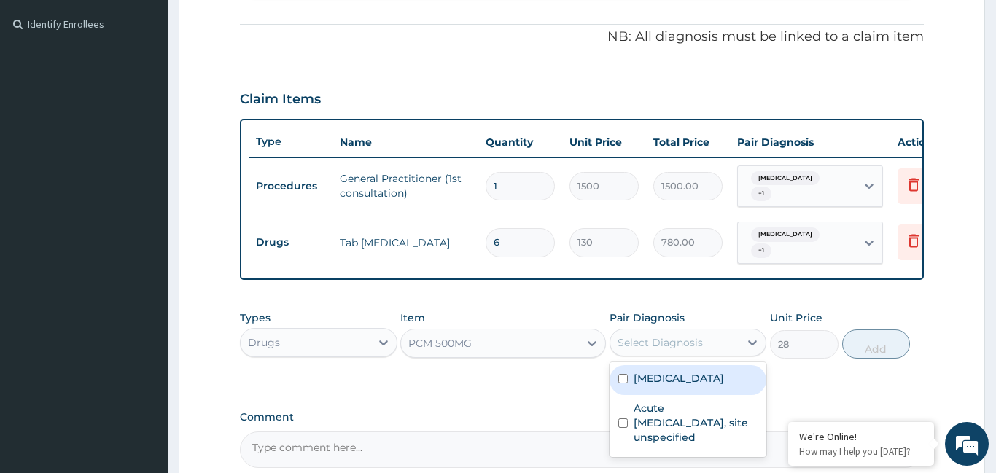
drag, startPoint x: 692, startPoint y: 379, endPoint x: 743, endPoint y: 368, distance: 51.7
click at [694, 378] on label "Malaria, unspecified" at bounding box center [679, 378] width 90 height 15
checkbox input "true"
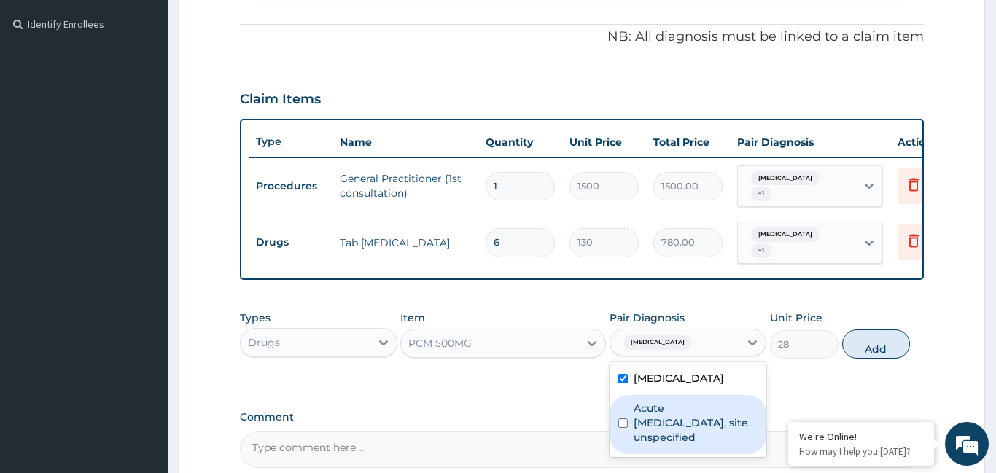
drag, startPoint x: 696, startPoint y: 436, endPoint x: 761, endPoint y: 411, distance: 69.2
click at [697, 436] on label "Acute upper respiratory infection, site unspecified" at bounding box center [696, 423] width 125 height 44
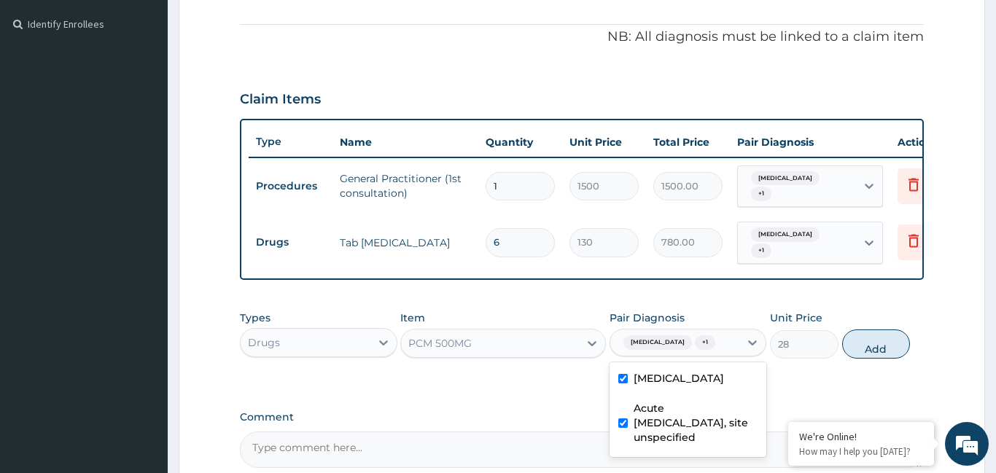
checkbox input "true"
click at [876, 344] on button "Add" at bounding box center [877, 344] width 69 height 29
type input "0"
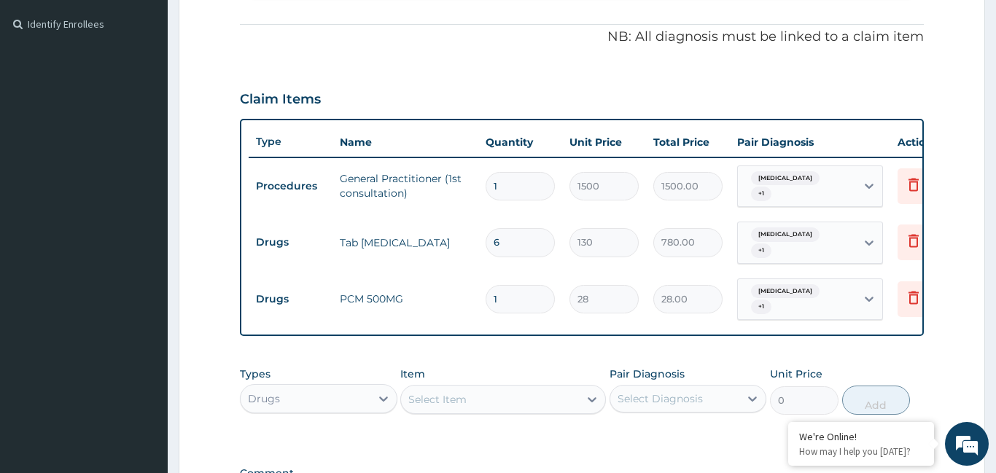
type input "18"
type input "504.00"
type input "18"
click at [508, 407] on div "Select Item" at bounding box center [490, 399] width 178 height 23
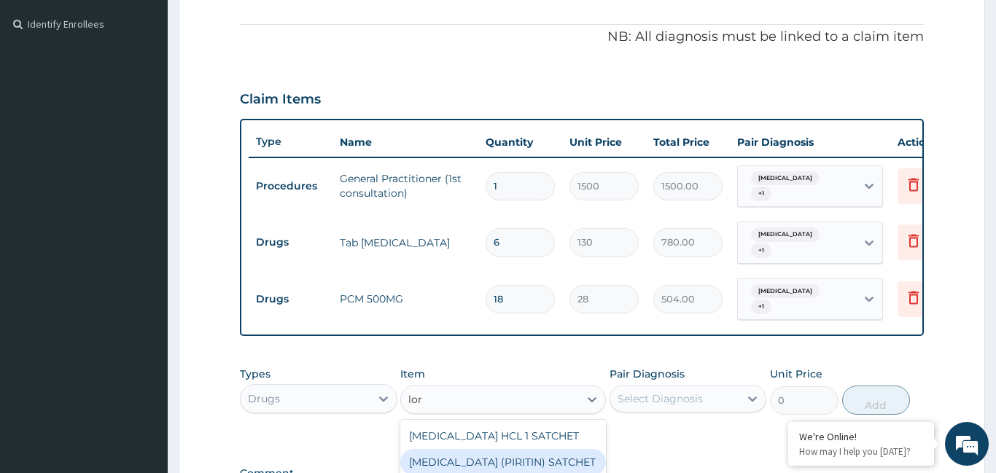
type input "lora"
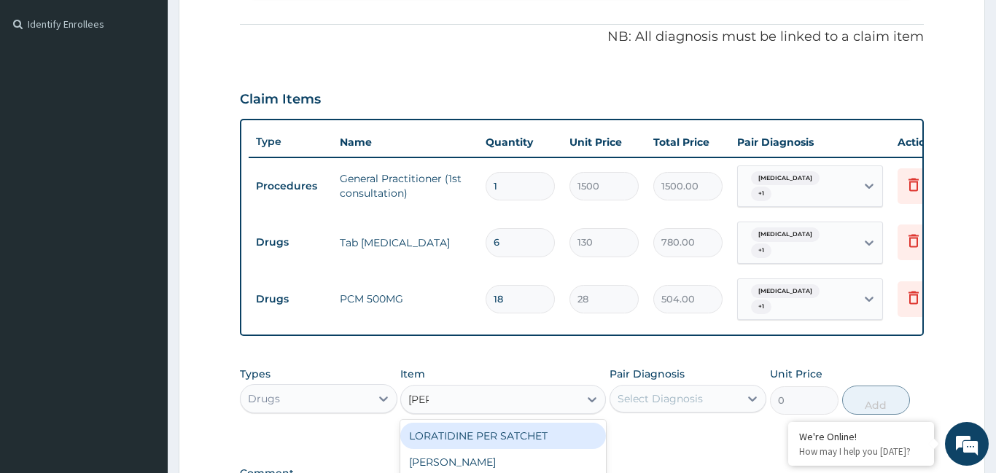
click at [521, 440] on div "LORATIDINE PER SATCHET" at bounding box center [503, 436] width 206 height 26
type input "500"
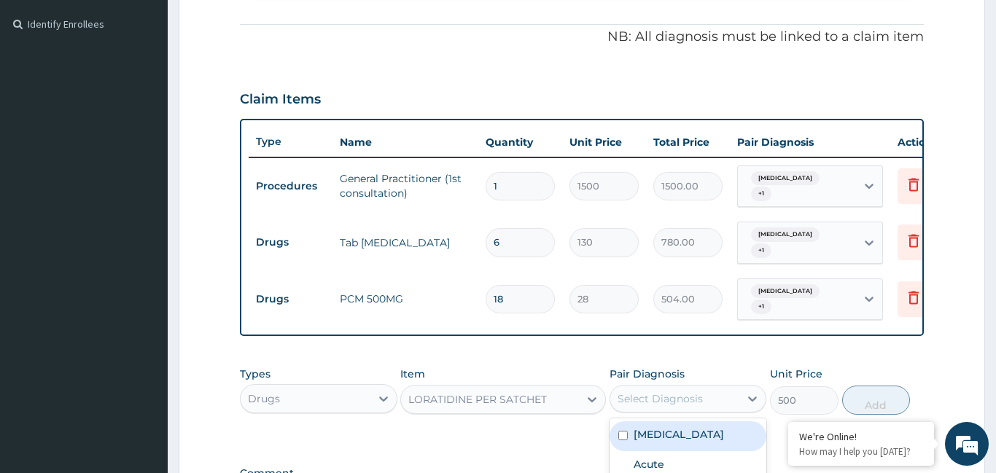
click at [670, 404] on div "Select Diagnosis" at bounding box center [660, 399] width 85 height 15
click at [674, 433] on label "Malaria, unspecified" at bounding box center [679, 434] width 90 height 15
checkbox input "true"
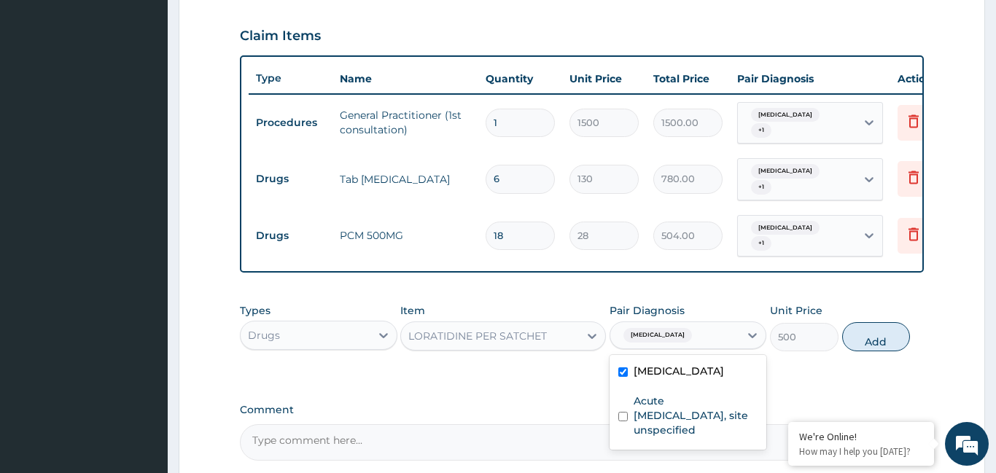
scroll to position [490, 0]
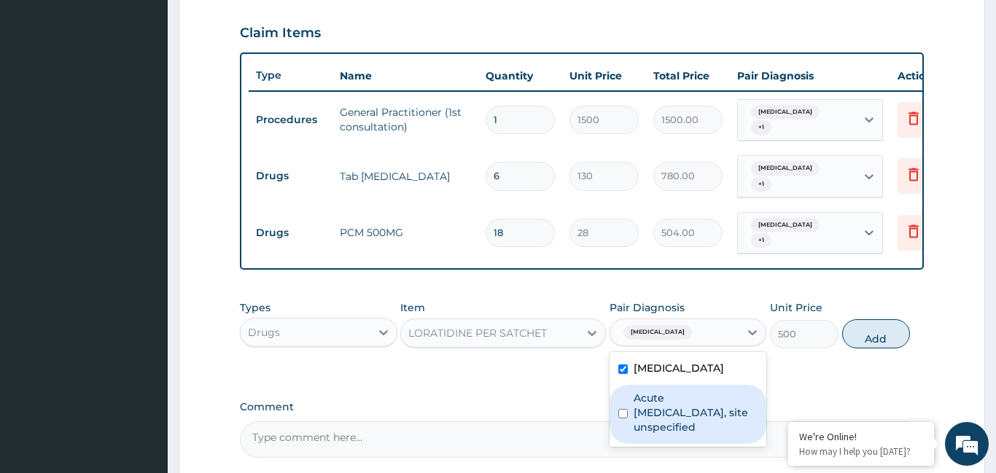
drag, startPoint x: 684, startPoint y: 411, endPoint x: 751, endPoint y: 384, distance: 72.3
click at [687, 411] on label "Acute upper respiratory infection, site unspecified" at bounding box center [696, 413] width 125 height 44
checkbox input "true"
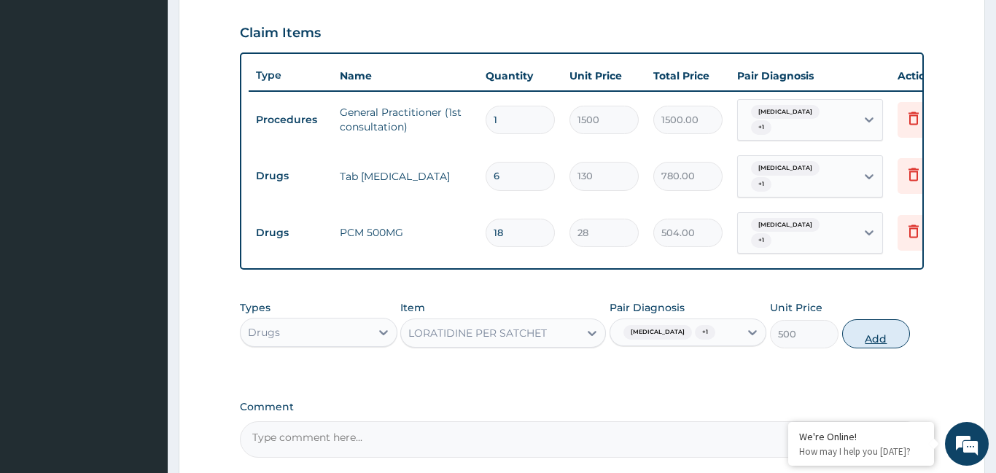
click at [878, 341] on button "Add" at bounding box center [877, 334] width 69 height 29
type input "0"
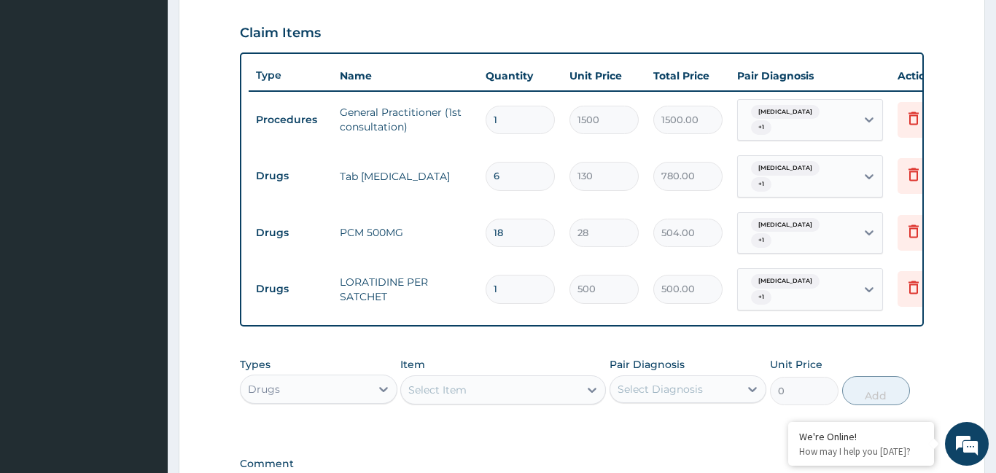
click at [531, 395] on div "Select Item" at bounding box center [490, 390] width 178 height 23
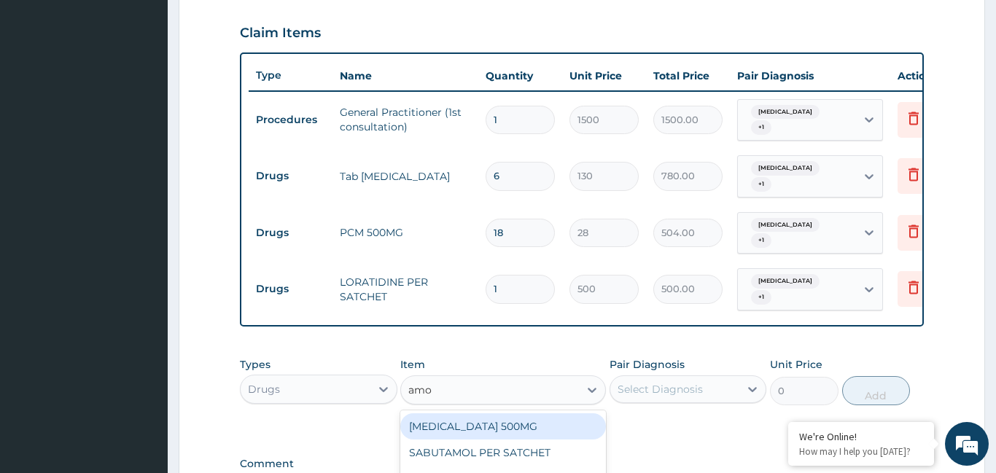
type input "amox"
click at [507, 434] on div "AMOXYCILLIN 500MG" at bounding box center [503, 427] width 206 height 26
type input "700"
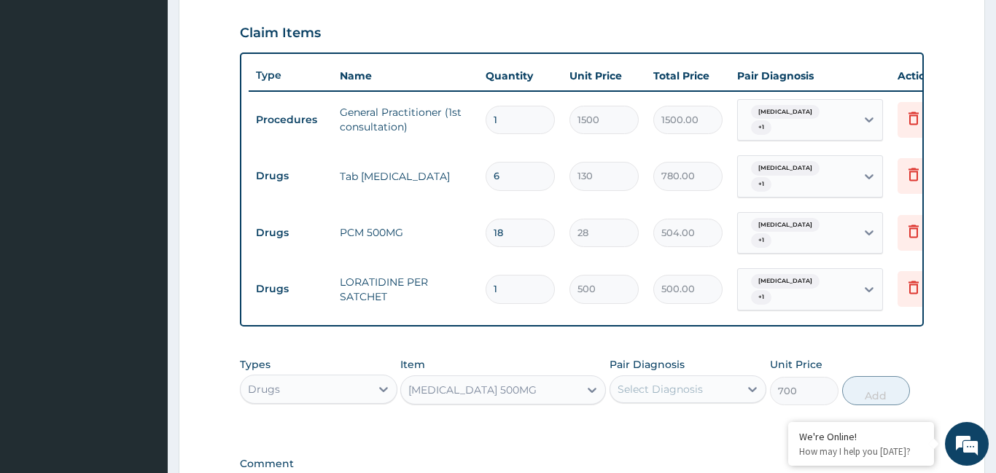
click at [647, 374] on div "Pair Diagnosis Select Diagnosis" at bounding box center [689, 381] width 158 height 48
click at [652, 390] on div "Select Diagnosis" at bounding box center [660, 389] width 85 height 15
click at [638, 429] on label "Malaria, unspecified" at bounding box center [679, 425] width 90 height 15
checkbox input "true"
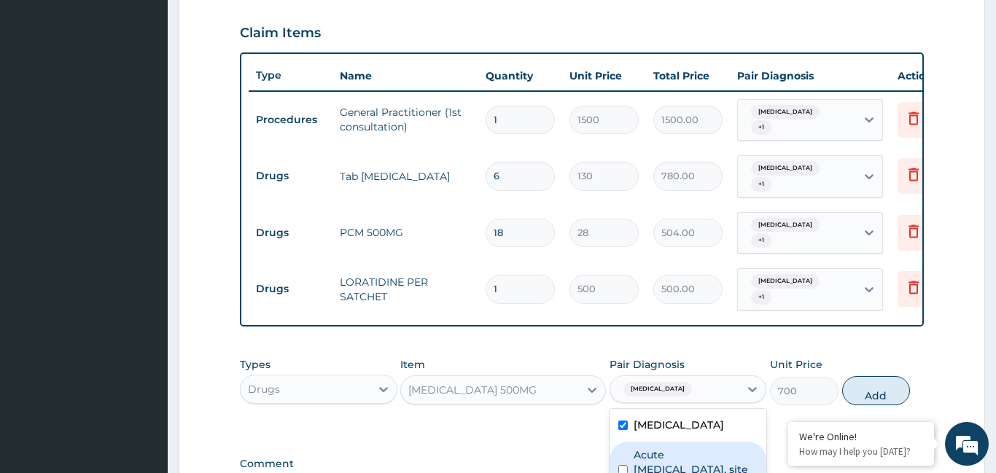
click at [678, 464] on label "Acute upper respiratory infection, site unspecified" at bounding box center [696, 470] width 125 height 44
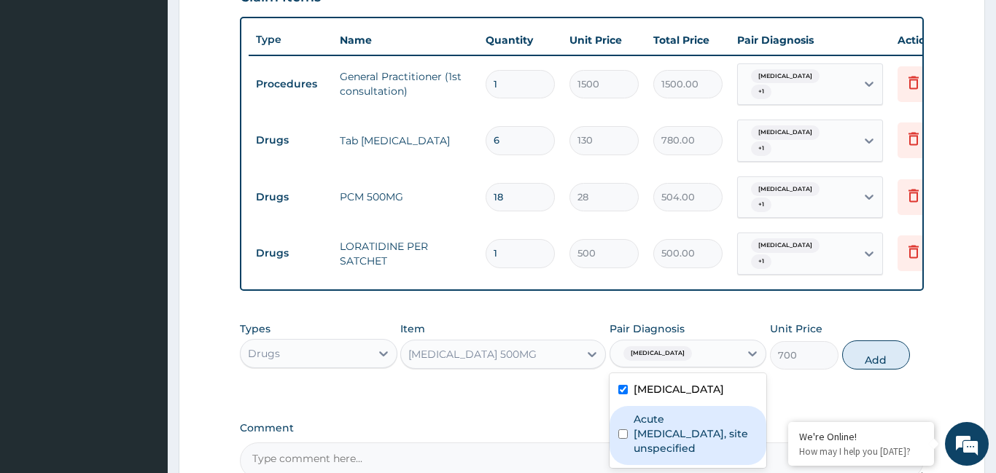
drag, startPoint x: 714, startPoint y: 436, endPoint x: 755, endPoint y: 406, distance: 50.6
click at [714, 436] on label "Acute upper respiratory infection, site unspecified" at bounding box center [696, 434] width 125 height 44
checkbox input "true"
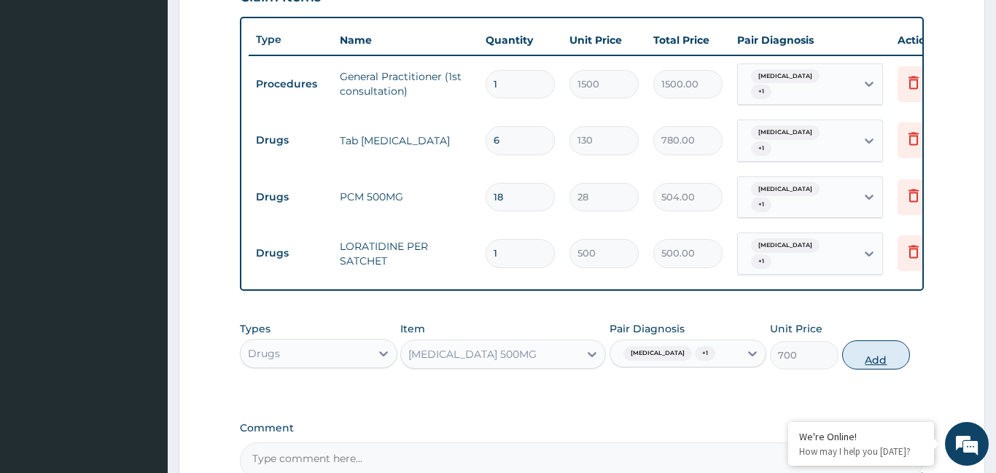
click at [870, 359] on button "Add" at bounding box center [877, 355] width 69 height 29
type input "0"
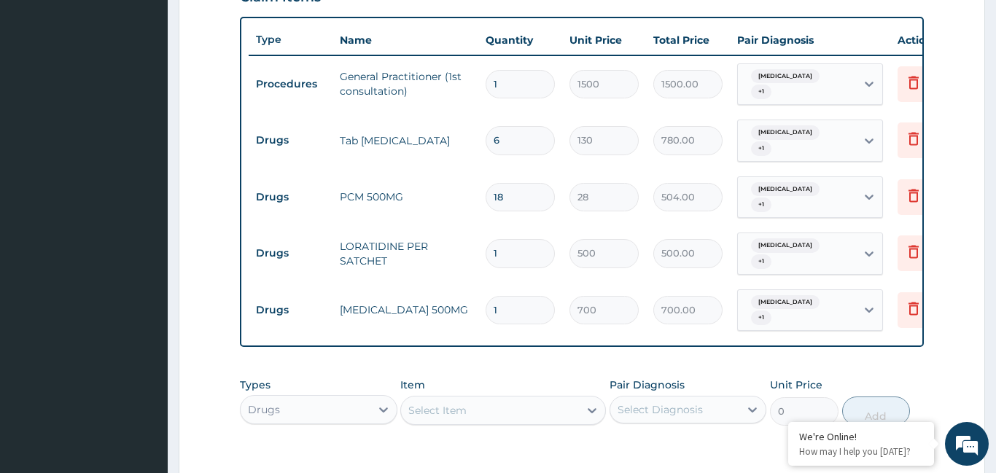
type input "0.00"
type input "2"
type input "1400.00"
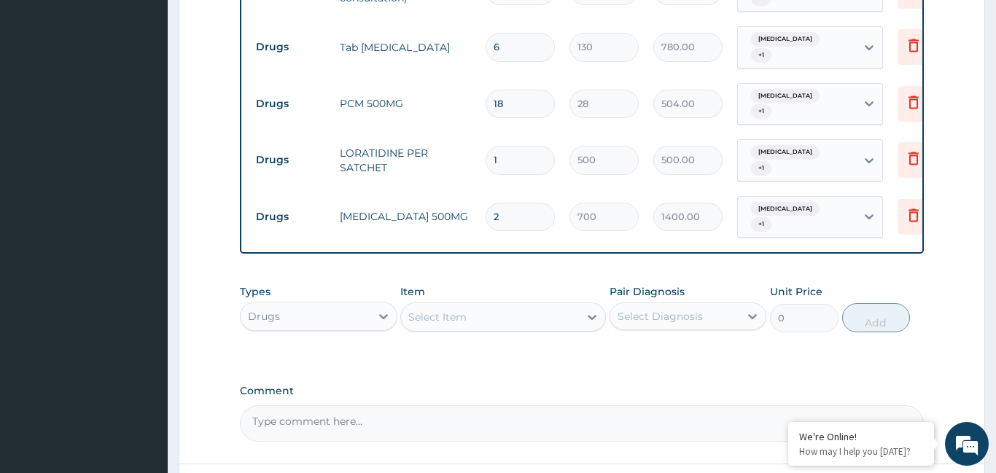
scroll to position [741, 0]
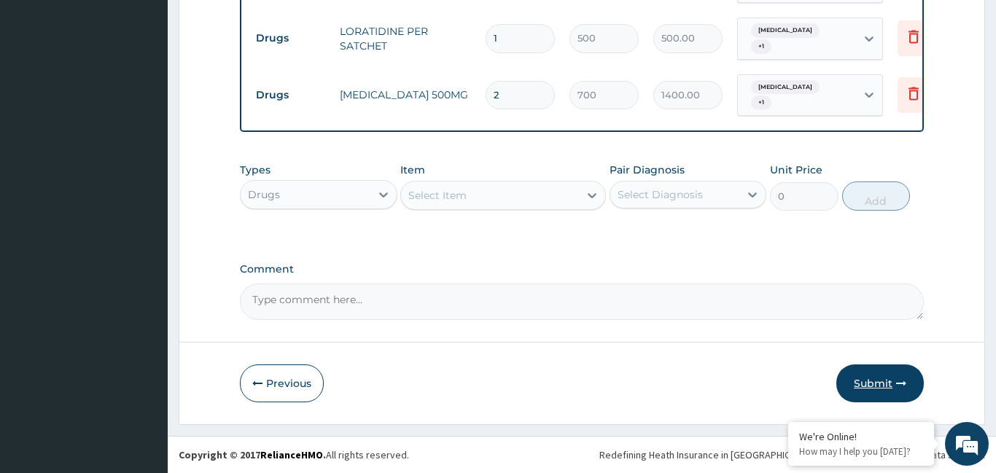
type input "2"
click at [893, 381] on button "Submit" at bounding box center [881, 384] width 88 height 38
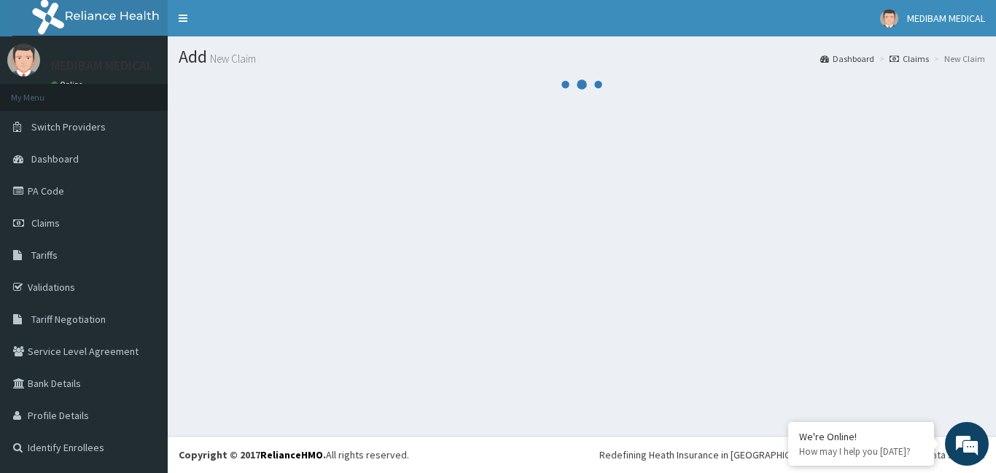
scroll to position [0, 0]
